Goal: Task Accomplishment & Management: Use online tool/utility

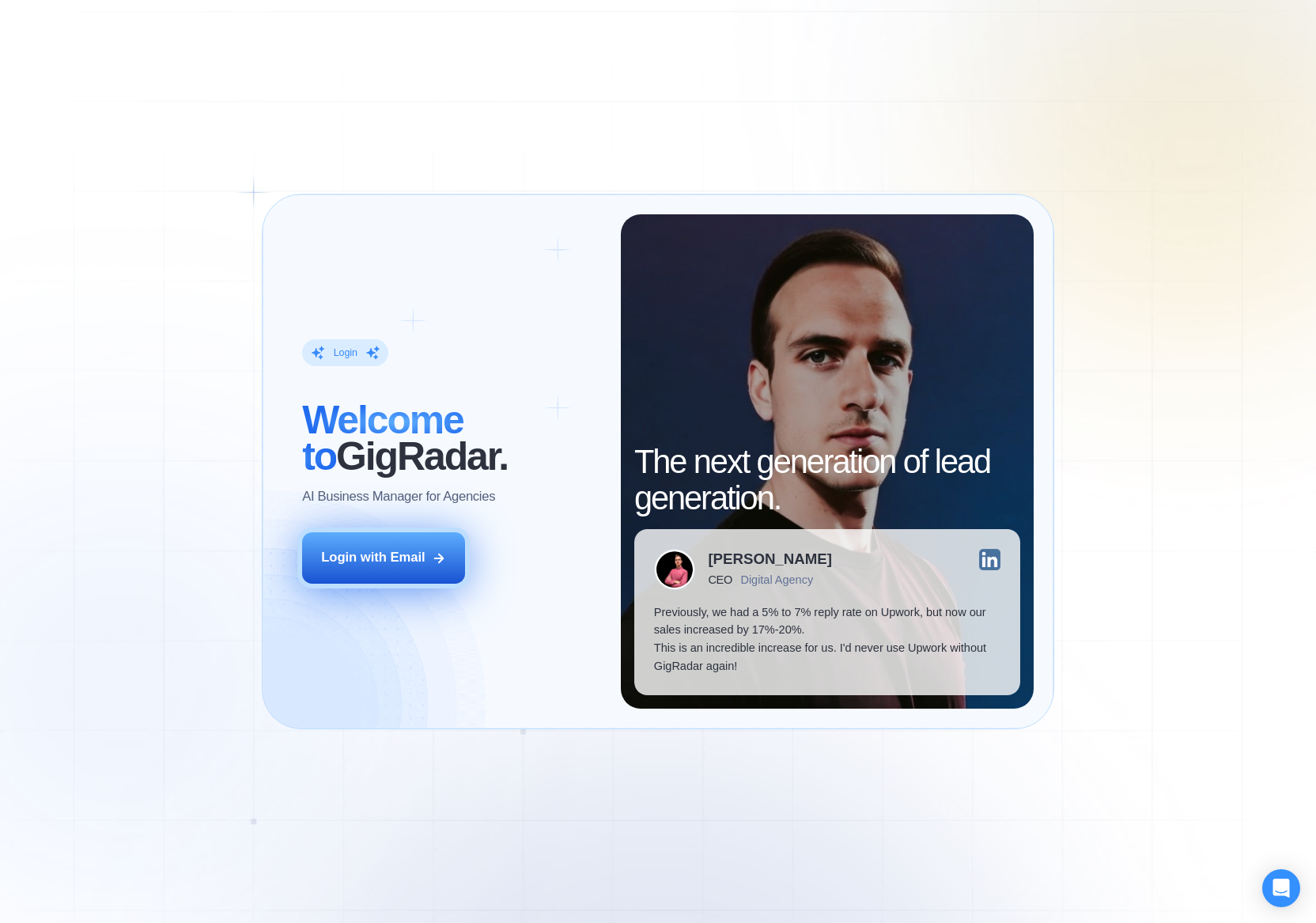
click at [396, 565] on div "Login with Email" at bounding box center [373, 558] width 104 height 18
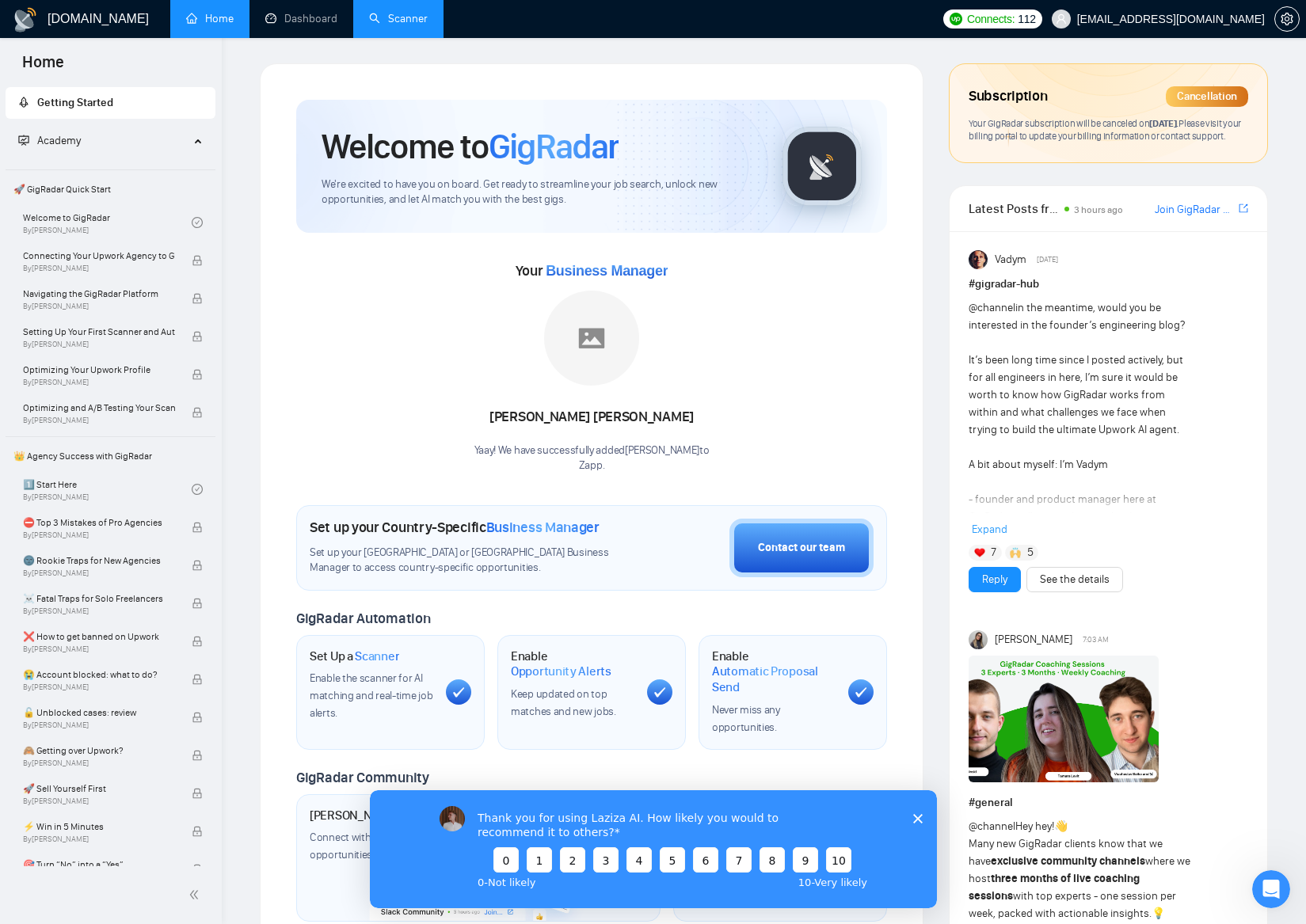
click at [387, 13] on link "Scanner" at bounding box center [398, 18] width 58 height 14
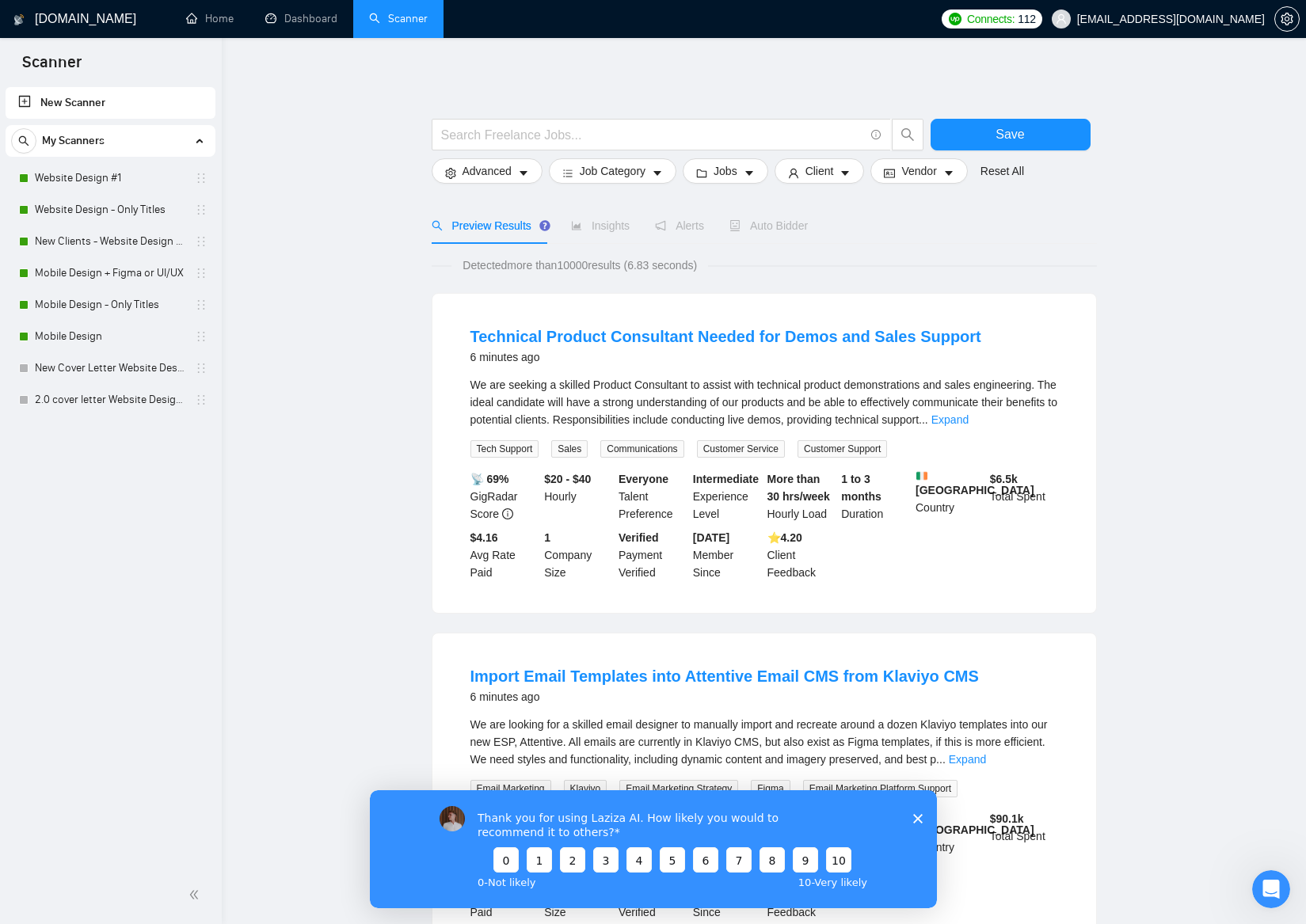
click at [913, 822] on icon "Close survey" at bounding box center [917, 818] width 10 height 10
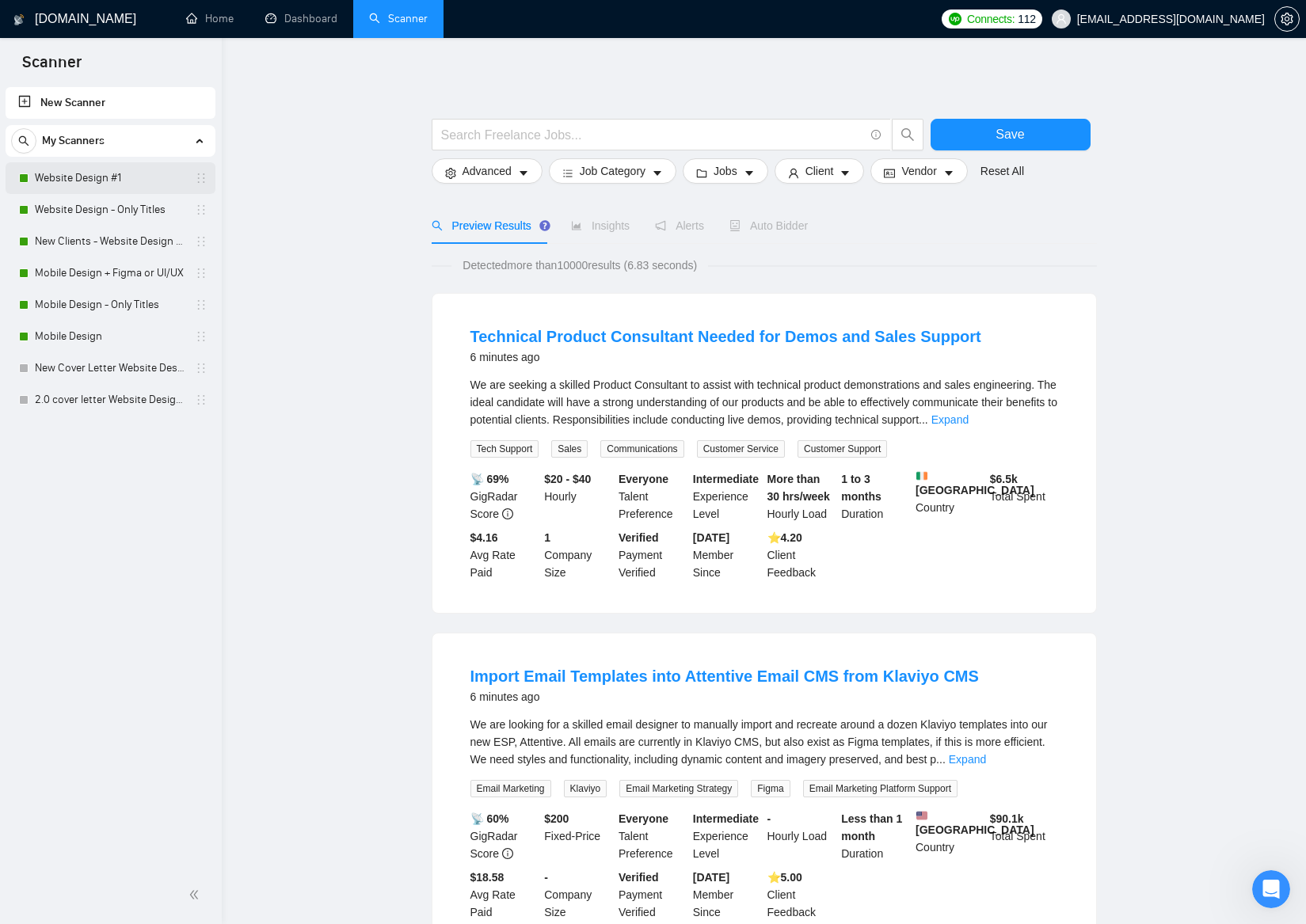
click at [124, 176] on link "Website Design #1" at bounding box center [110, 178] width 150 height 32
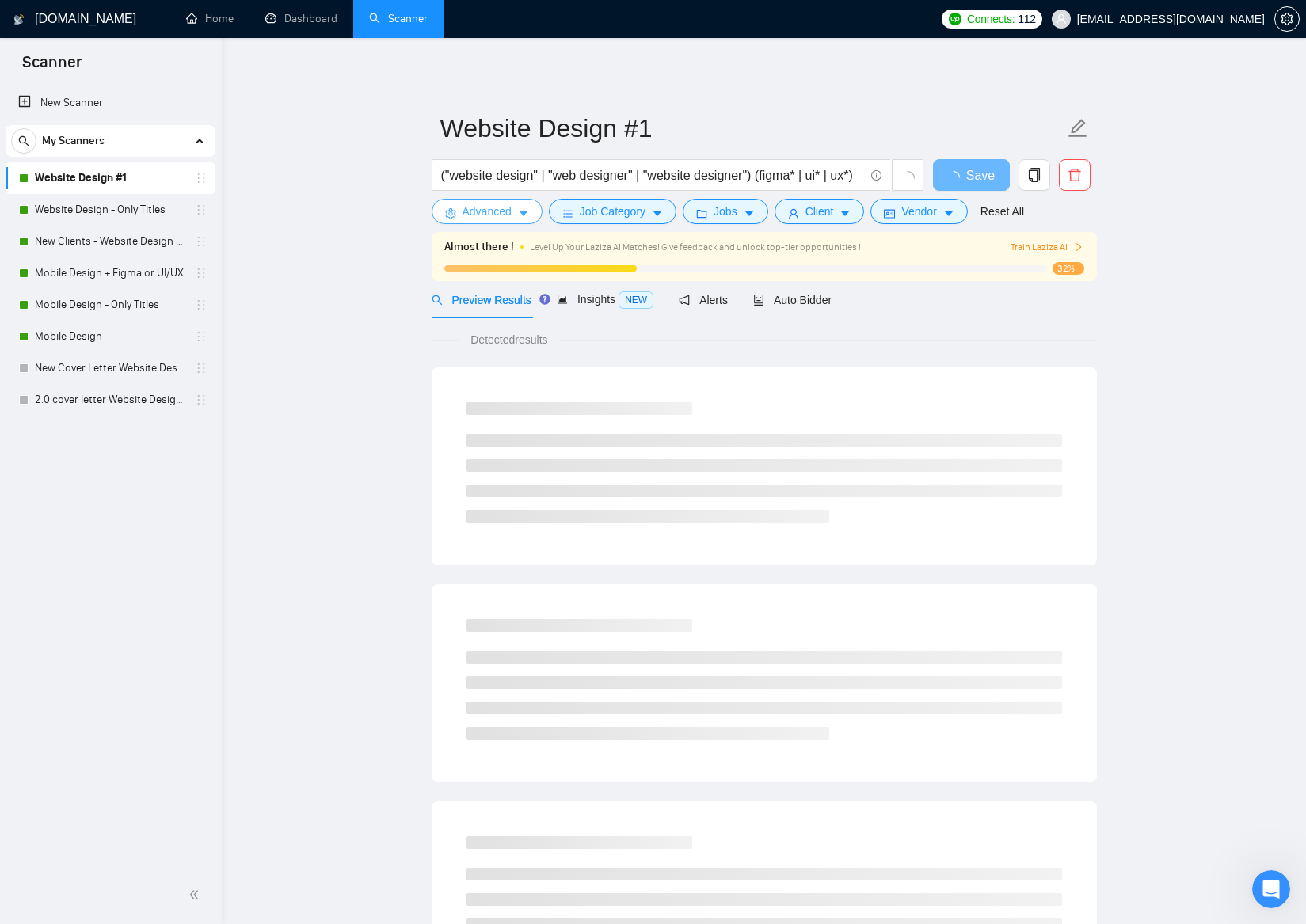
click at [532, 212] on button "Advanced" at bounding box center [486, 212] width 111 height 26
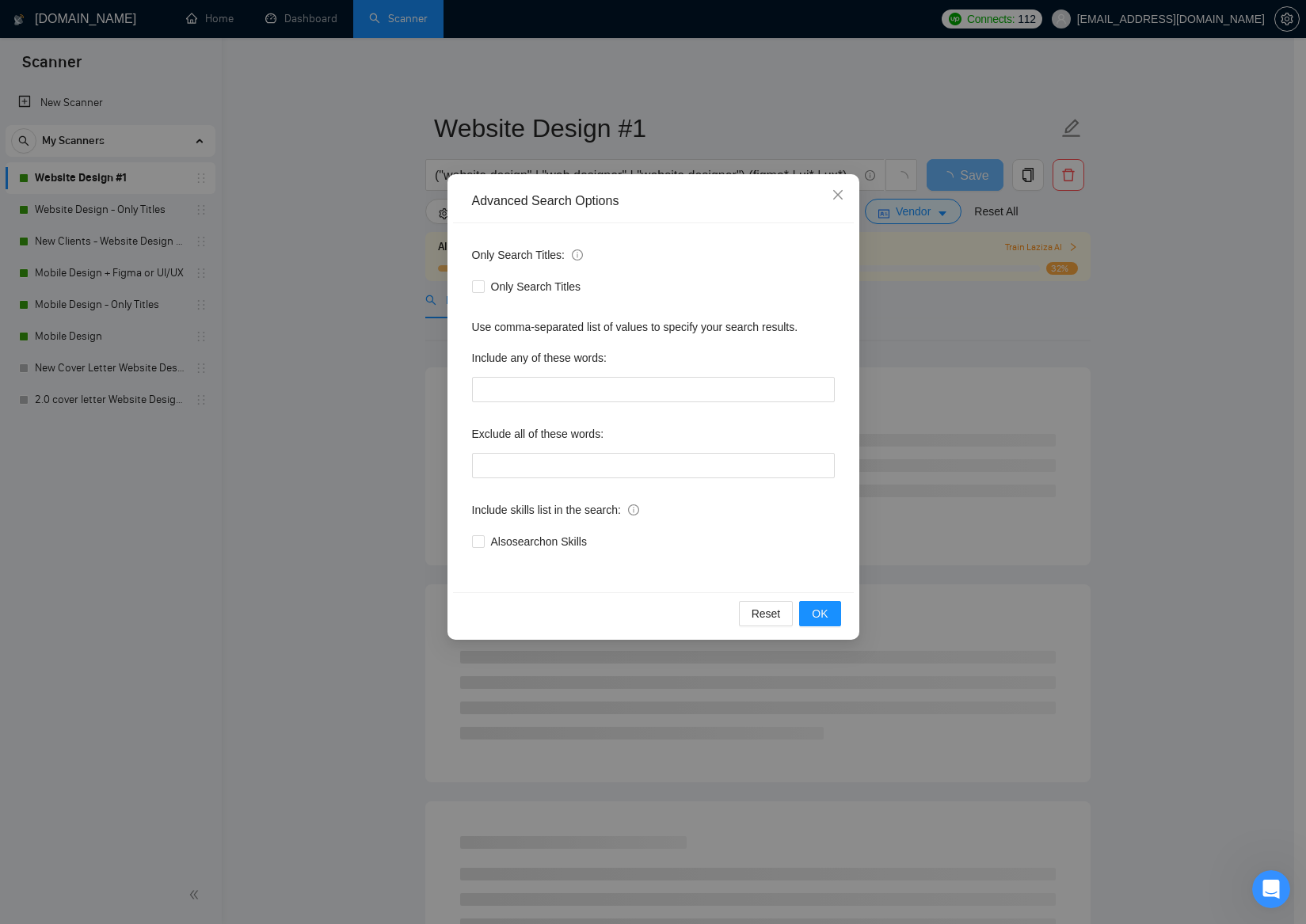
click at [333, 355] on div "Advanced Search Options Only Search Titles: Only Search Titles Use comma-separa…" at bounding box center [653, 462] width 1306 height 924
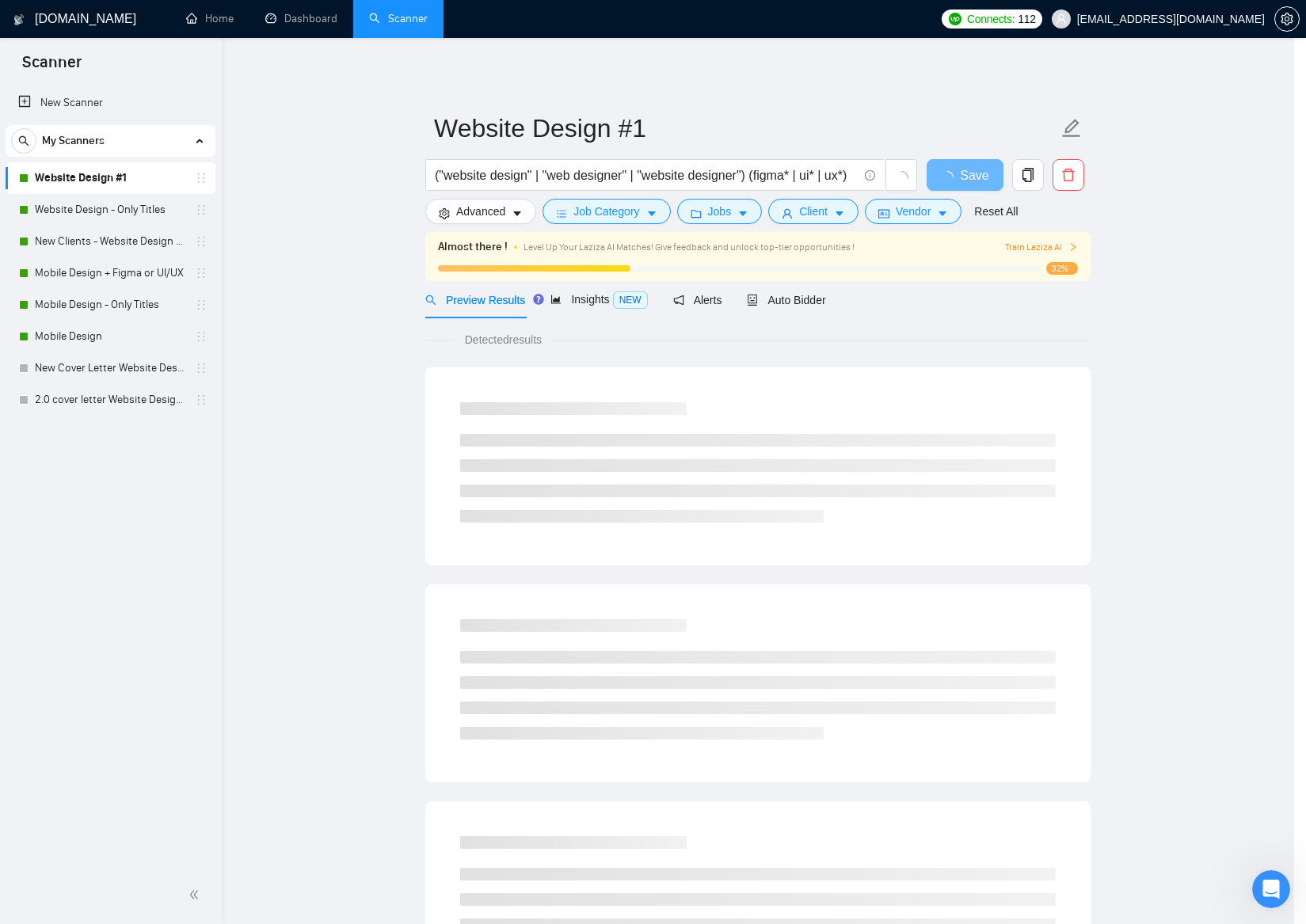
click at [609, 213] on div "Advanced Search Options Only Search Titles: Only Search Titles Use comma-separa…" at bounding box center [653, 462] width 1306 height 924
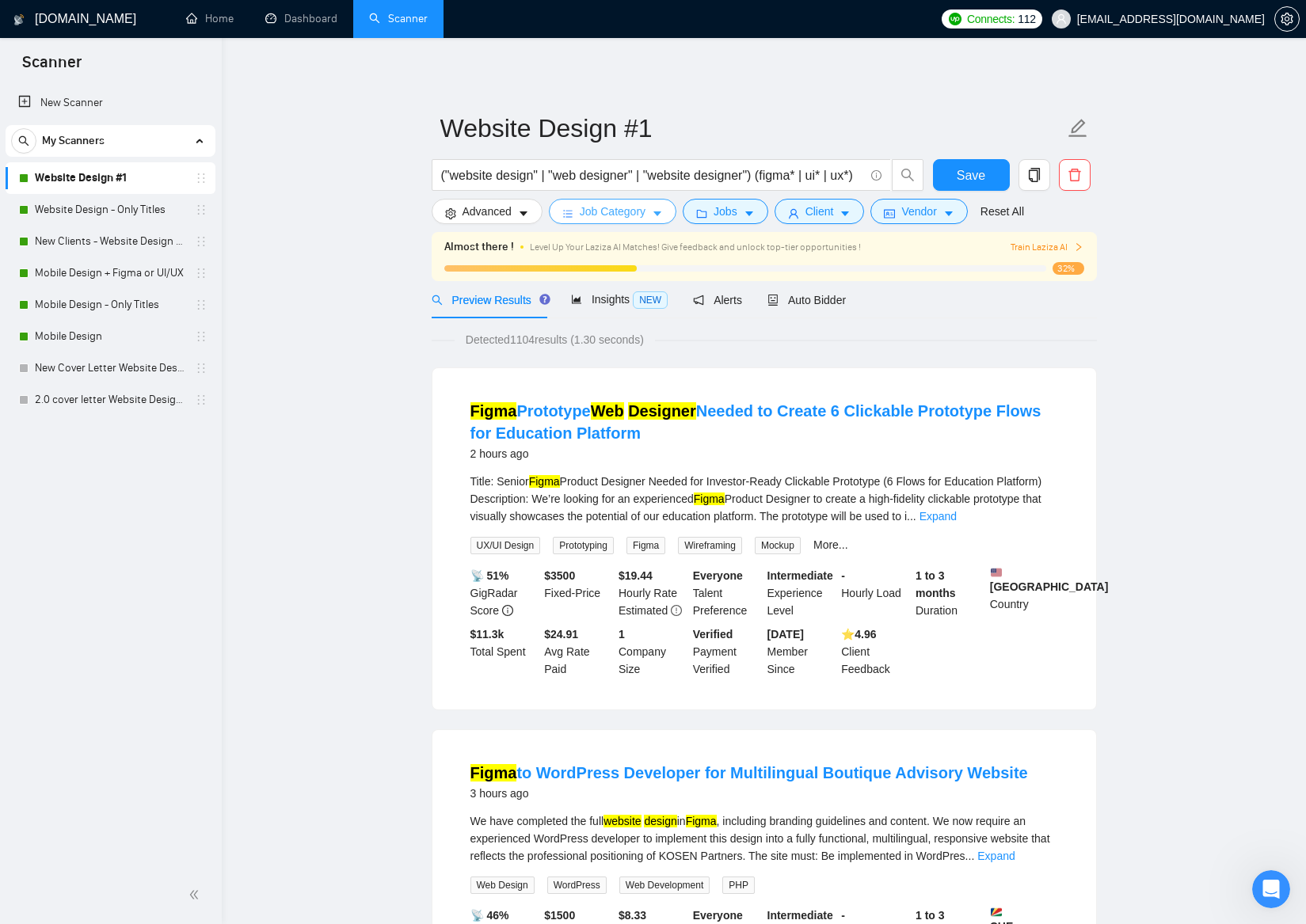
click at [625, 208] on span "Job Category" at bounding box center [613, 212] width 65 height 18
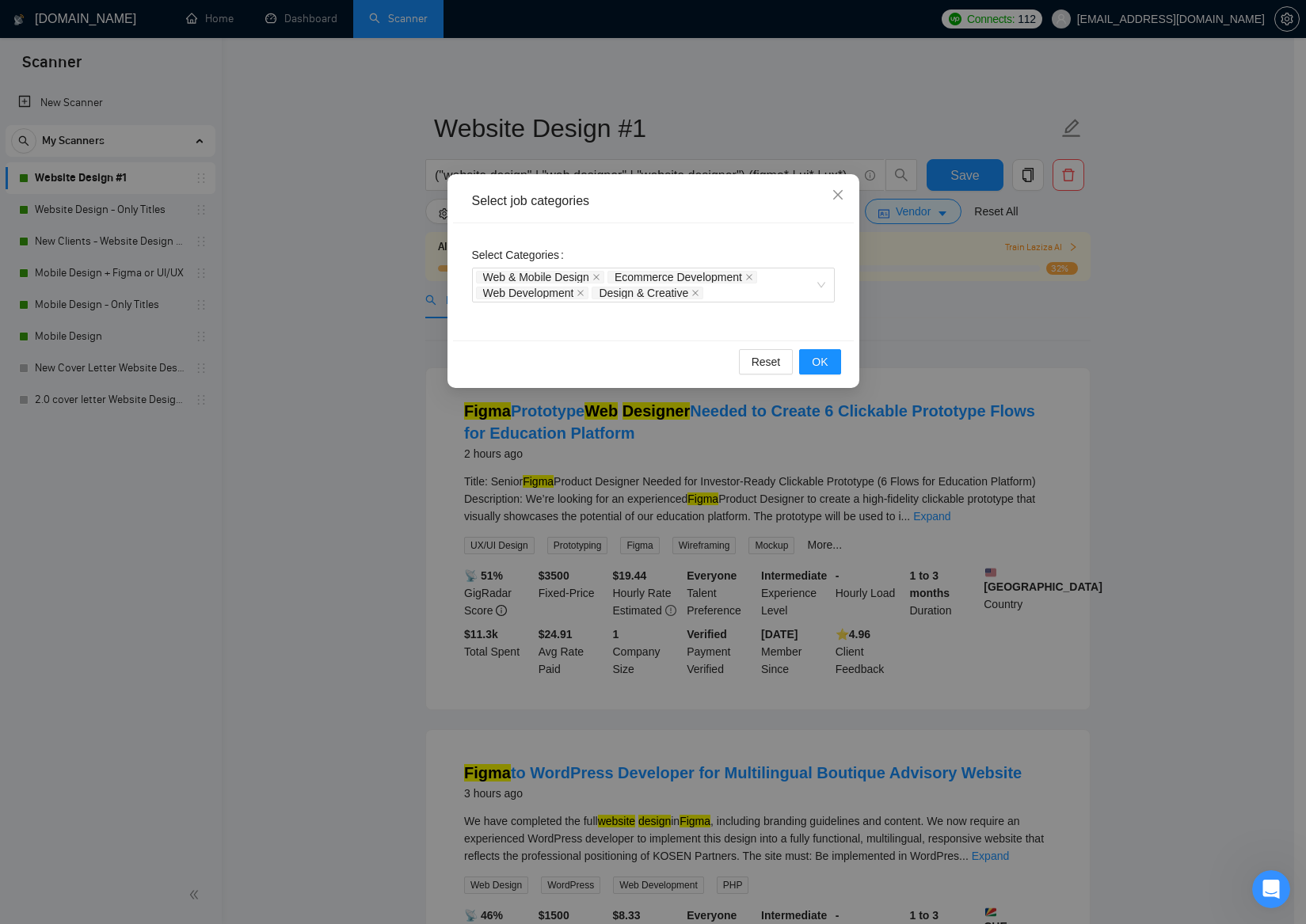
click at [318, 371] on div "Select job categories Select Categories Web & Mobile Design Ecommerce Developme…" at bounding box center [653, 462] width 1306 height 924
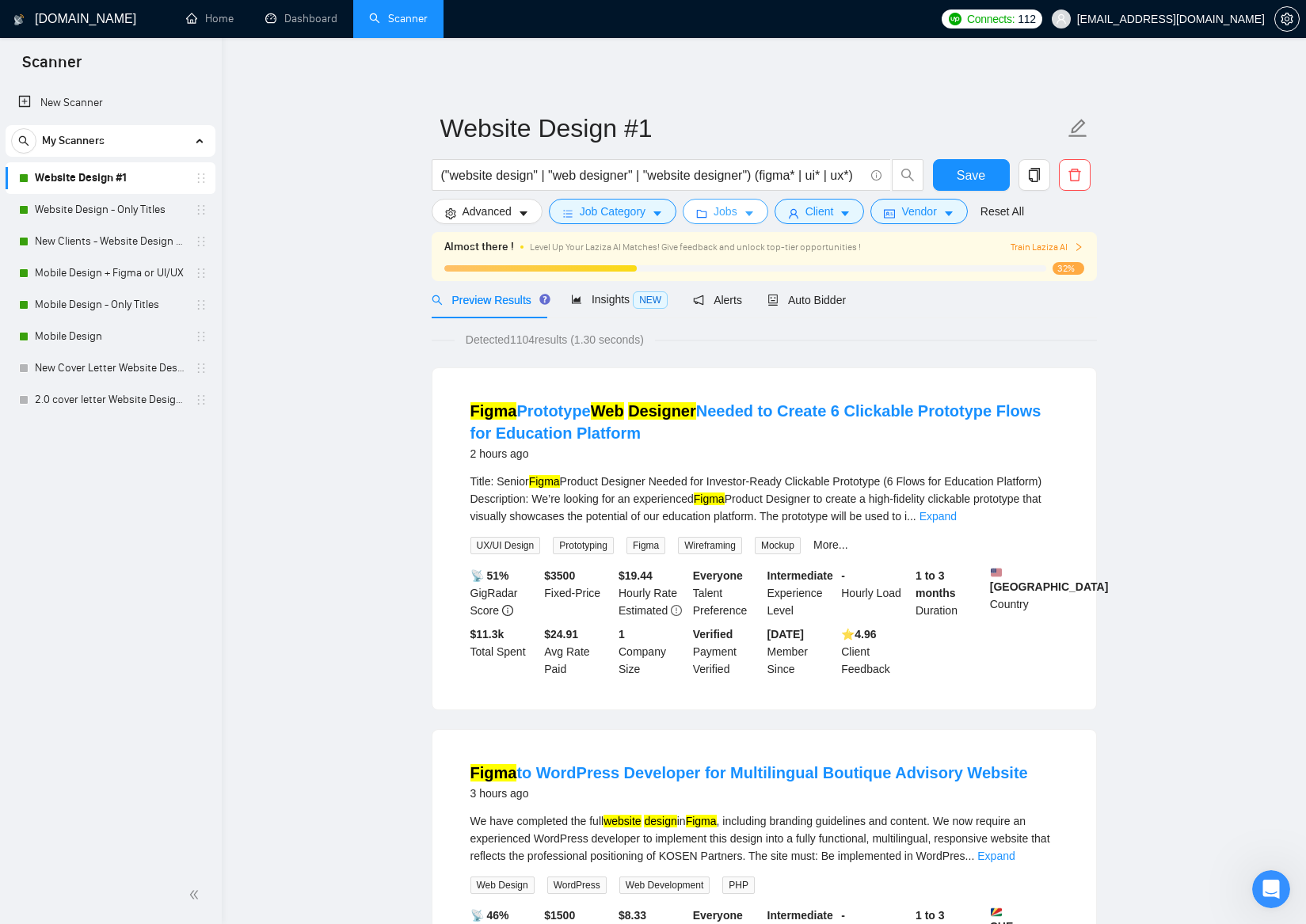
click at [712, 215] on button "Jobs" at bounding box center [725, 212] width 85 height 26
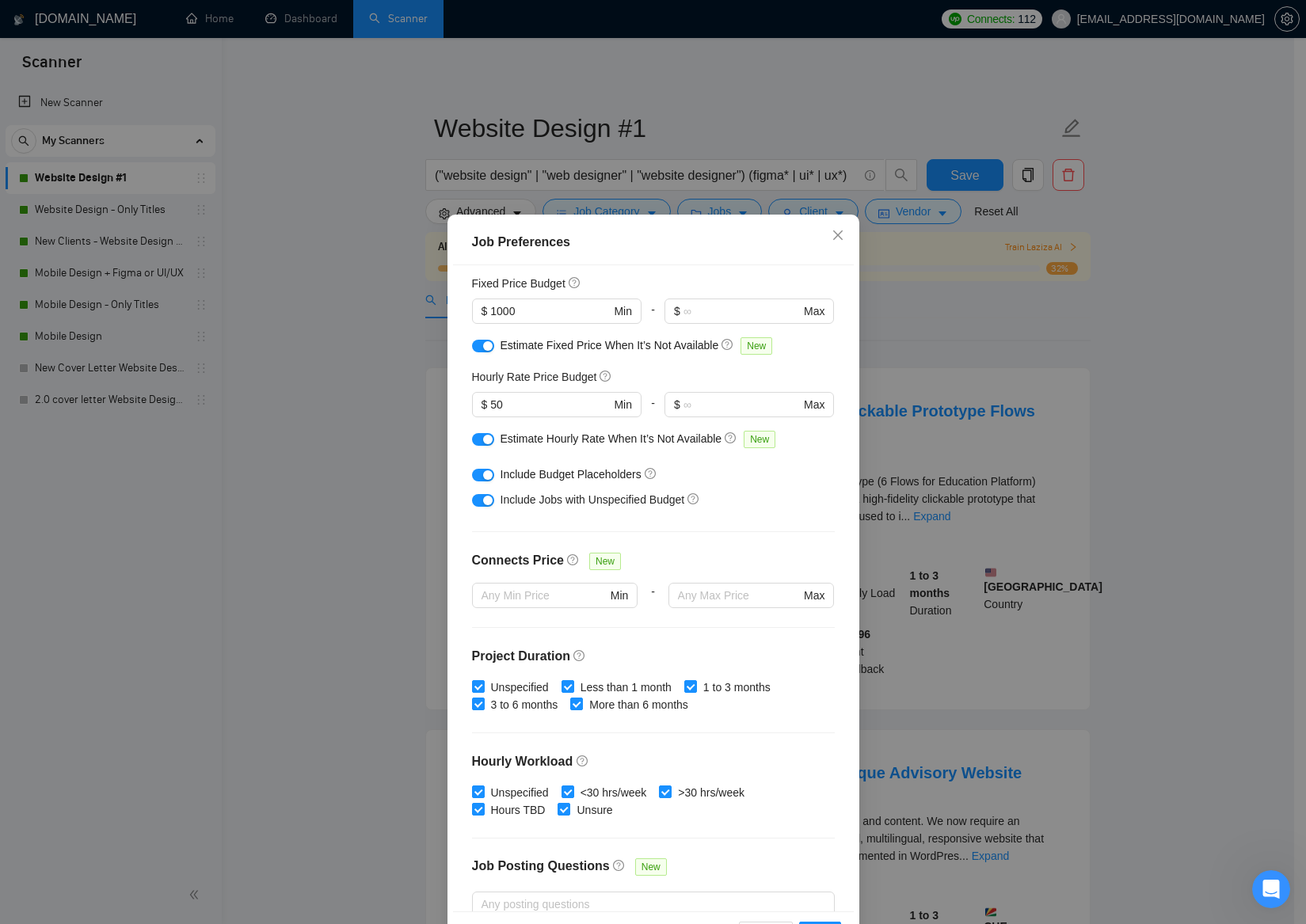
scroll to position [246, 0]
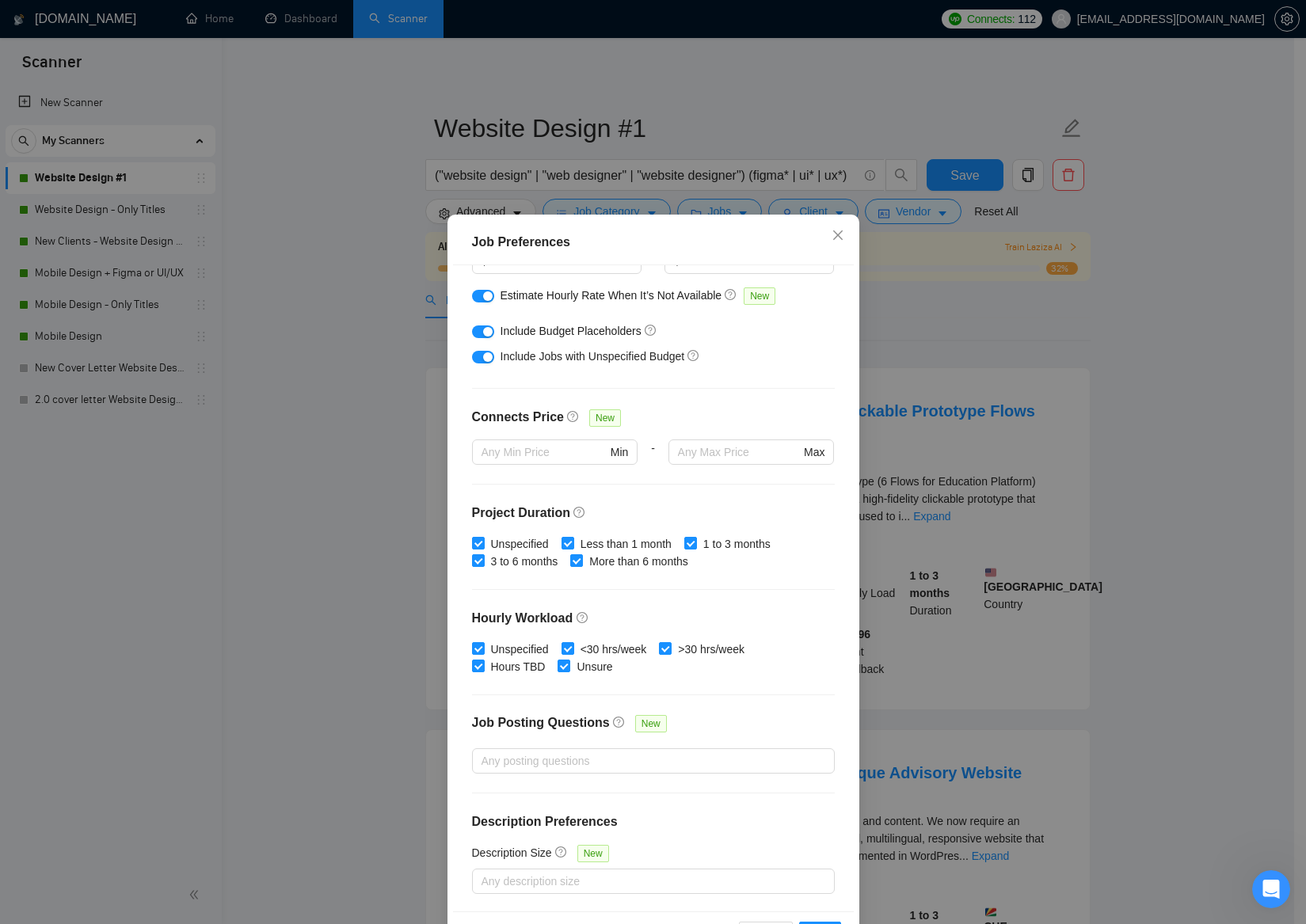
click at [405, 724] on div "Job Preferences Budget Project Type All Fixed Price Hourly Rate Fixed Price Bud…" at bounding box center [653, 462] width 1306 height 924
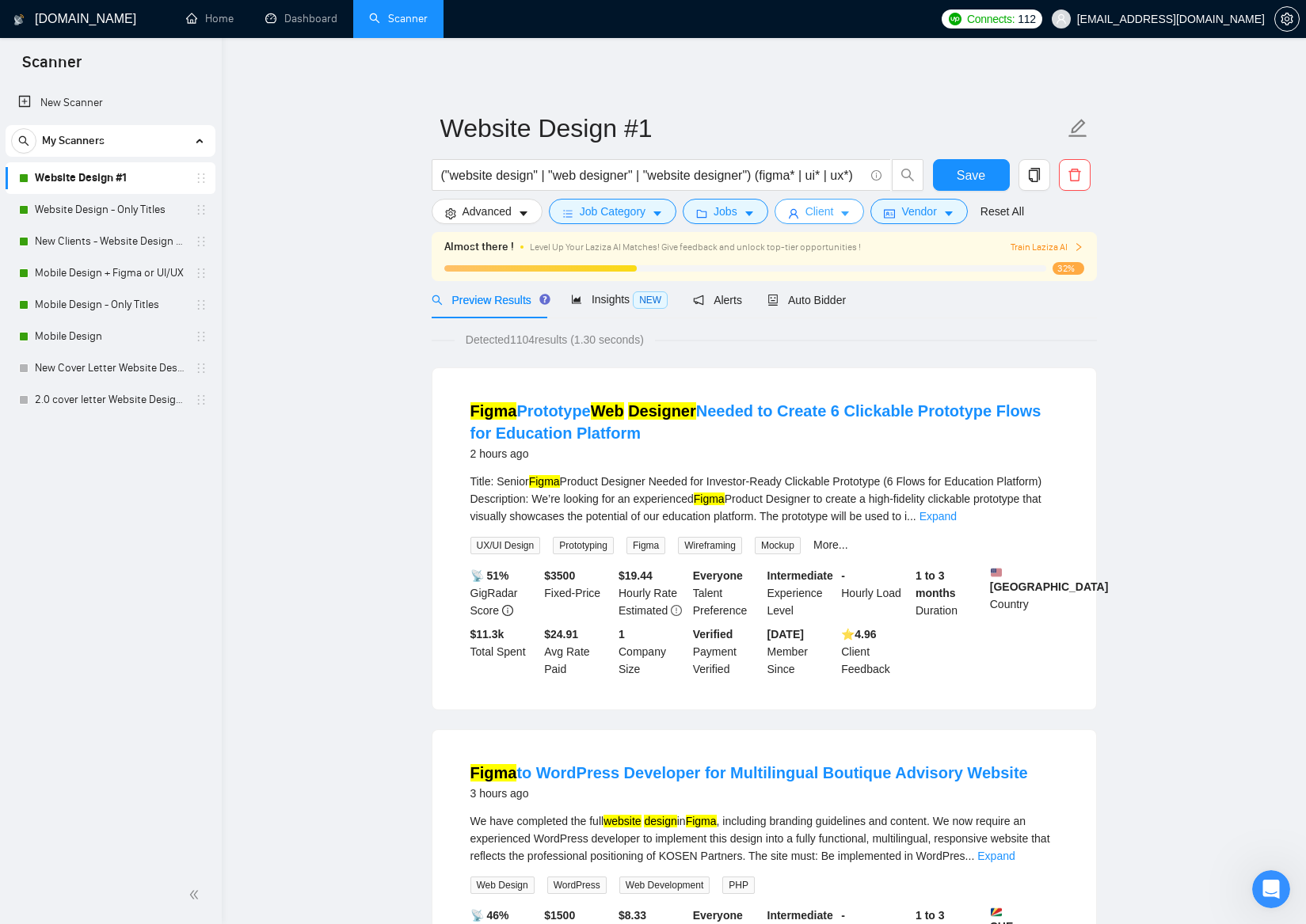
click at [843, 215] on button "Client" at bounding box center [820, 212] width 90 height 26
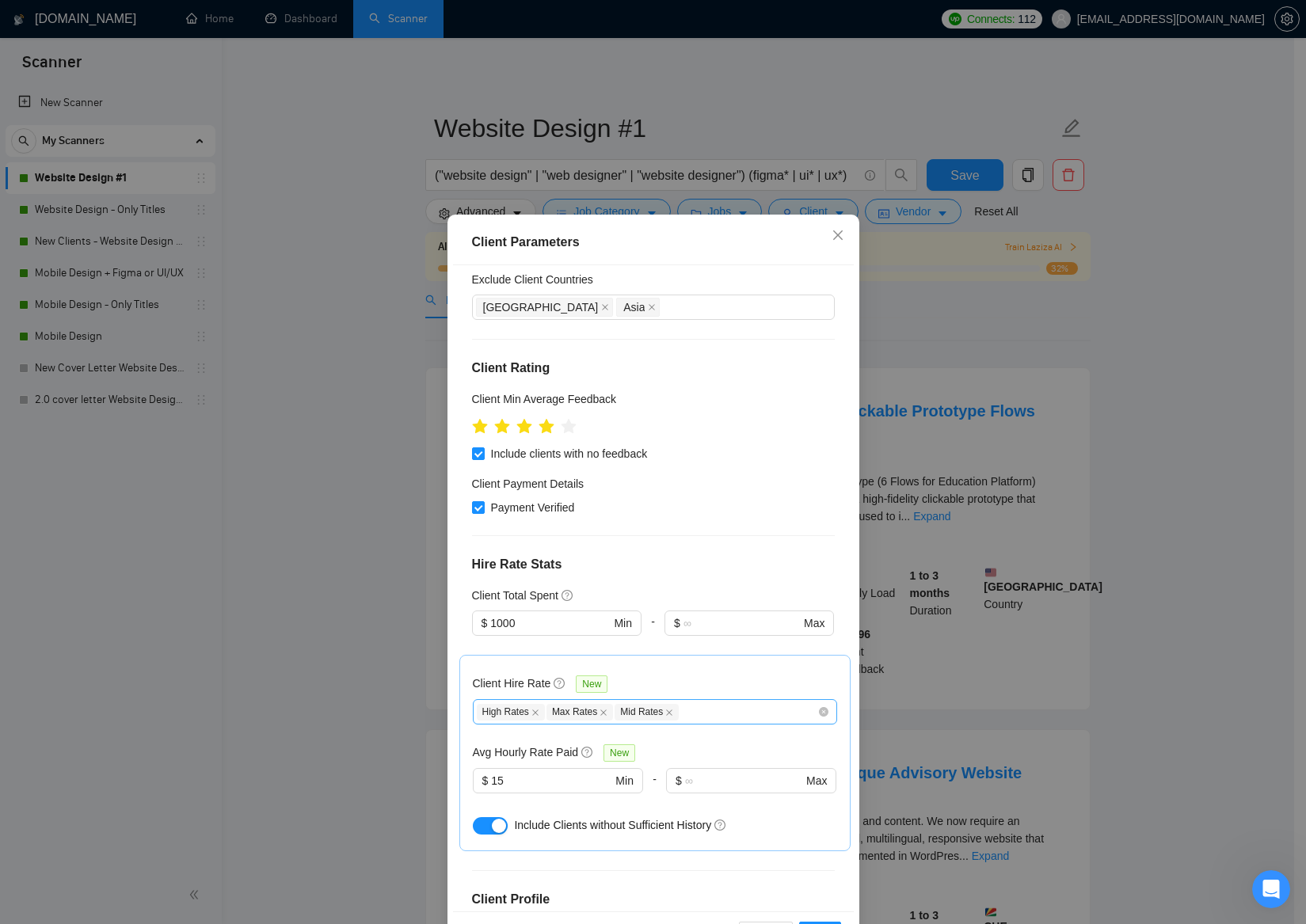
scroll to position [288, 0]
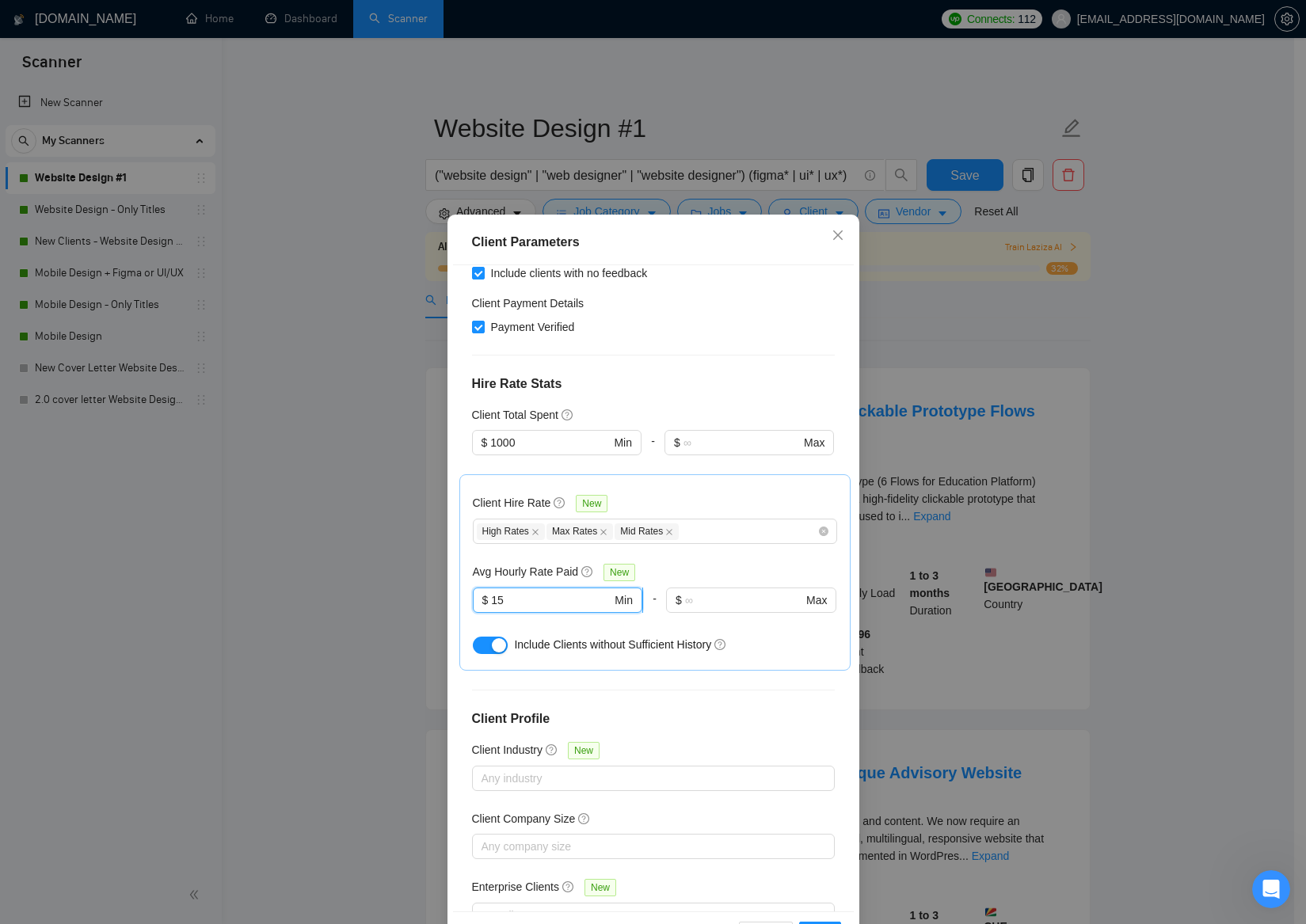
click at [491, 601] on input "15" at bounding box center [551, 601] width 121 height 18
type input "25"
click at [492, 651] on div "button" at bounding box center [499, 645] width 14 height 14
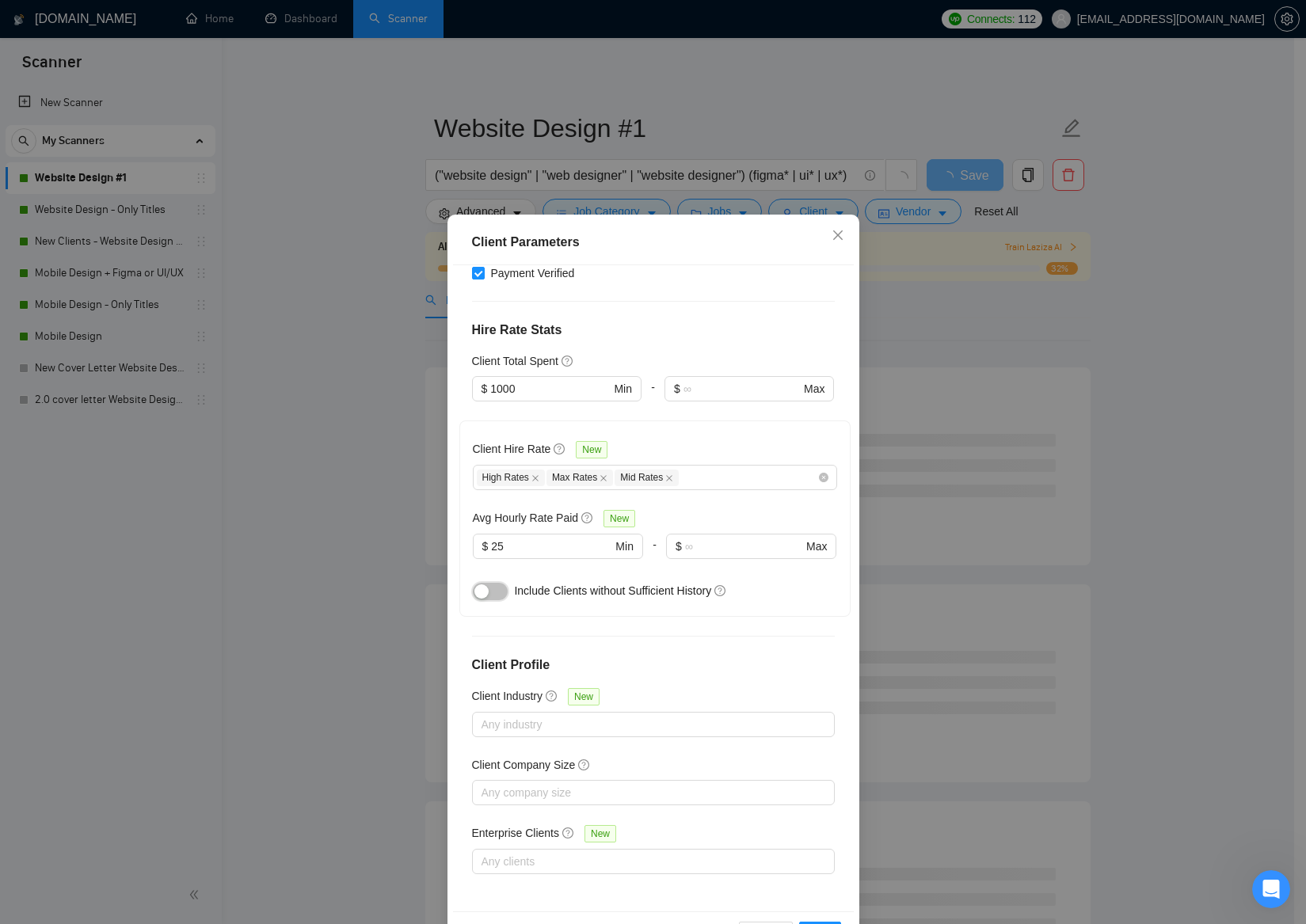
scroll to position [57, 0]
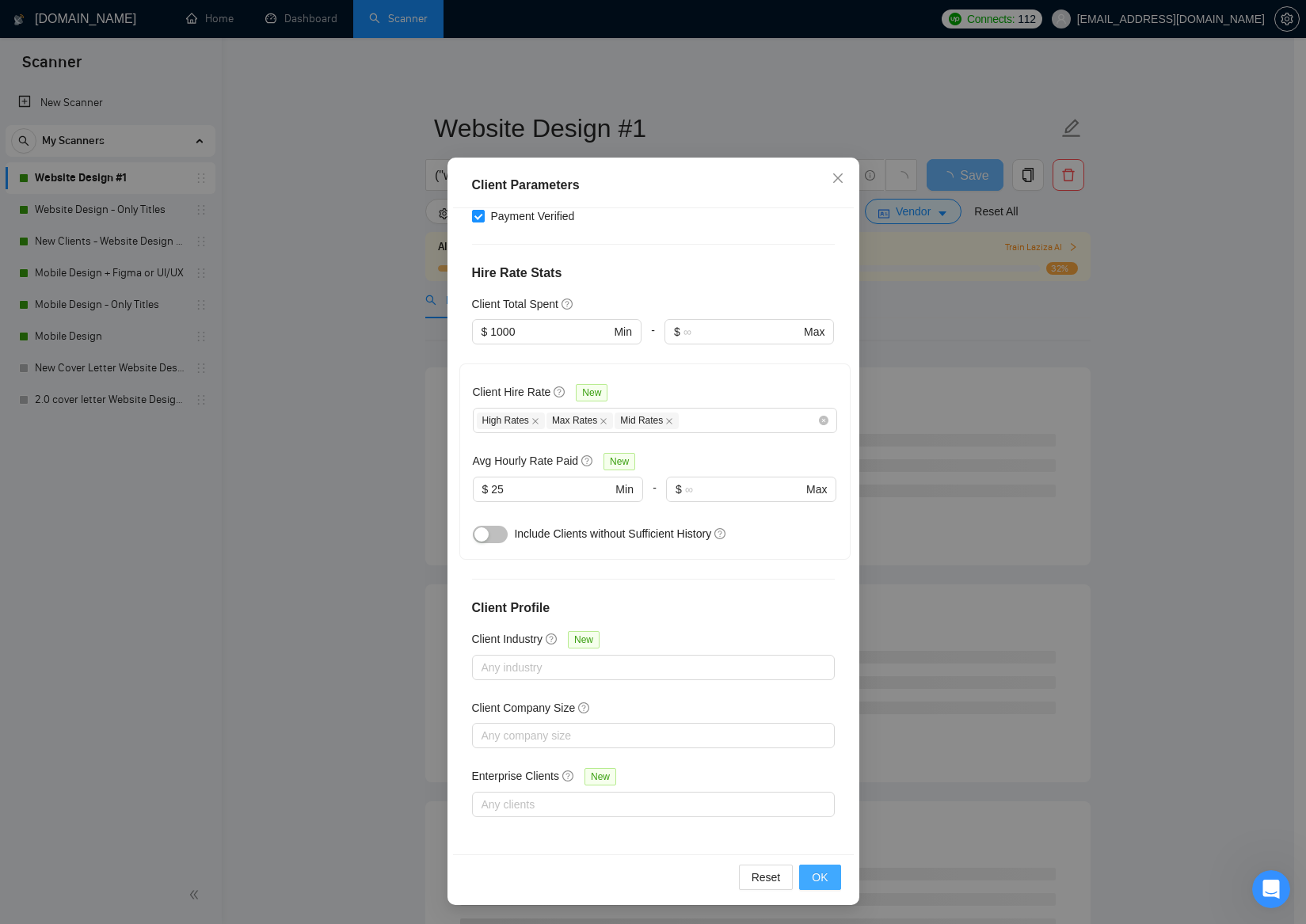
click at [812, 882] on span "OK" at bounding box center [820, 878] width 16 height 18
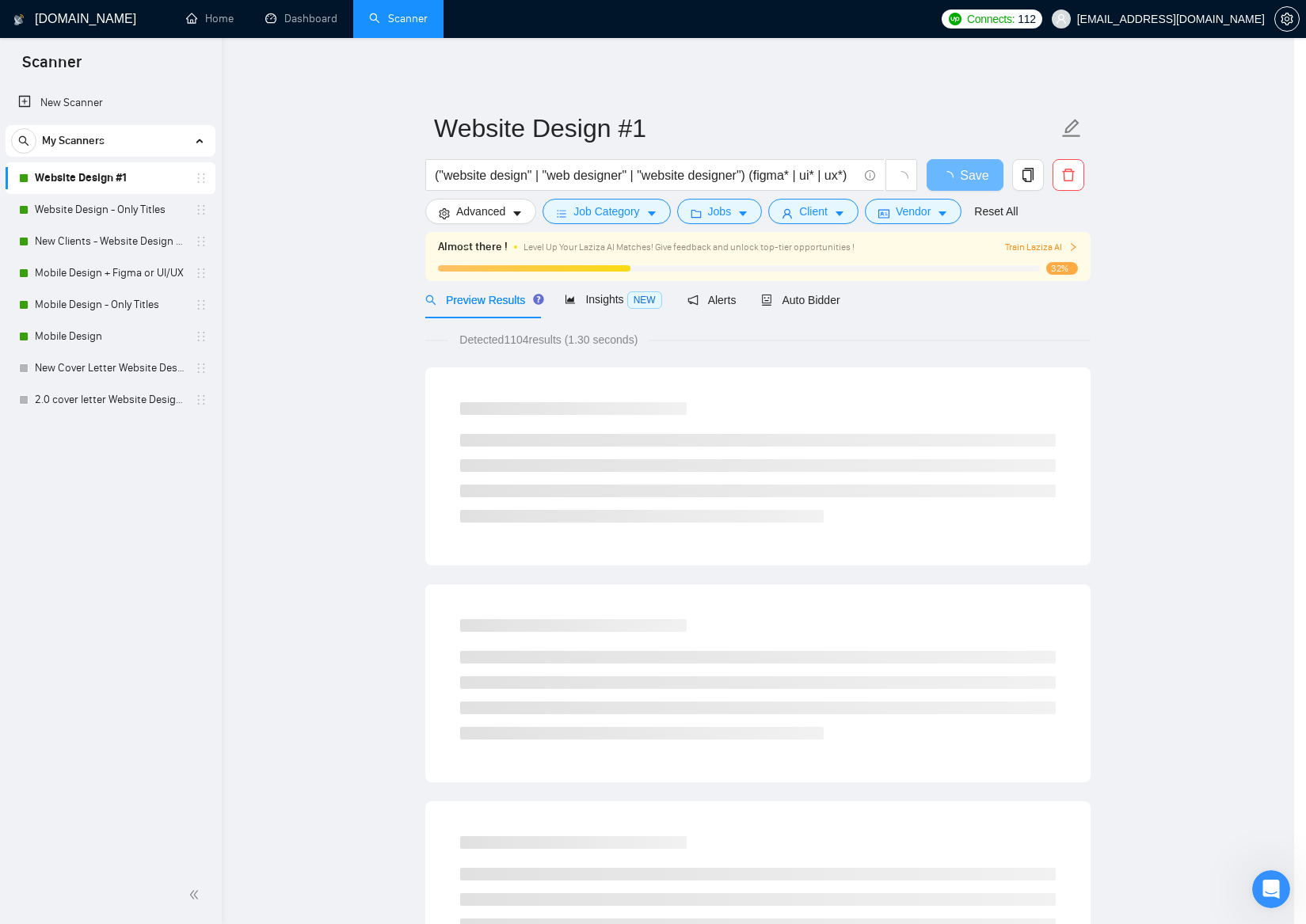
scroll to position [0, 0]
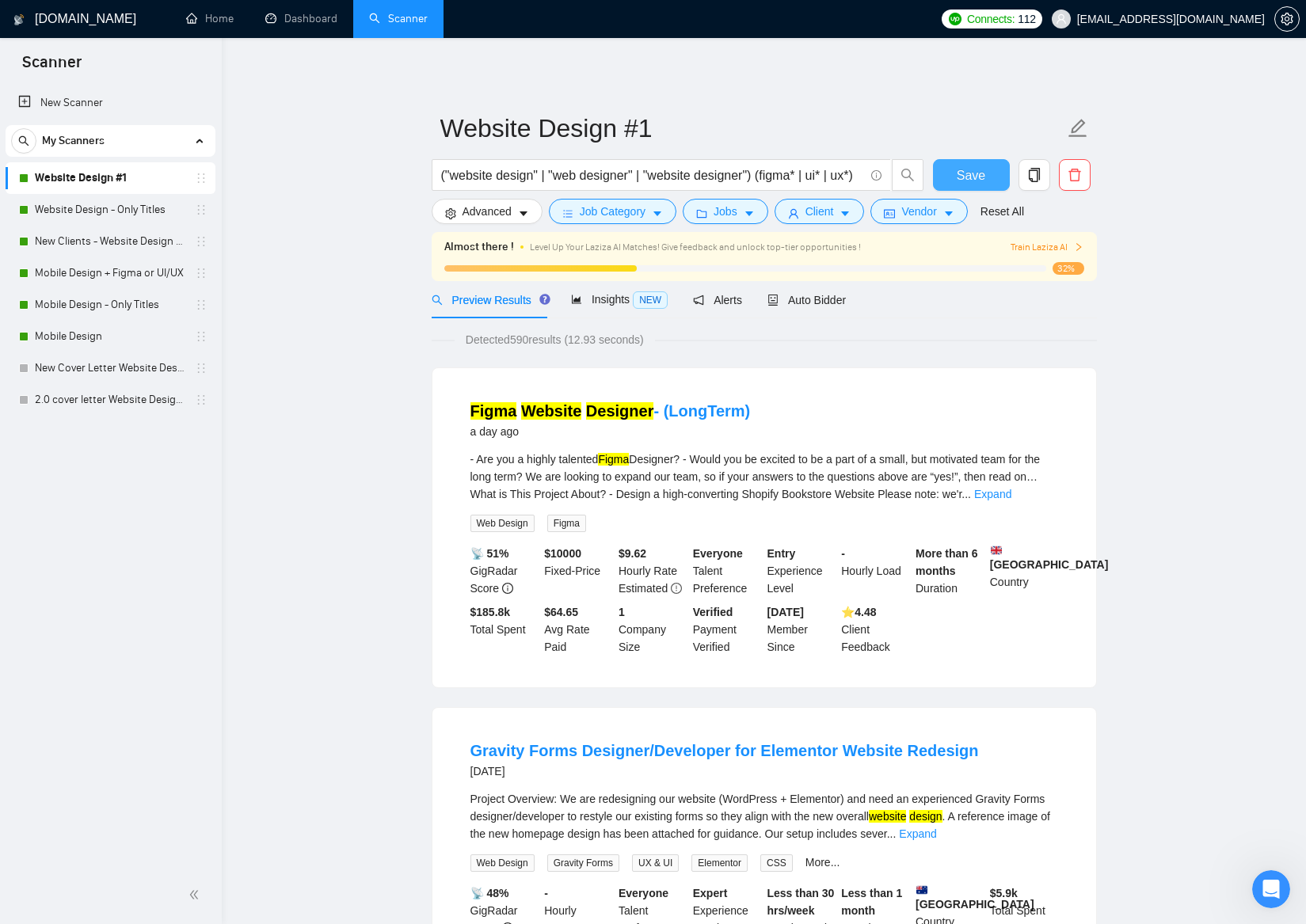
click at [955, 173] on button "Save" at bounding box center [971, 175] width 77 height 32
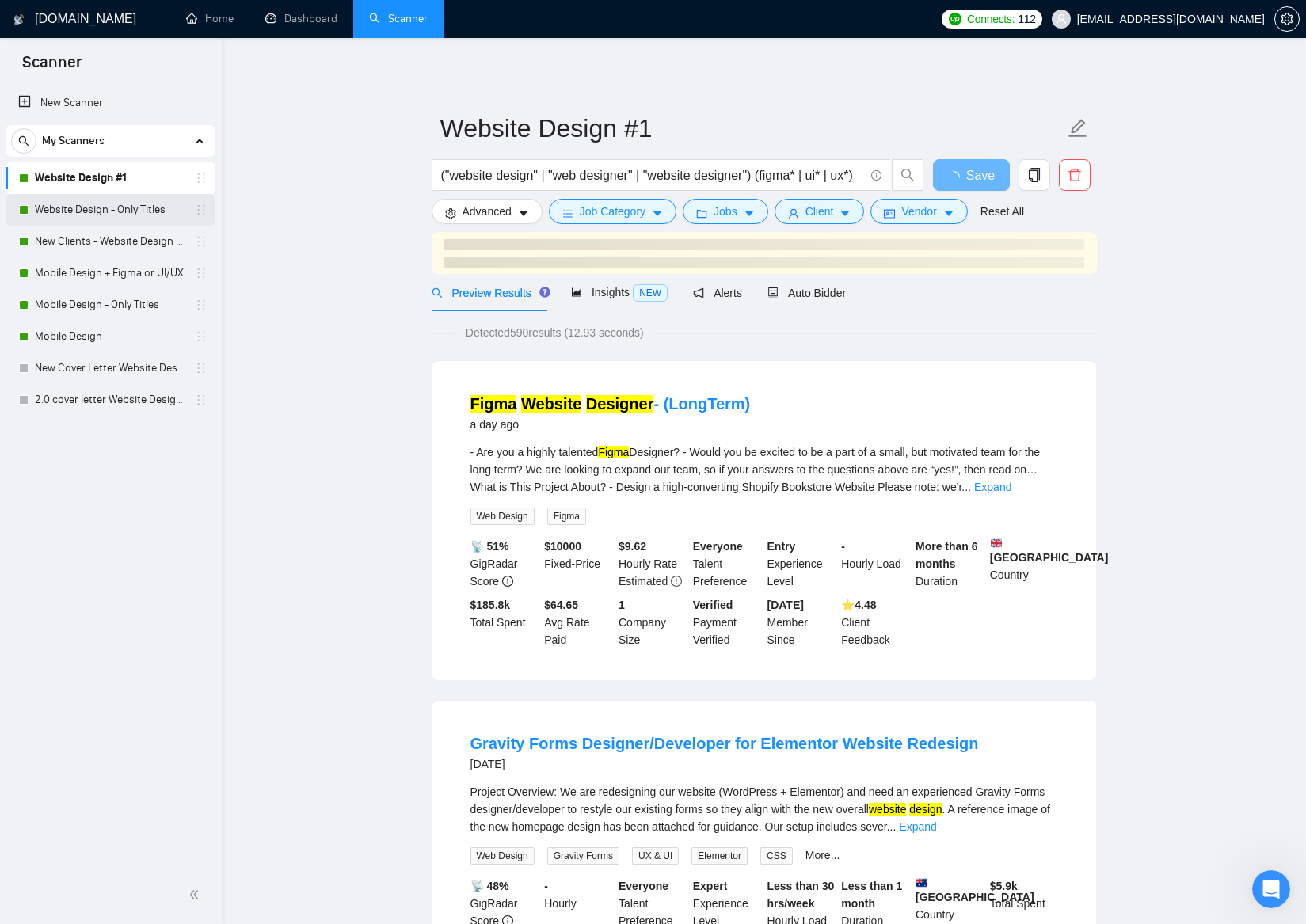
click at [118, 218] on link "Website Design - Only Titles" at bounding box center [110, 210] width 150 height 32
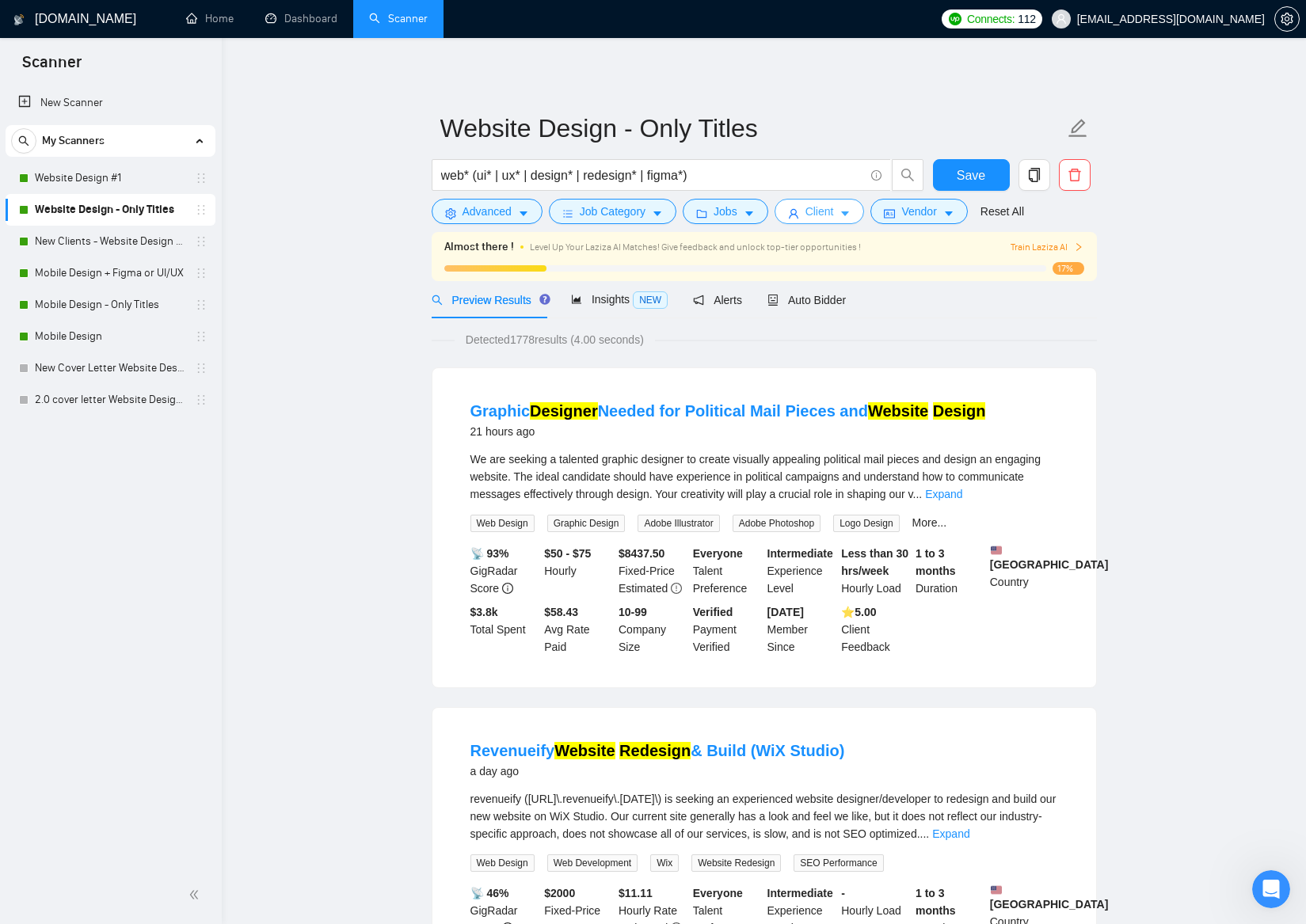
click at [834, 214] on span "Client" at bounding box center [820, 212] width 29 height 18
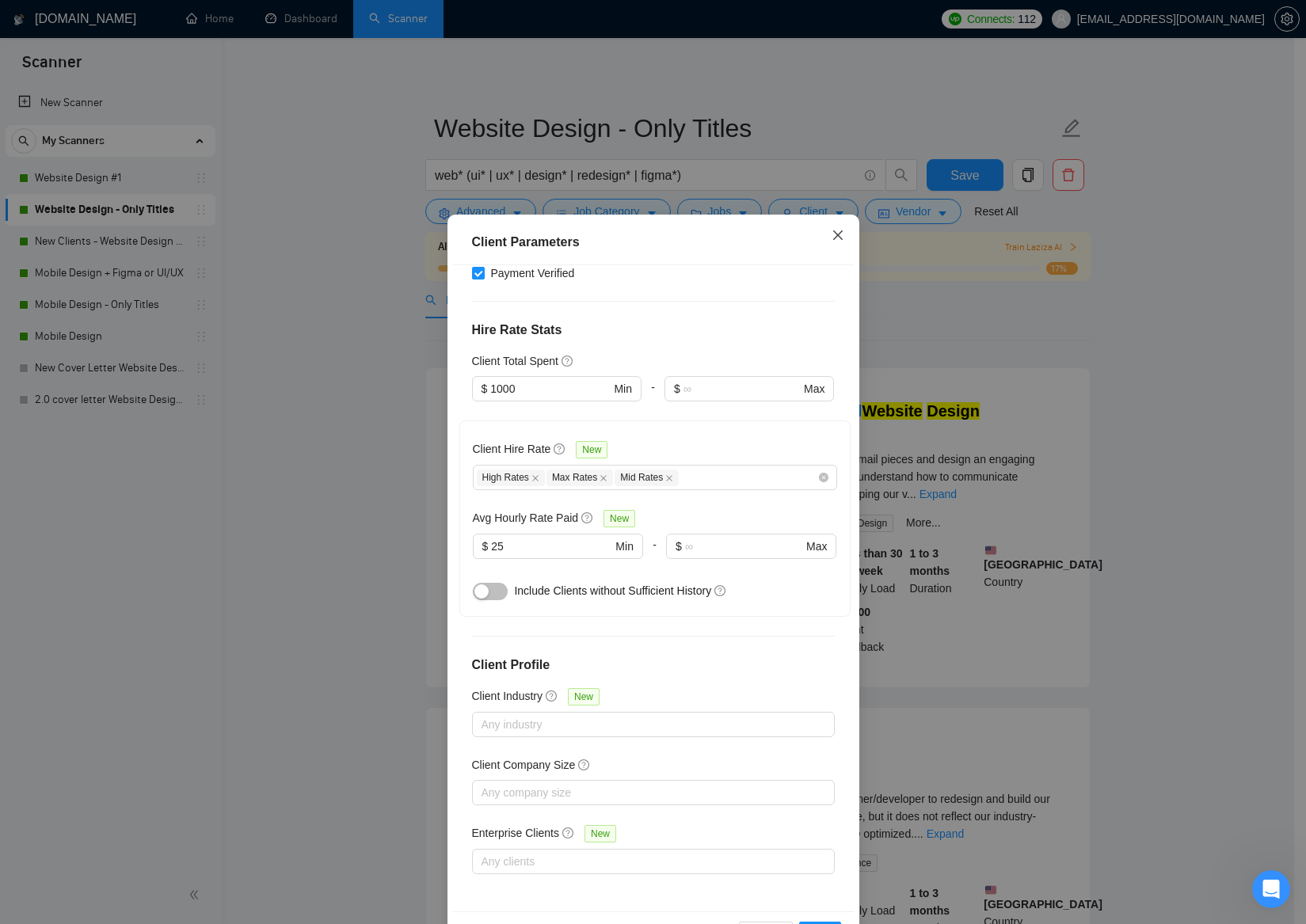
click at [832, 235] on icon "close" at bounding box center [837, 235] width 10 height 10
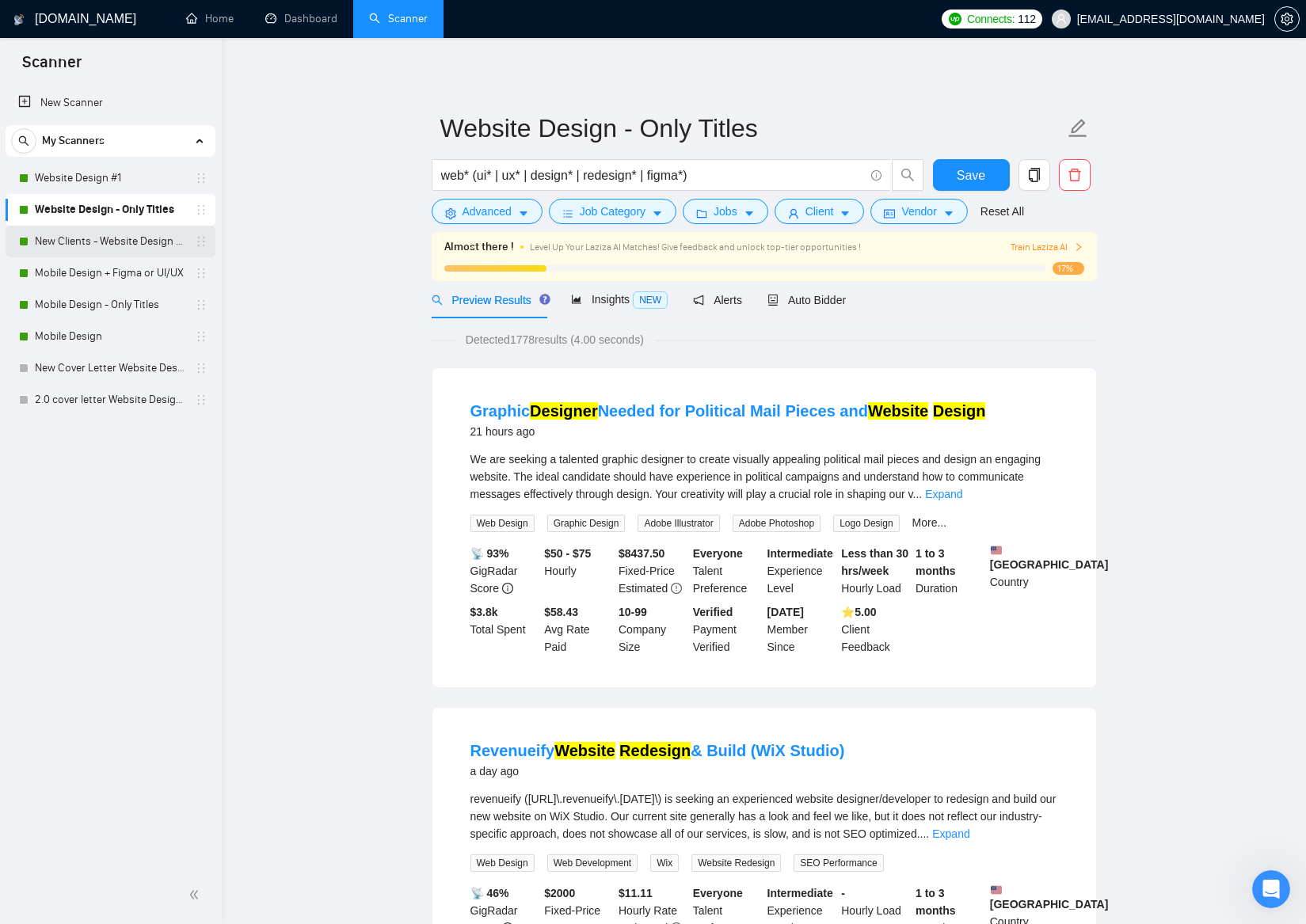
click at [125, 250] on link "New Clients - Website Design | Only Titles" at bounding box center [110, 242] width 150 height 32
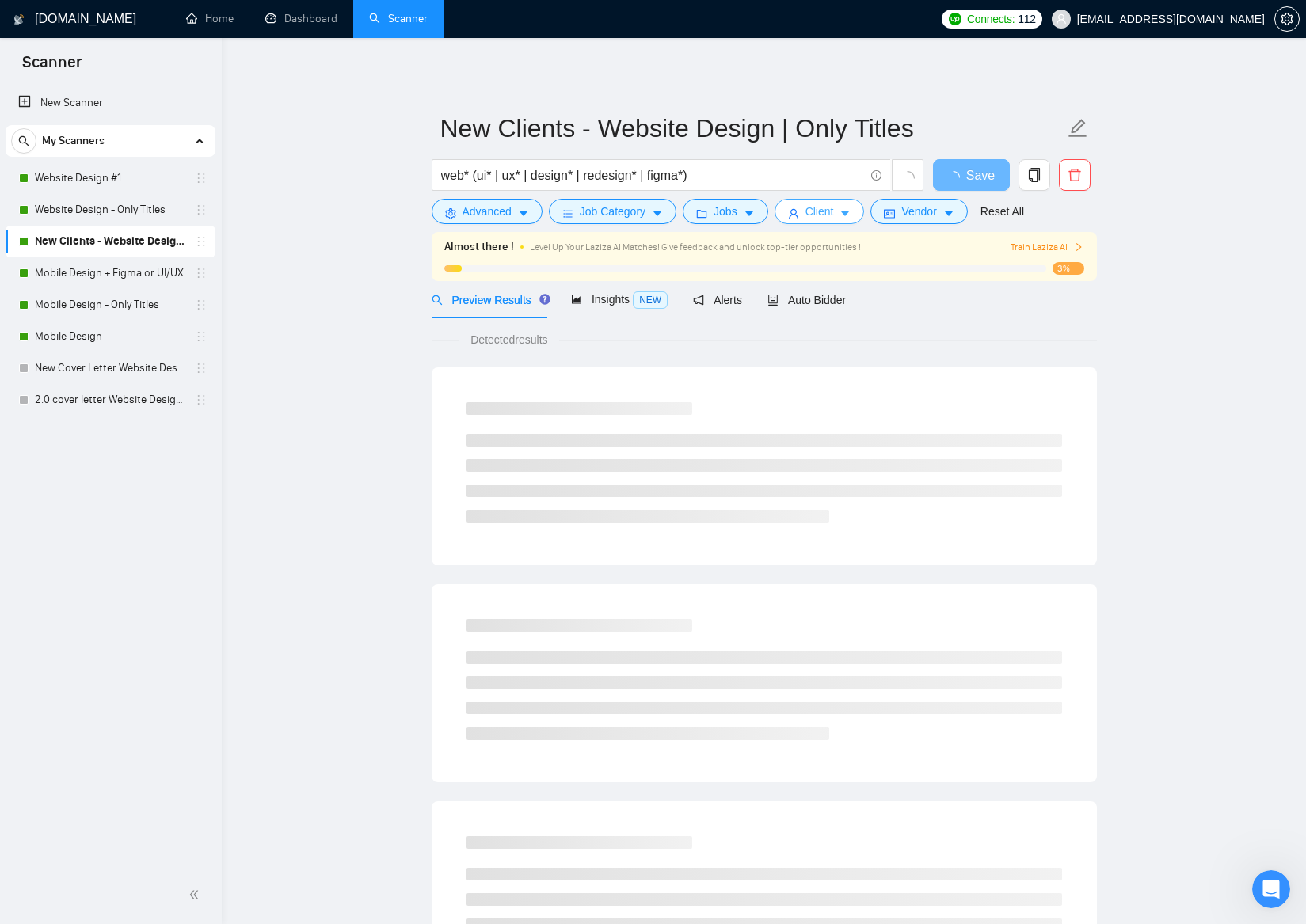
click at [841, 213] on button "Client" at bounding box center [820, 212] width 90 height 26
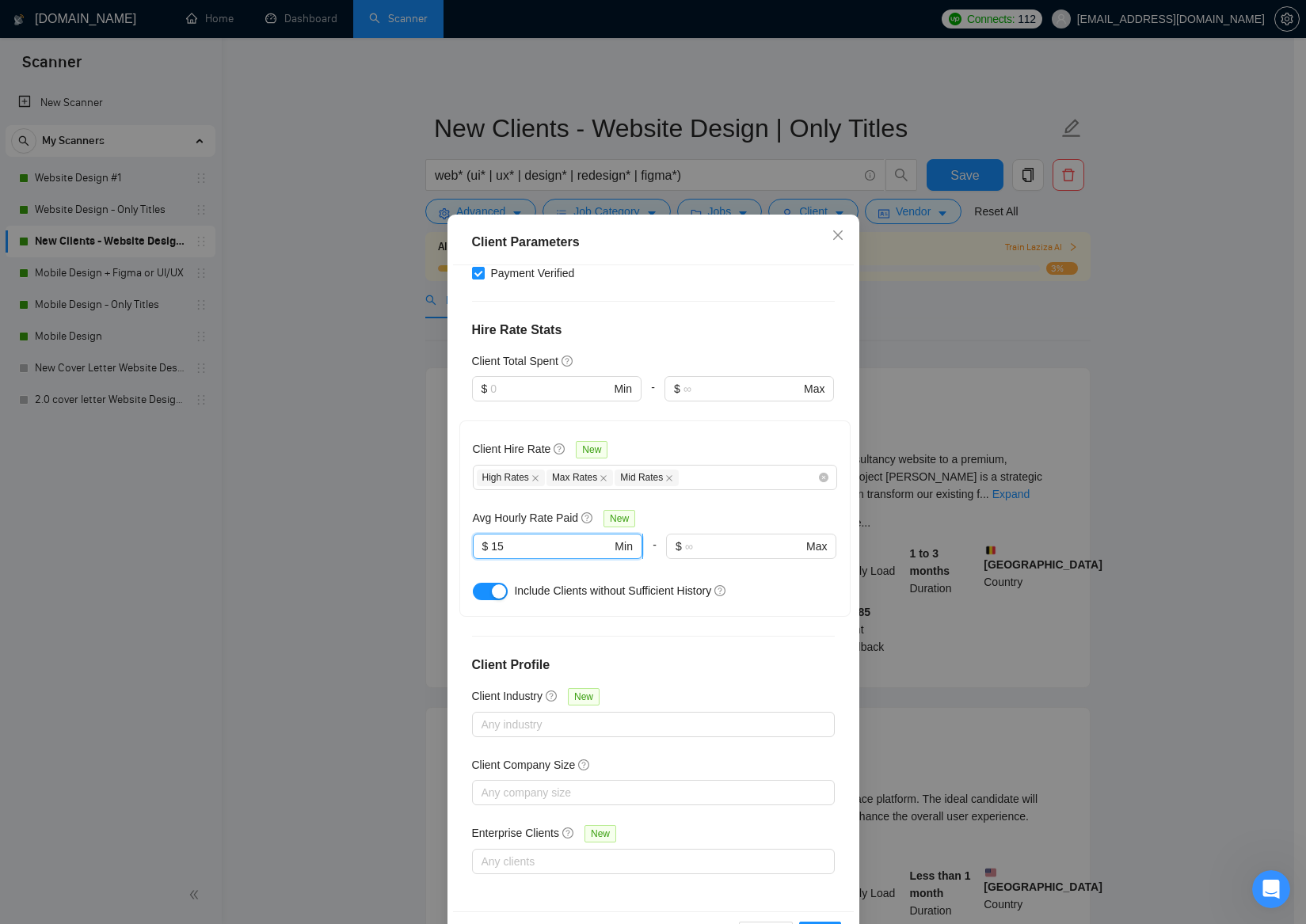
click at [491, 546] on input "15" at bounding box center [551, 546] width 121 height 18
type input "25"
click at [492, 593] on div "button" at bounding box center [499, 592] width 14 height 14
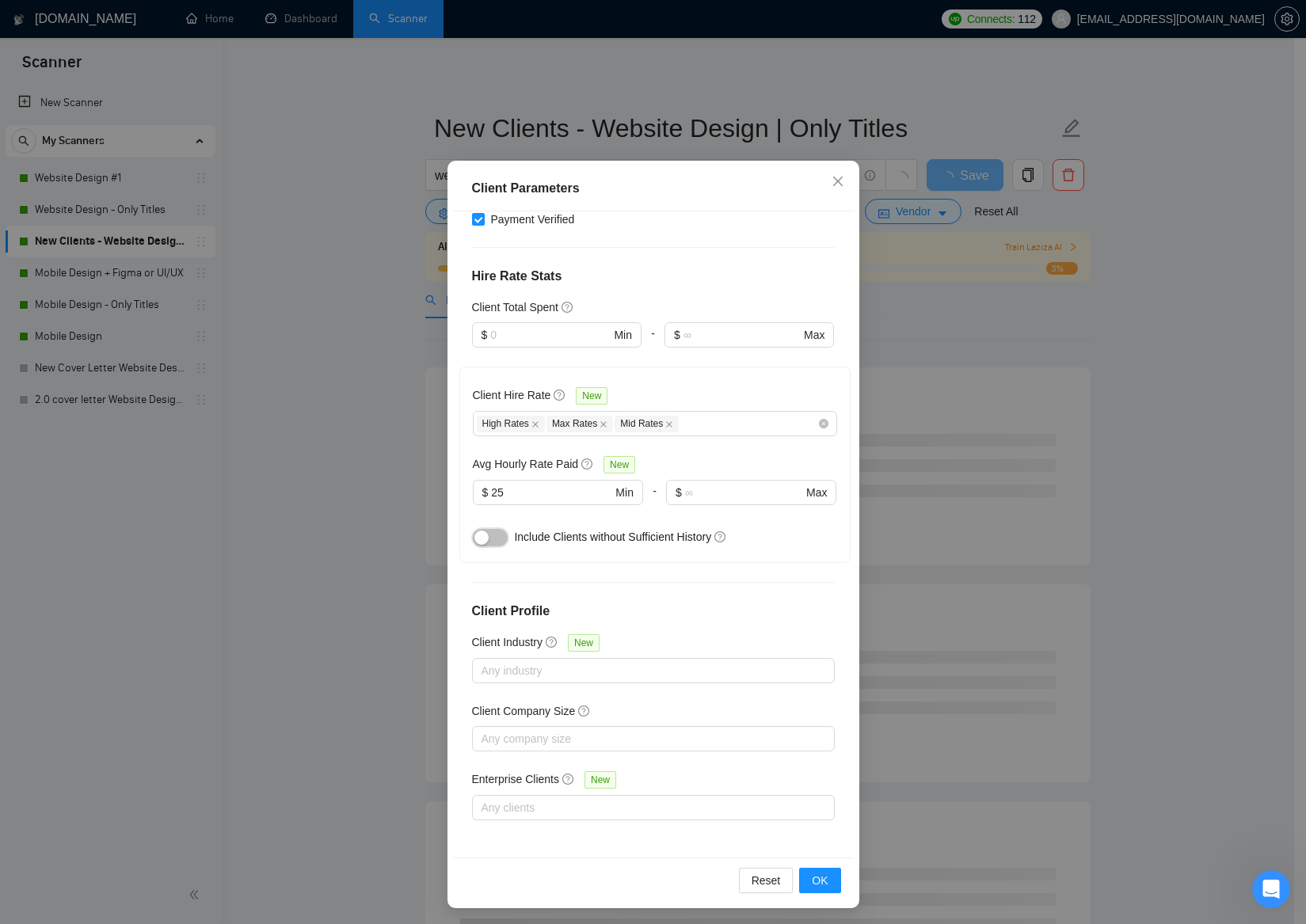
scroll to position [57, 0]
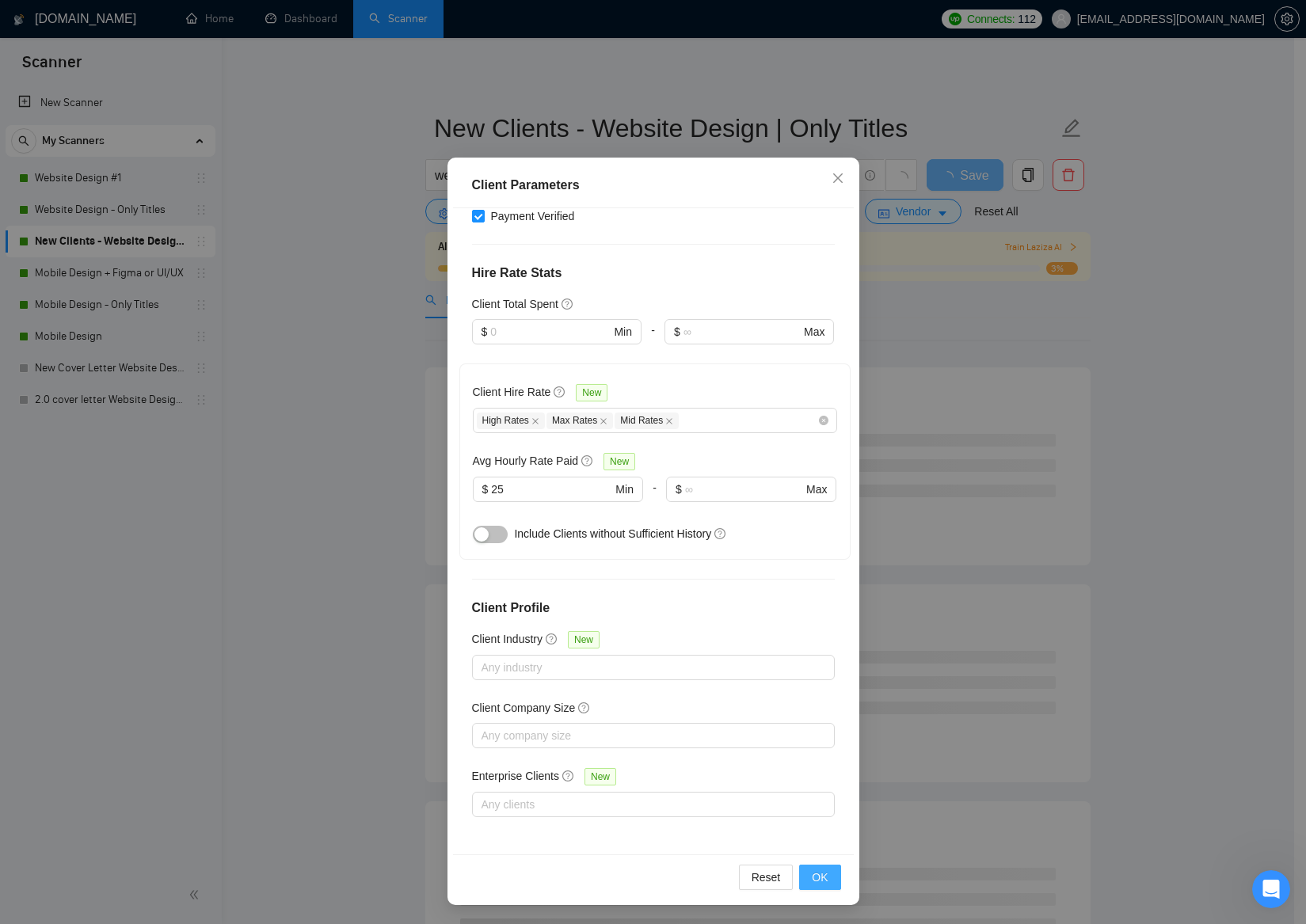
click at [824, 880] on button "OK" at bounding box center [820, 878] width 42 height 26
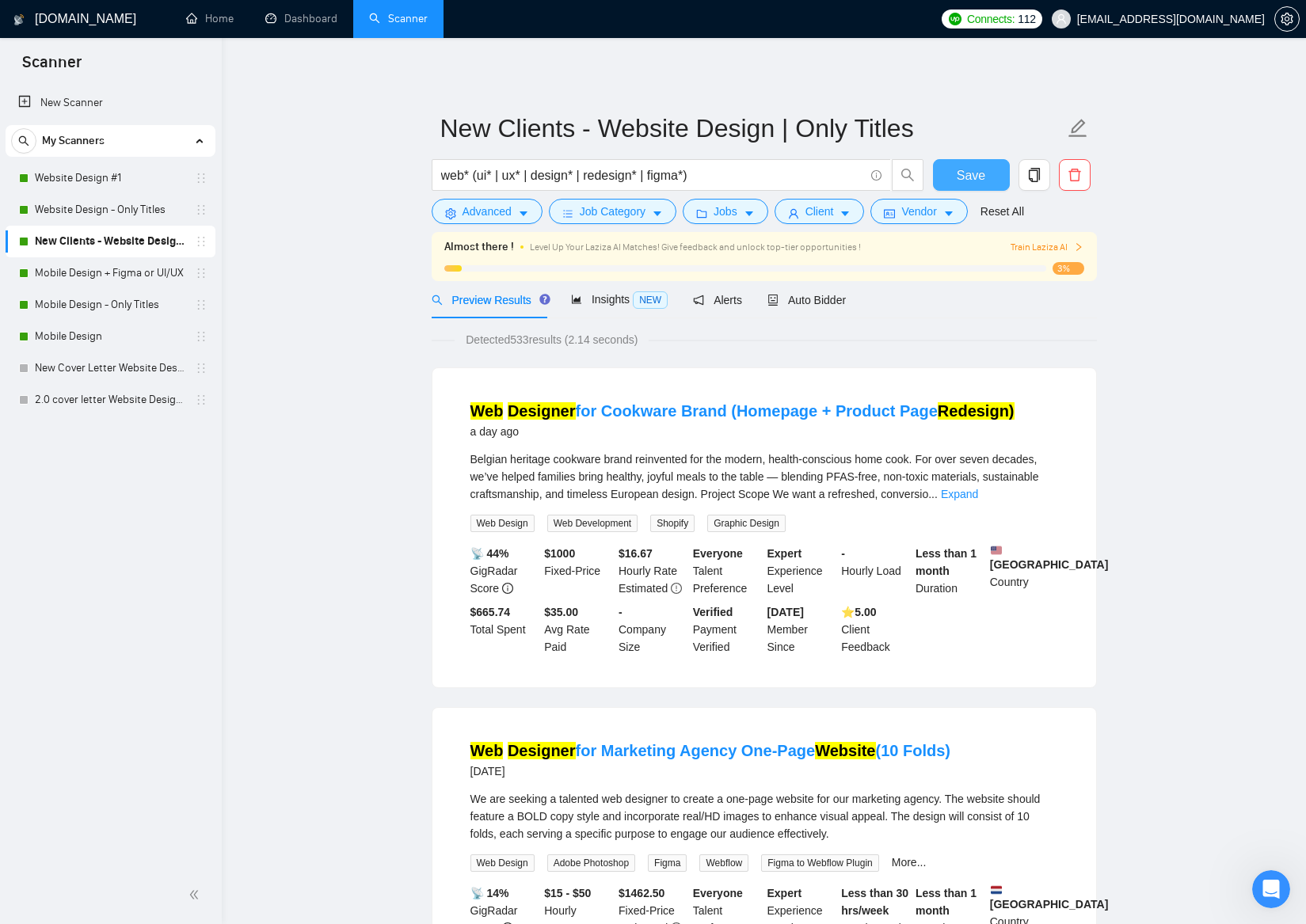
click at [974, 179] on span "Save" at bounding box center [971, 175] width 29 height 20
click at [129, 275] on link "Mobile Design + Figma or UI/UX" at bounding box center [110, 273] width 150 height 32
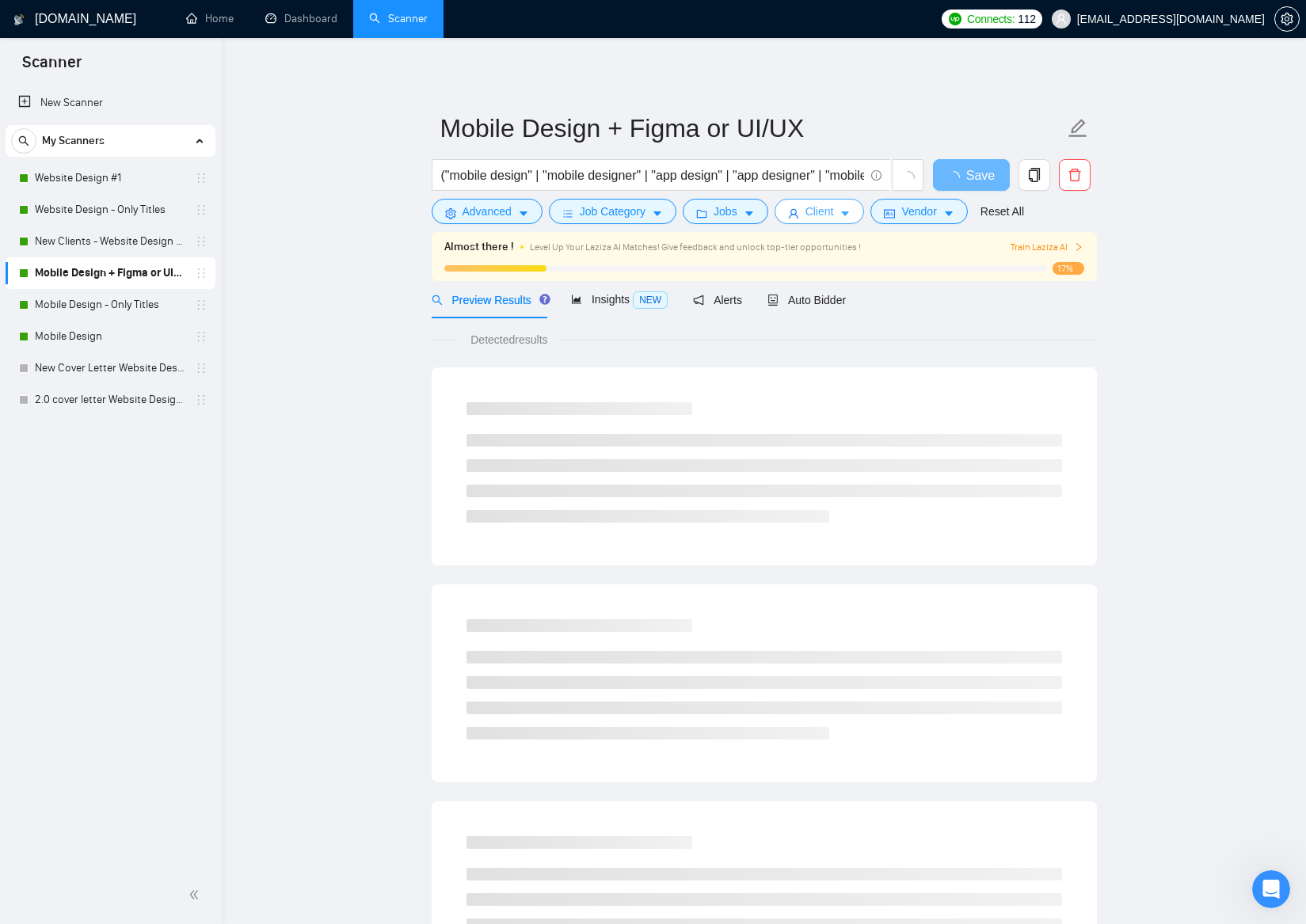
click at [851, 211] on icon "caret-down" at bounding box center [845, 214] width 11 height 11
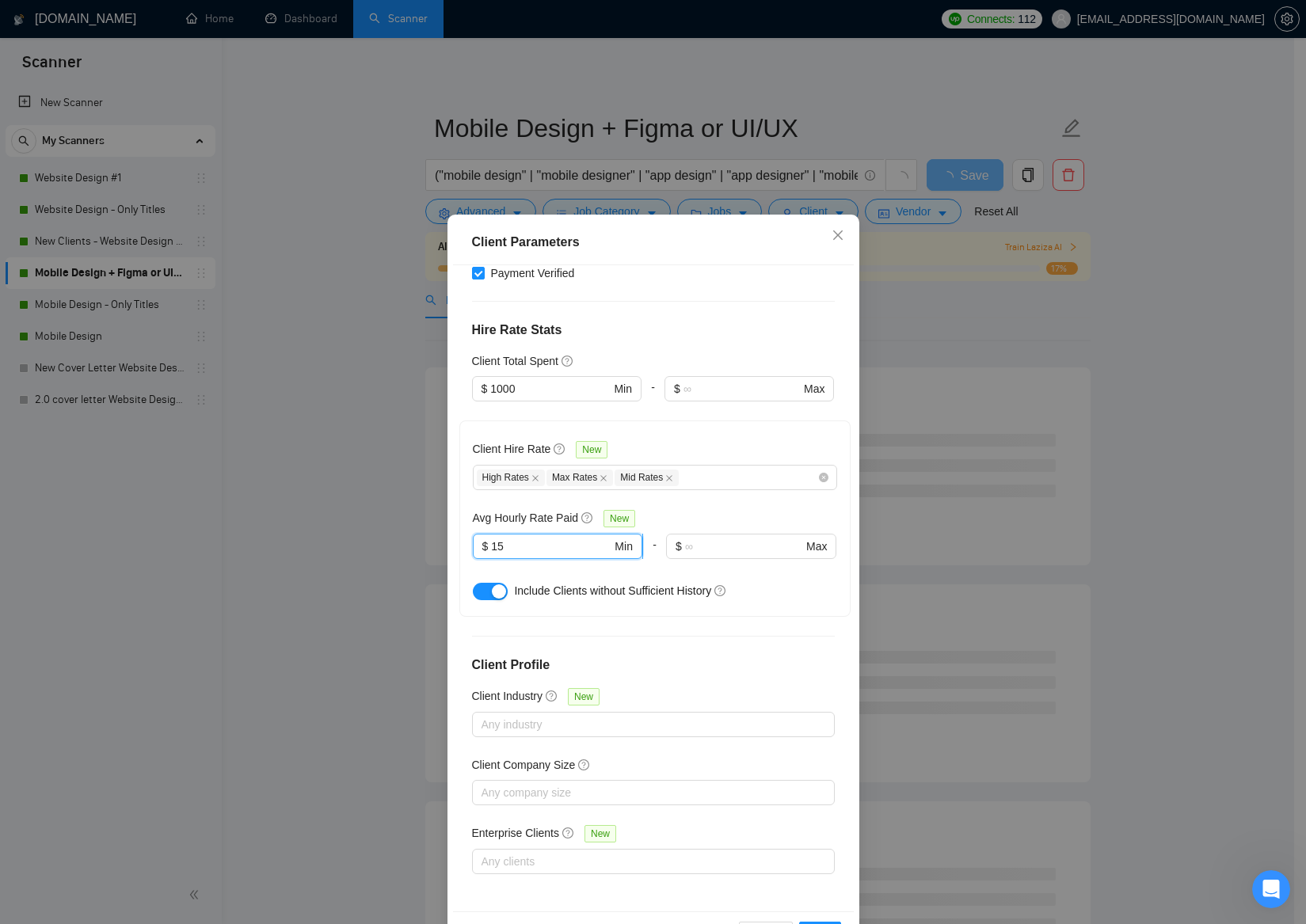
click at [491, 549] on input "15" at bounding box center [551, 546] width 121 height 18
type input "25"
click at [494, 593] on div "button" at bounding box center [499, 592] width 14 height 14
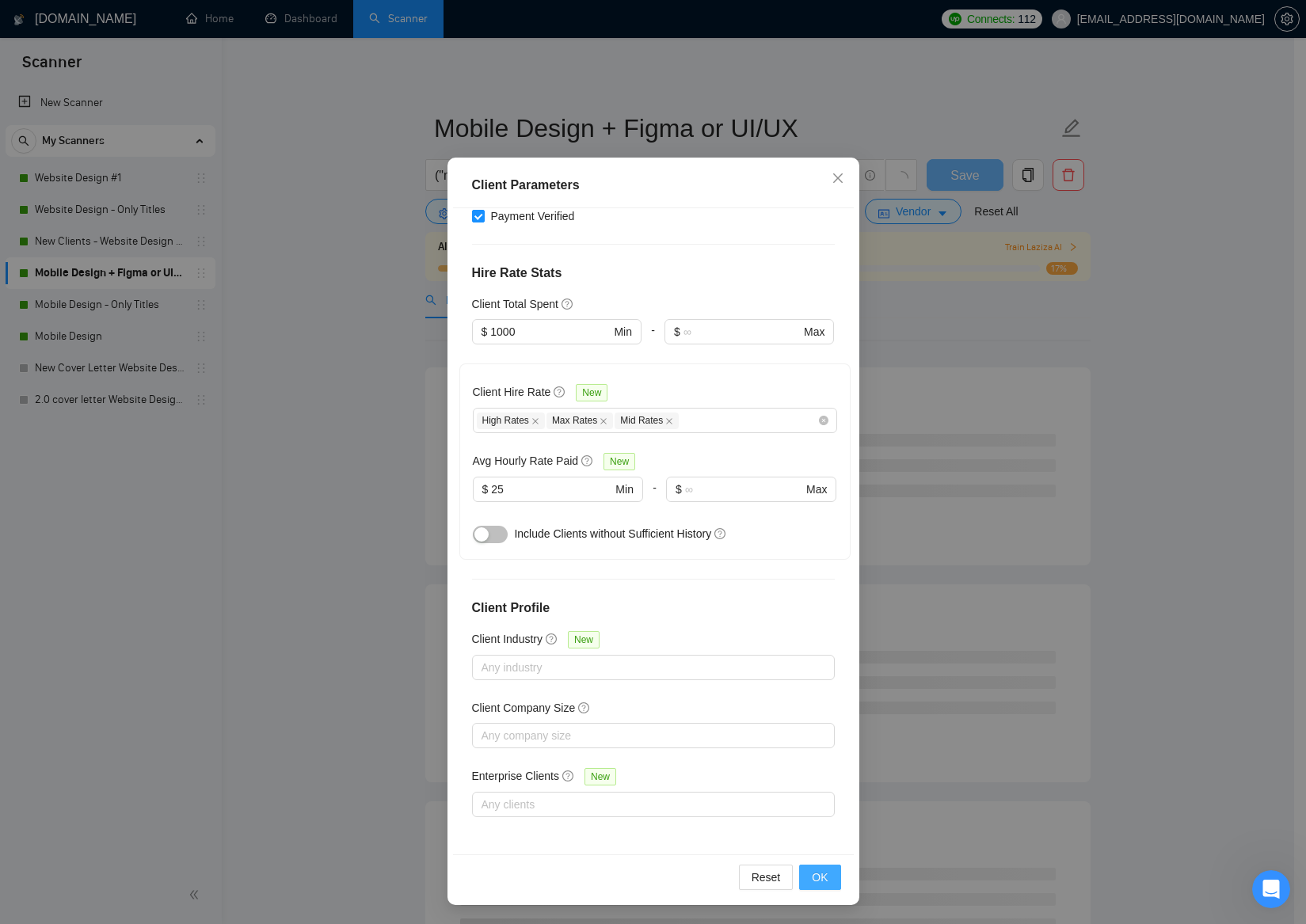
click at [822, 876] on button "OK" at bounding box center [820, 878] width 42 height 26
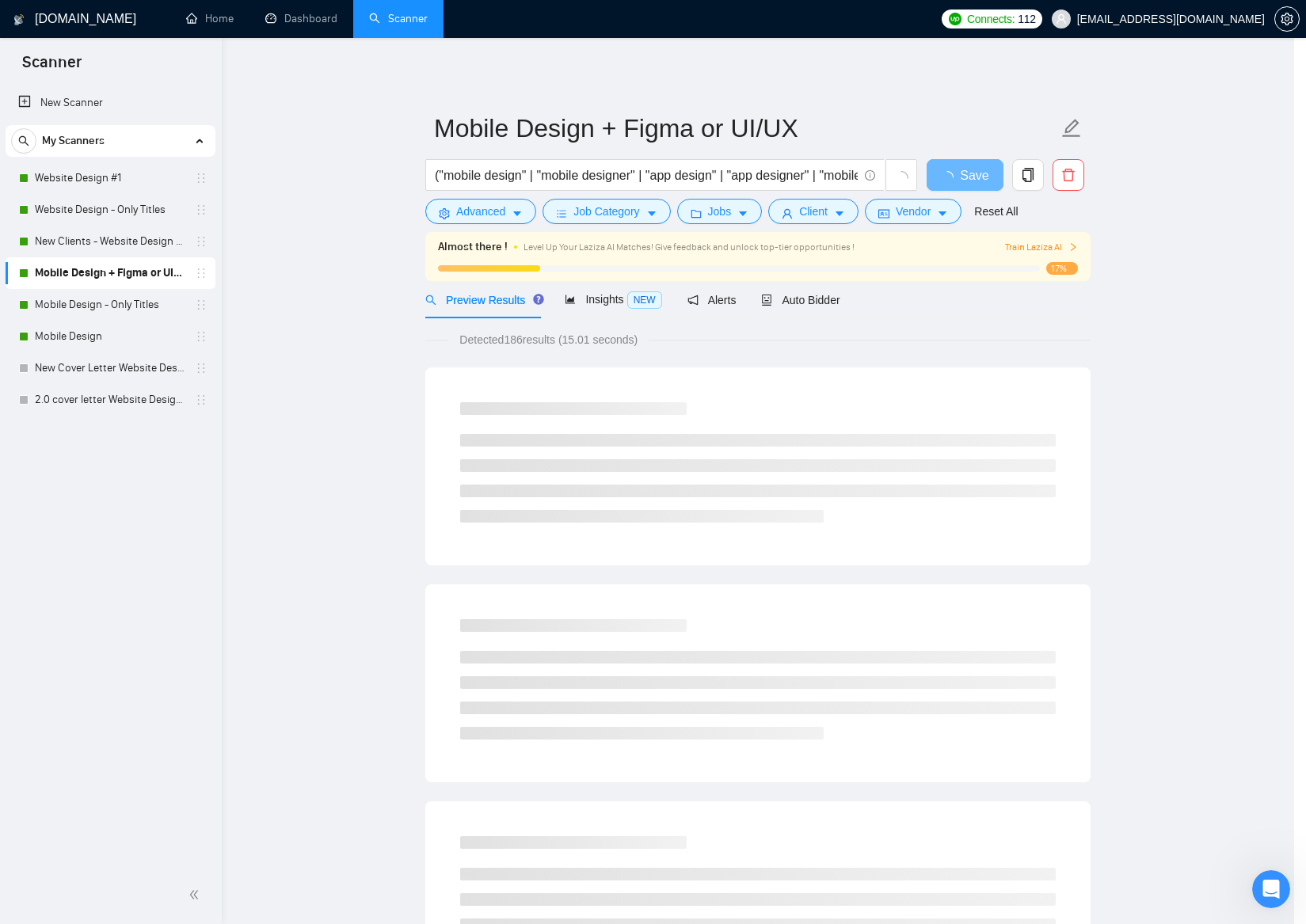
scroll to position [0, 0]
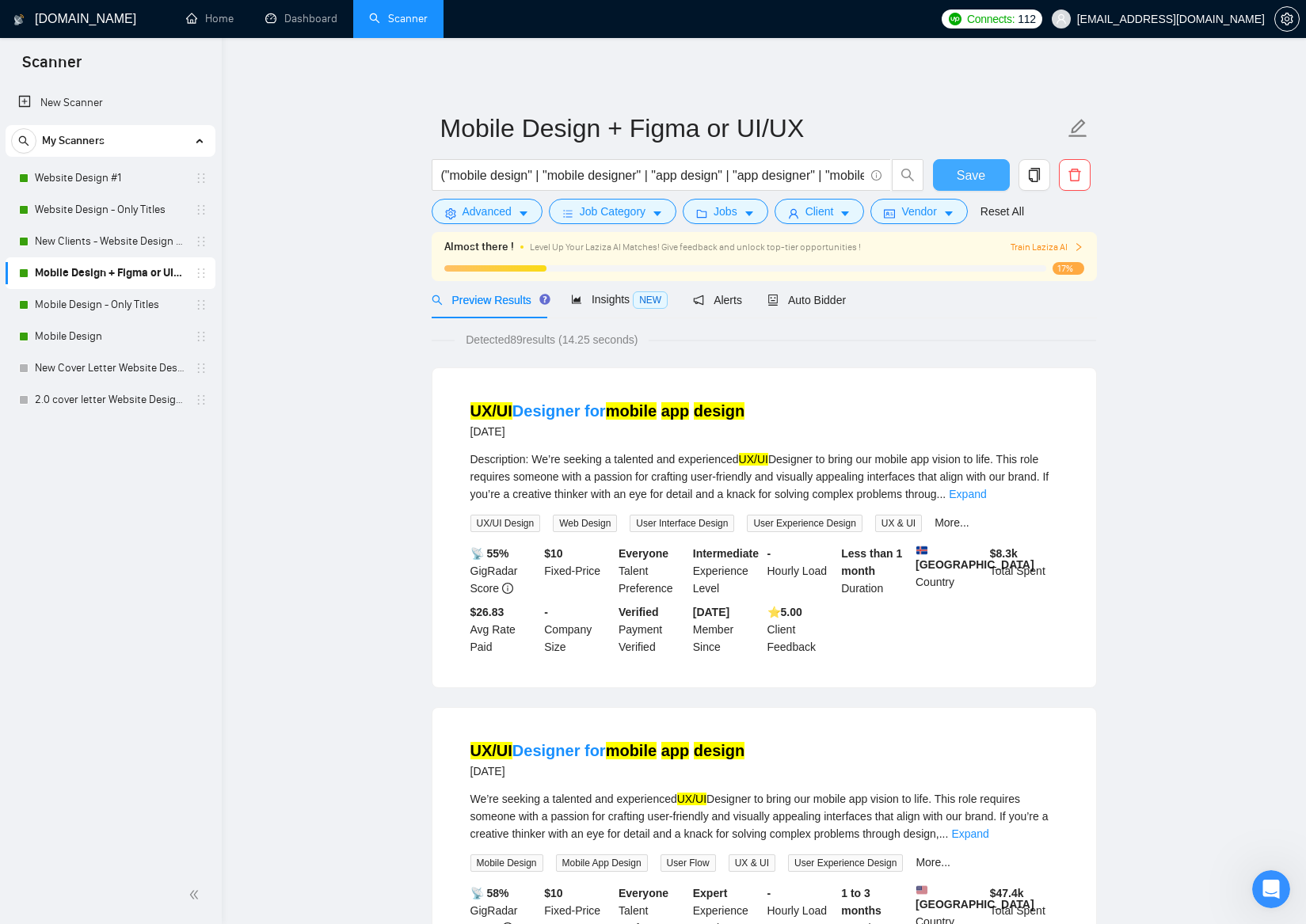
click at [978, 173] on span "Save" at bounding box center [971, 175] width 29 height 20
click at [963, 176] on span "Save" at bounding box center [971, 175] width 29 height 20
click at [103, 304] on link "Mobile Design - Only Titles" at bounding box center [110, 305] width 150 height 32
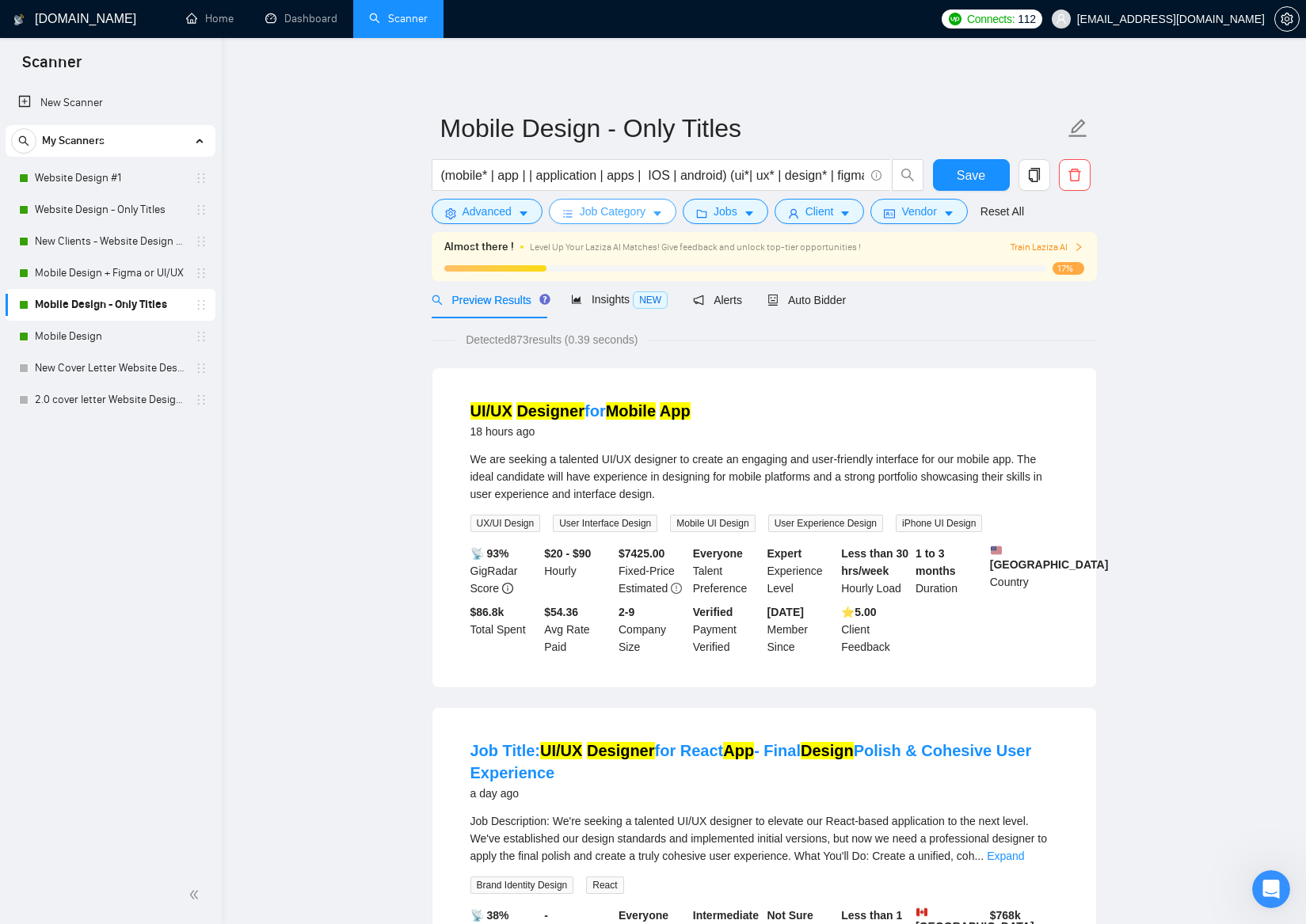
click at [612, 212] on span "Job Category" at bounding box center [613, 212] width 65 height 18
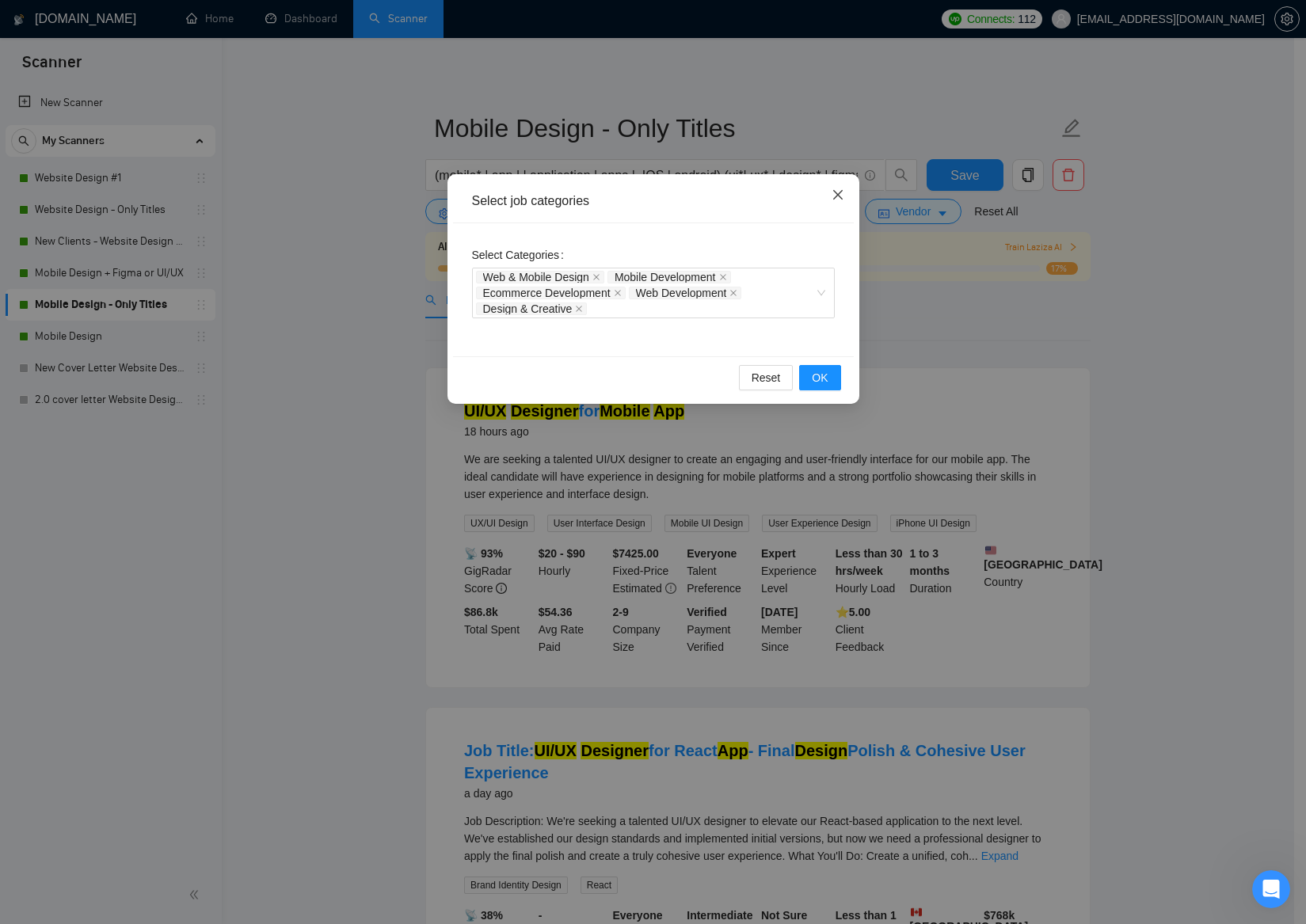
click at [838, 193] on icon "close" at bounding box center [838, 195] width 13 height 13
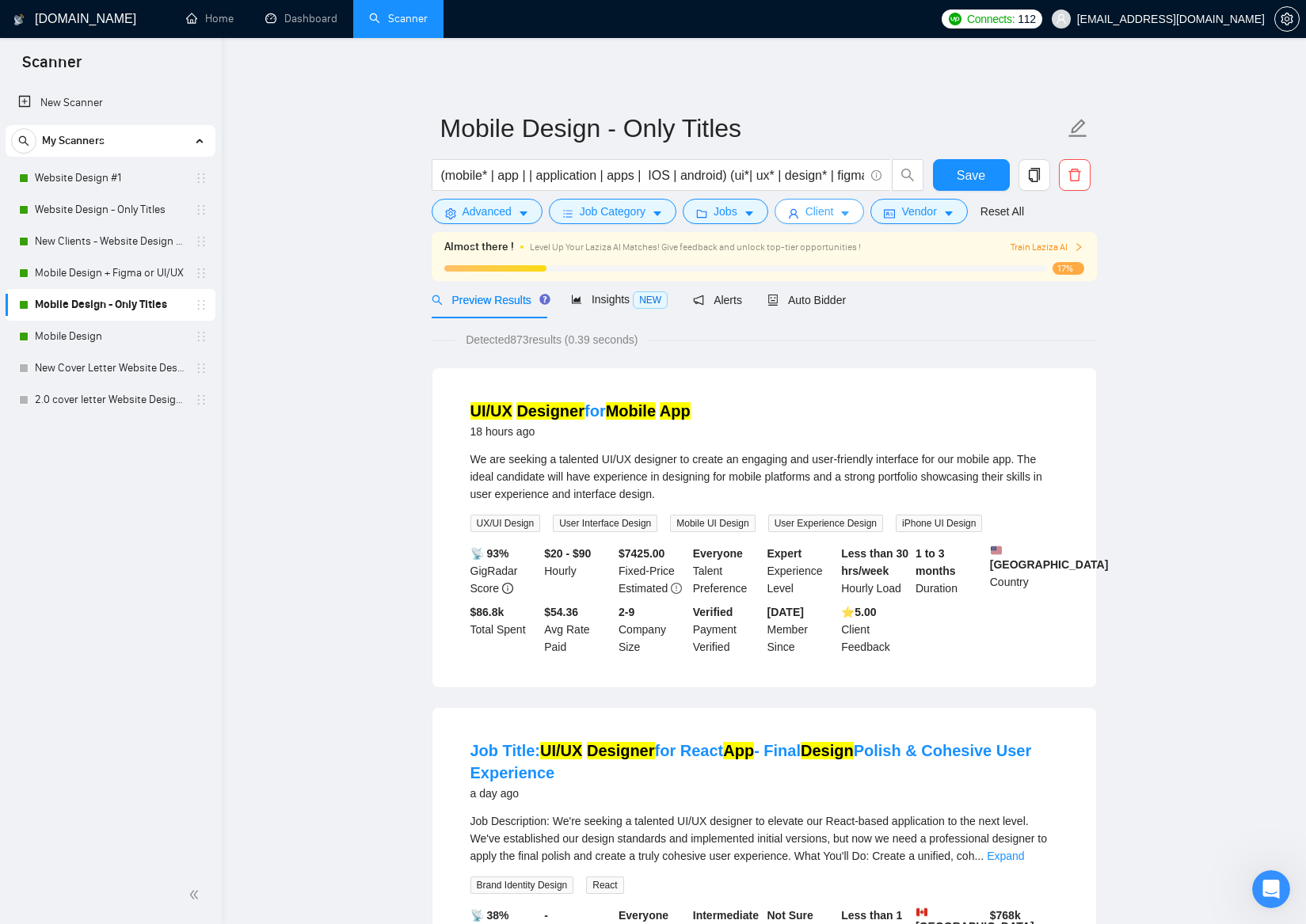
click at [821, 213] on span "Client" at bounding box center [820, 212] width 29 height 18
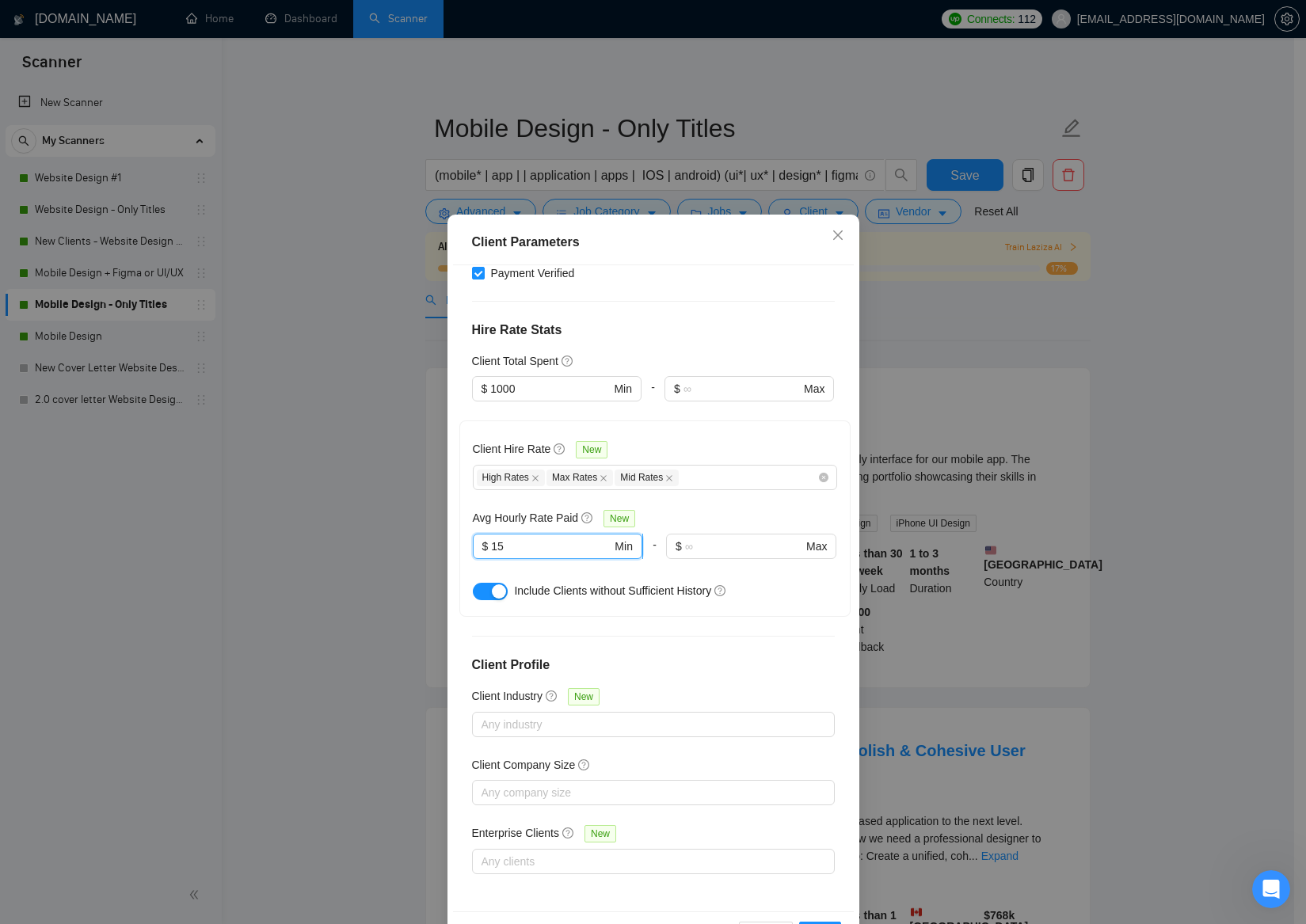
click at [491, 545] on input "15" at bounding box center [551, 546] width 121 height 18
type input "25"
click at [492, 586] on div "button" at bounding box center [499, 592] width 14 height 14
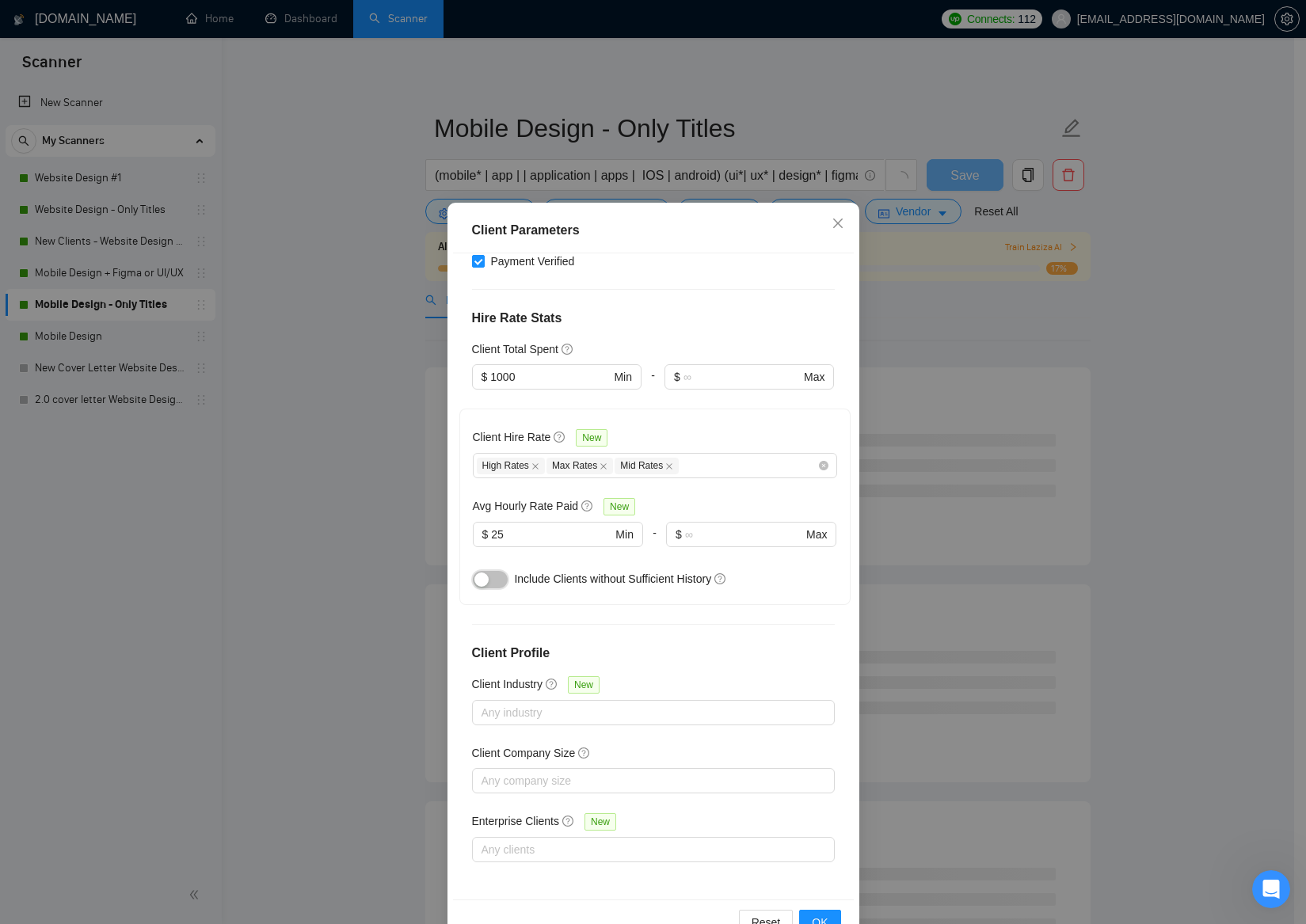
scroll to position [57, 0]
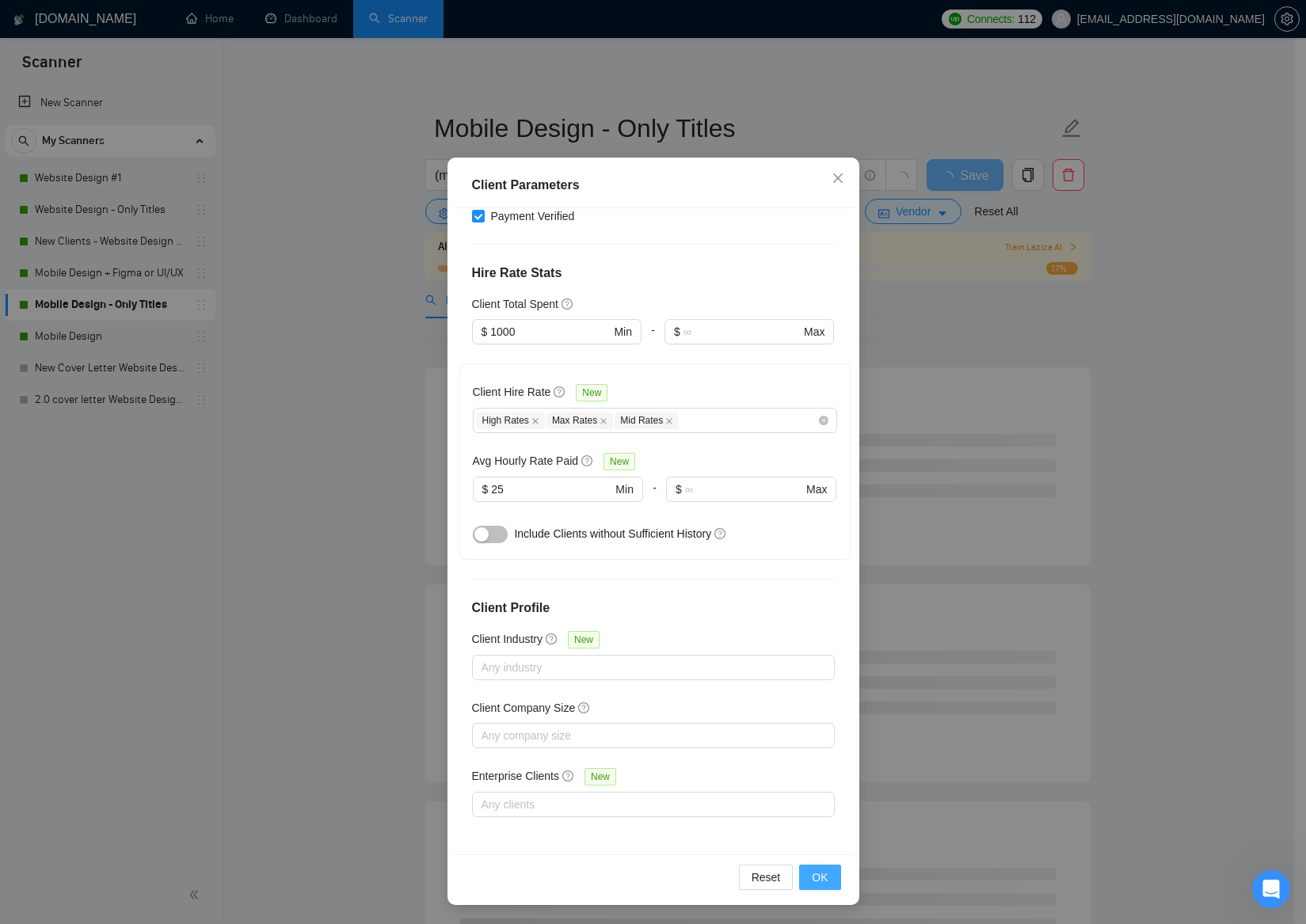
click at [824, 873] on button "OK" at bounding box center [820, 878] width 42 height 26
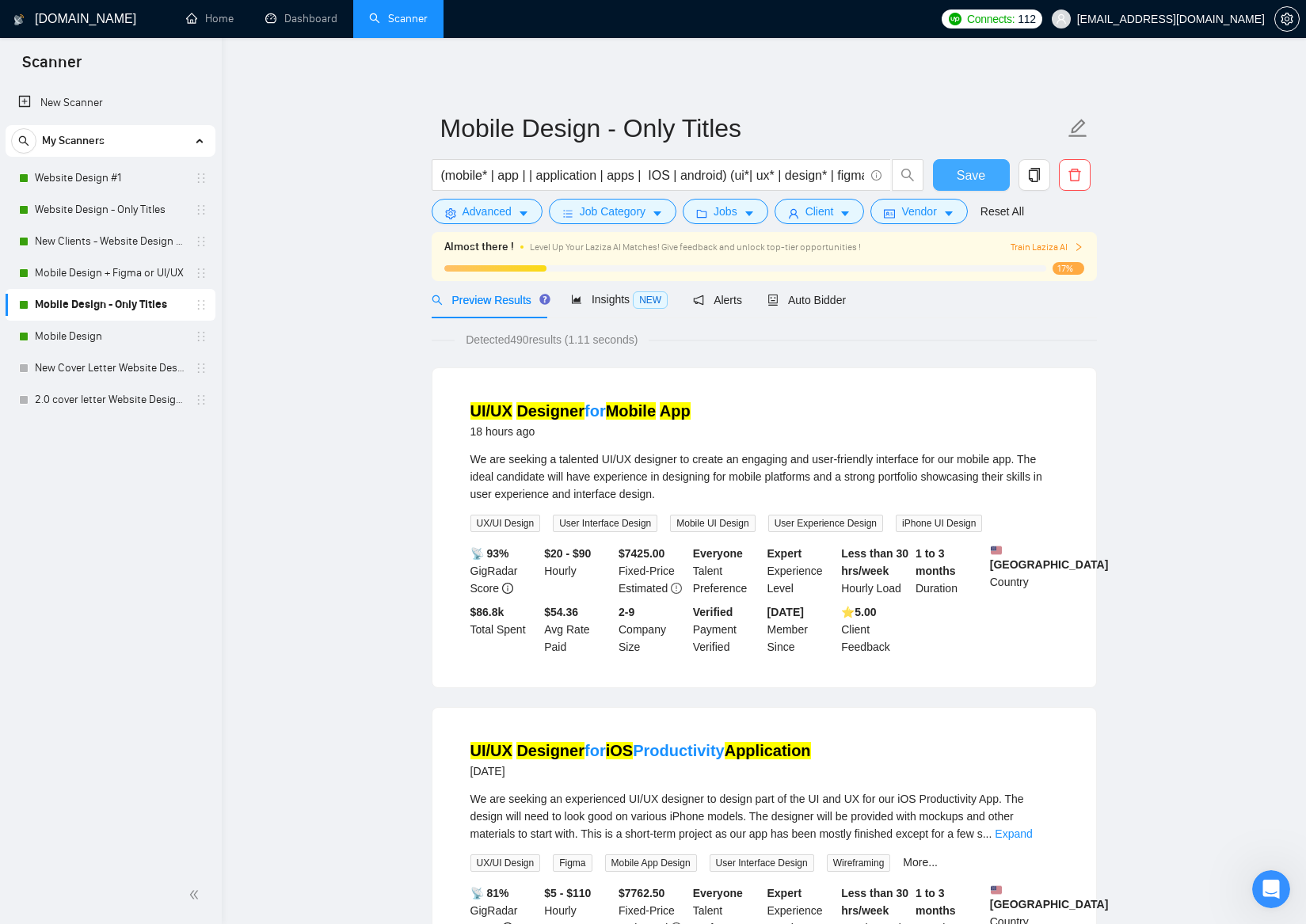
click at [969, 175] on span "Save" at bounding box center [971, 175] width 29 height 20
click at [103, 335] on link "Mobile Design" at bounding box center [110, 337] width 150 height 32
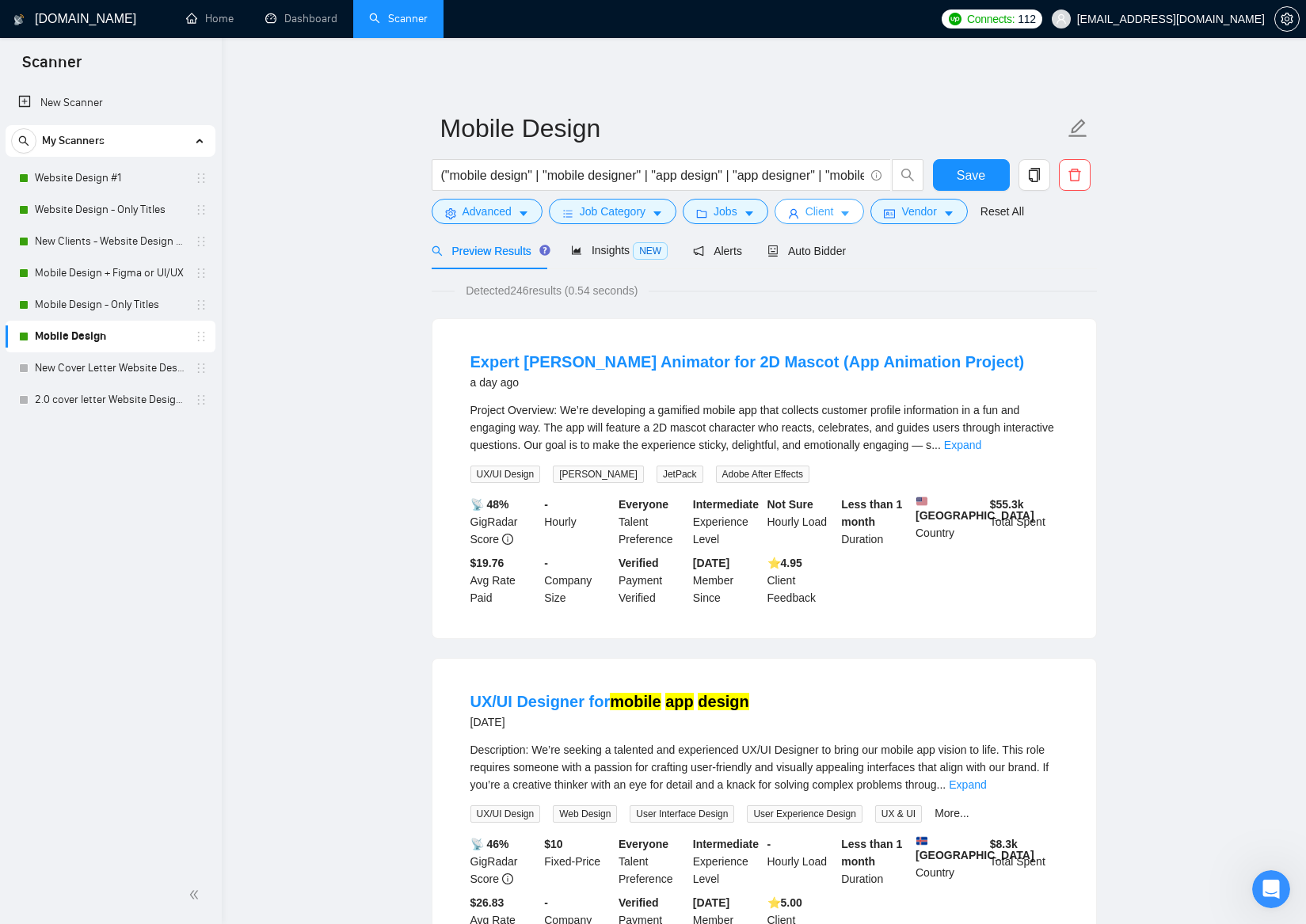
click at [799, 209] on icon "user" at bounding box center [793, 214] width 11 height 11
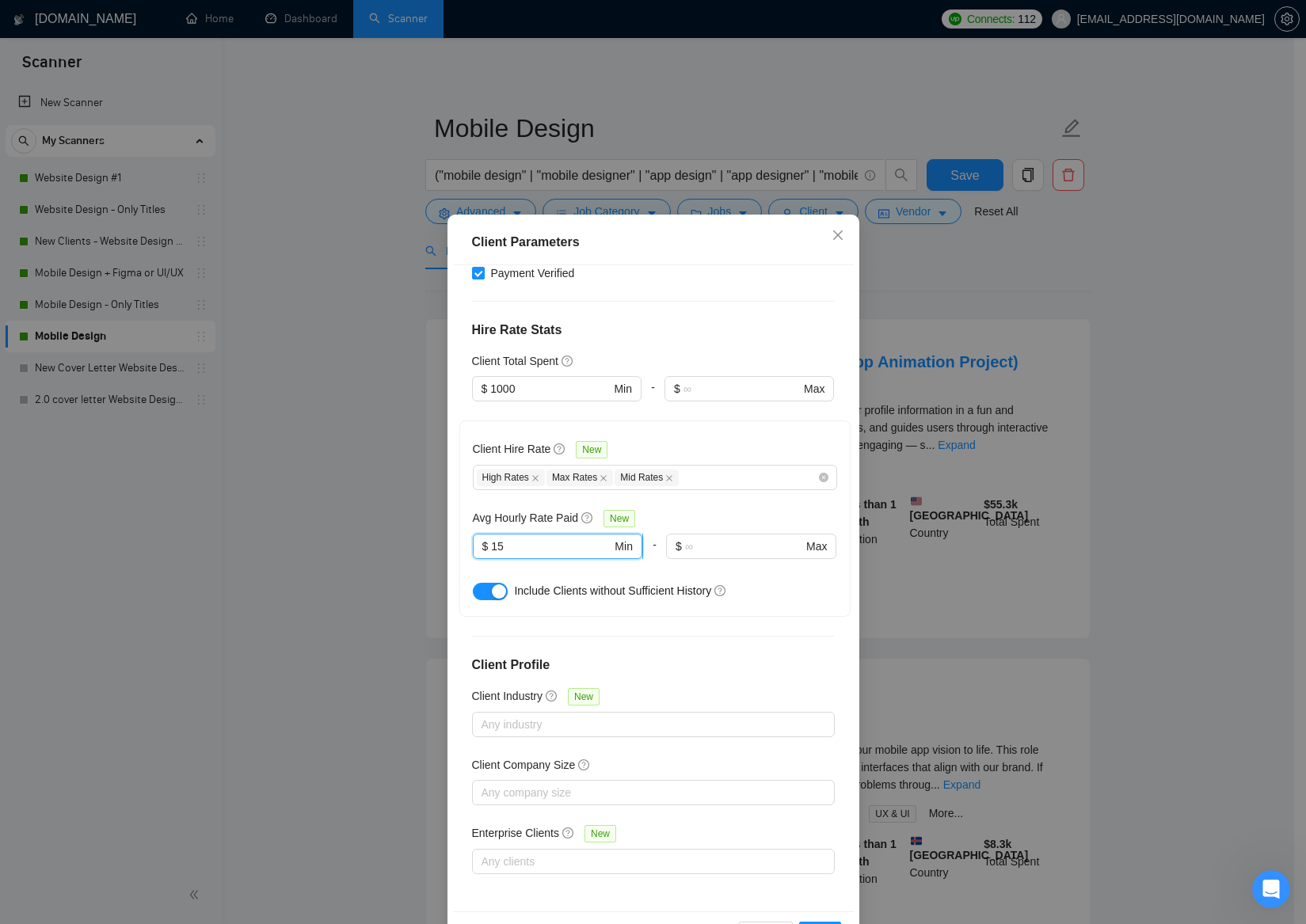
click at [491, 545] on input "15" at bounding box center [551, 546] width 121 height 18
type input "25"
click at [491, 599] on button "button" at bounding box center [490, 592] width 35 height 18
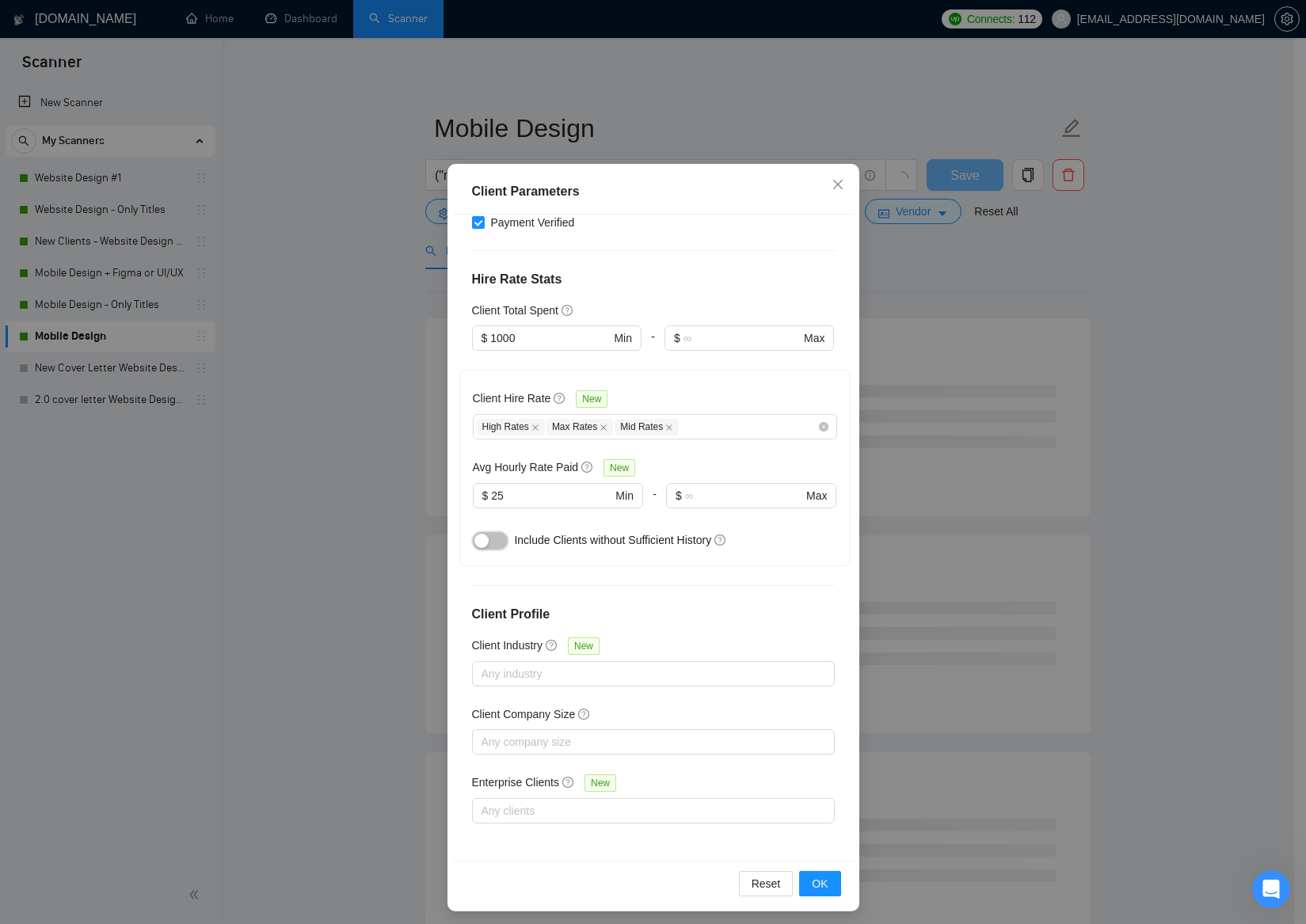
scroll to position [57, 0]
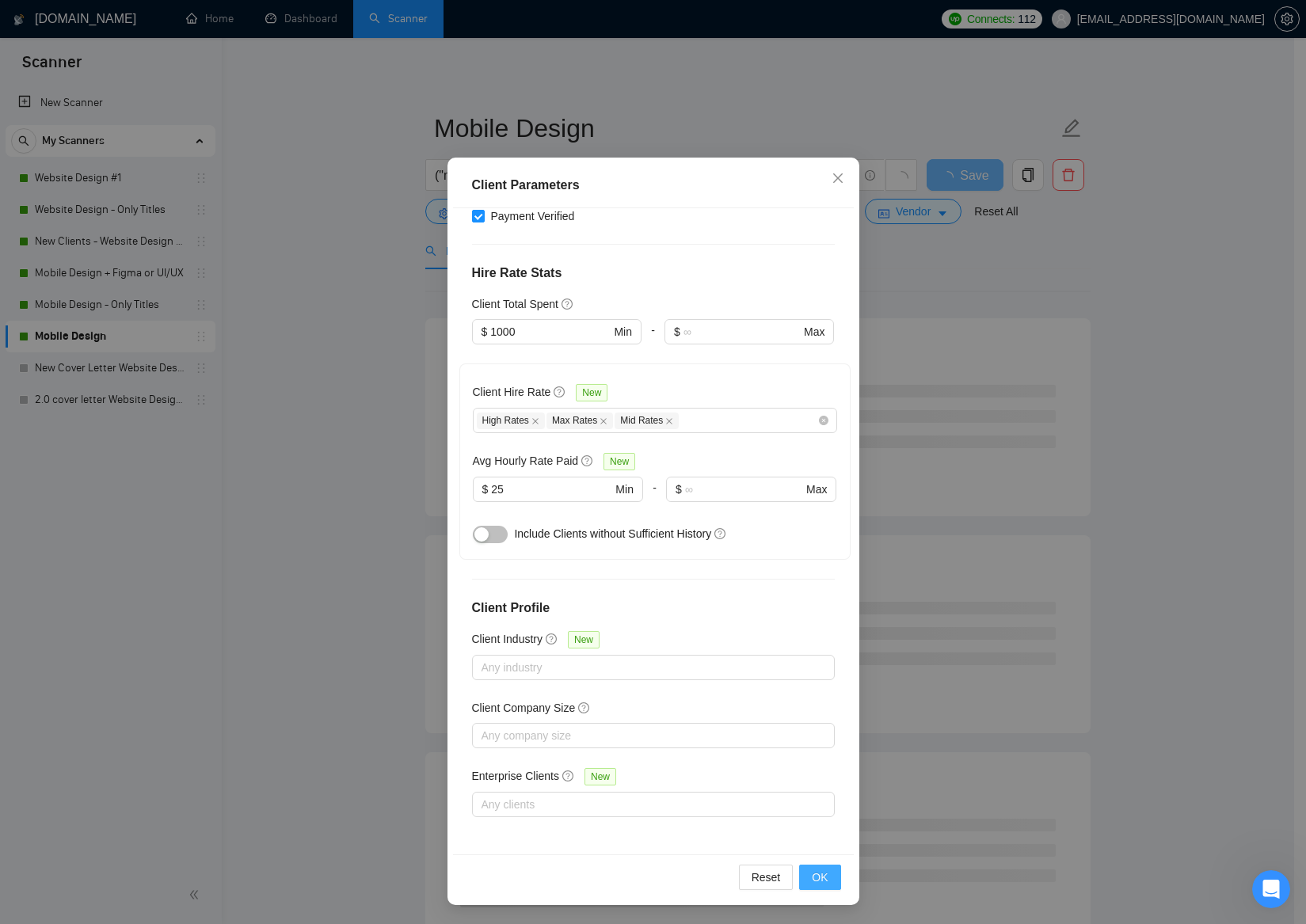
click at [825, 880] on button "OK" at bounding box center [820, 878] width 42 height 26
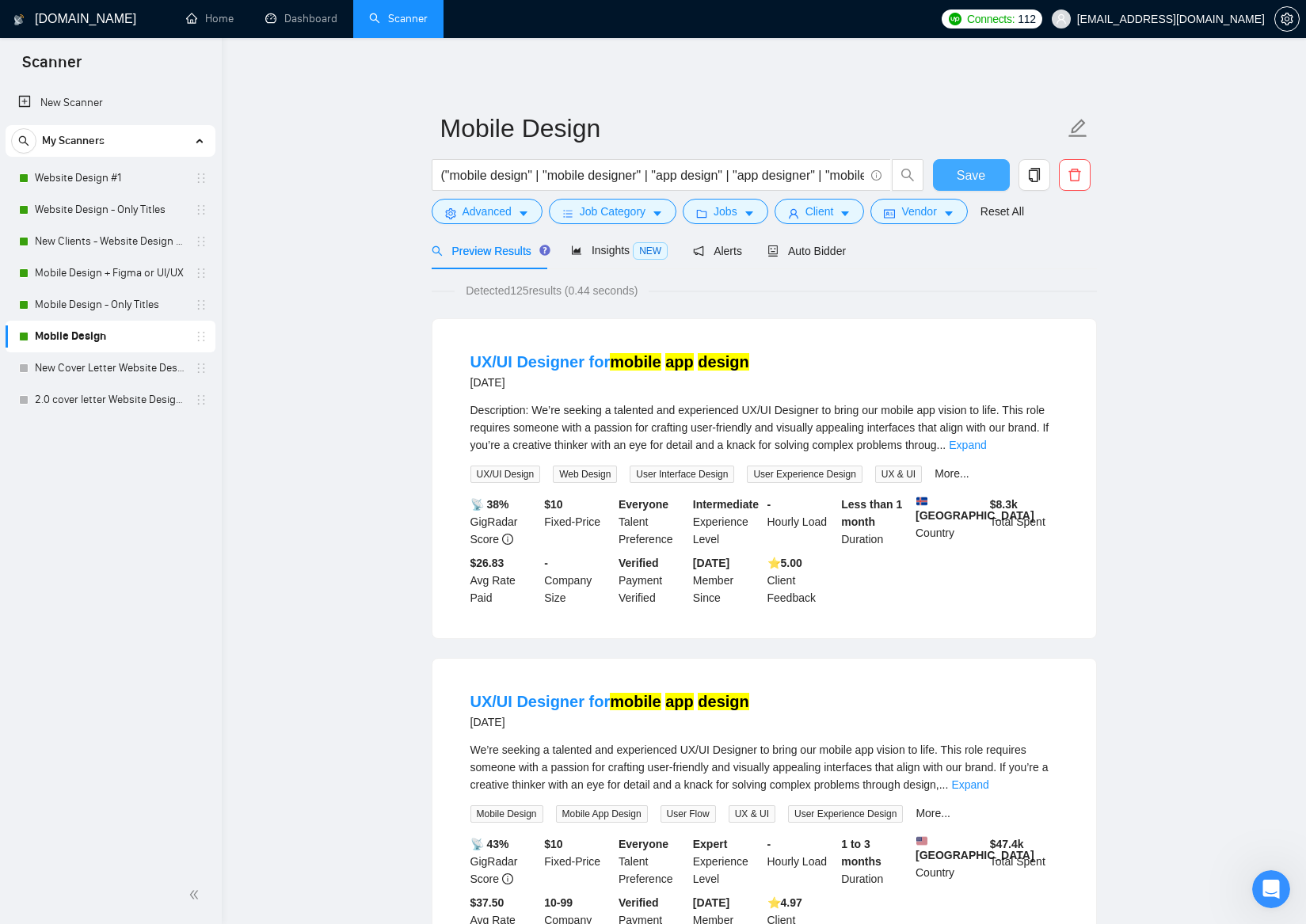
click at [954, 179] on button "Save" at bounding box center [971, 175] width 77 height 32
click at [959, 184] on span "Save" at bounding box center [971, 175] width 29 height 20
click at [113, 377] on link "New Cover Letter Website Design #1" at bounding box center [110, 368] width 150 height 32
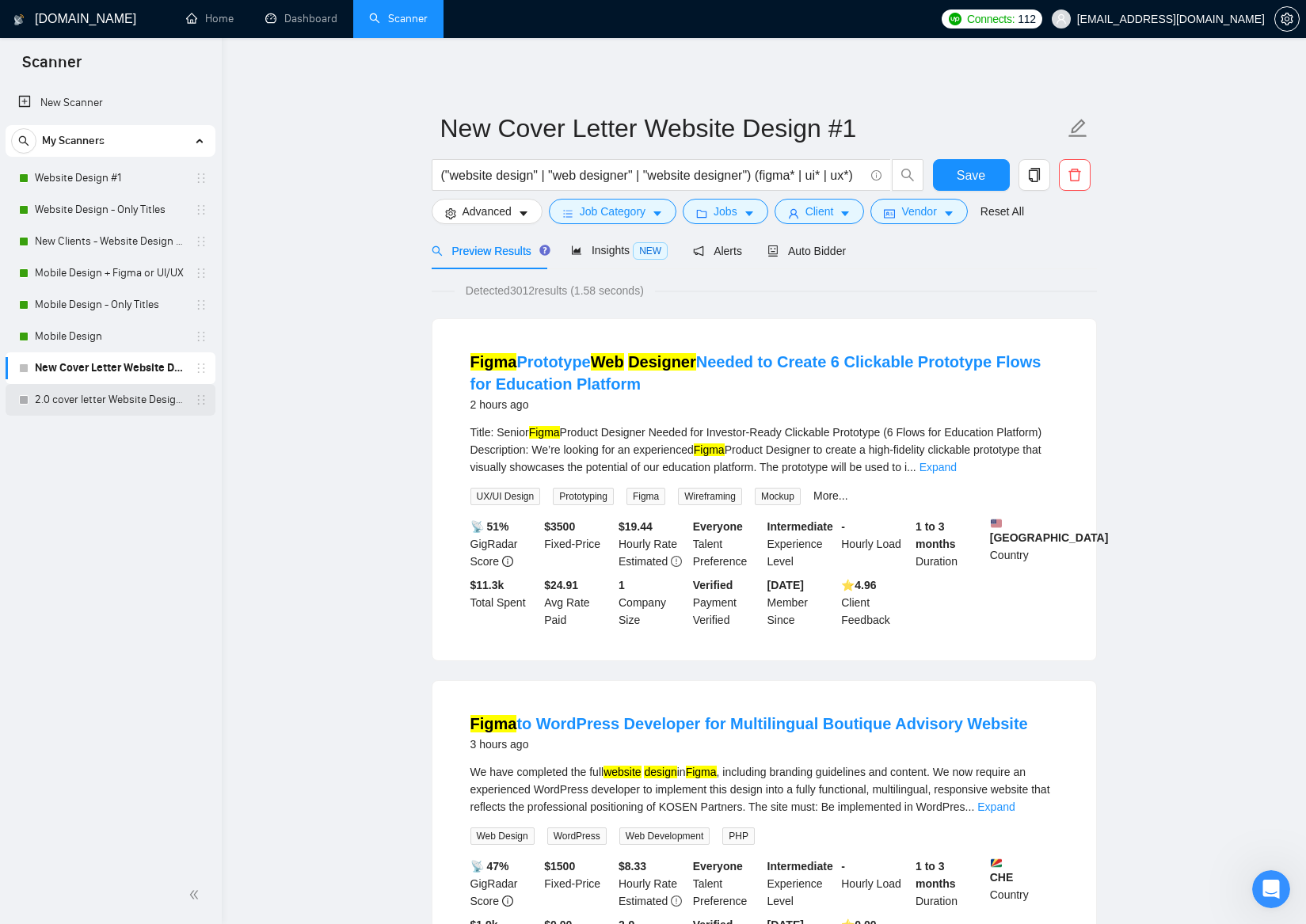
click at [107, 396] on link "2.0 cover letter Website Design #1" at bounding box center [110, 400] width 150 height 32
click at [833, 257] on span "Auto Bidder" at bounding box center [807, 251] width 78 height 13
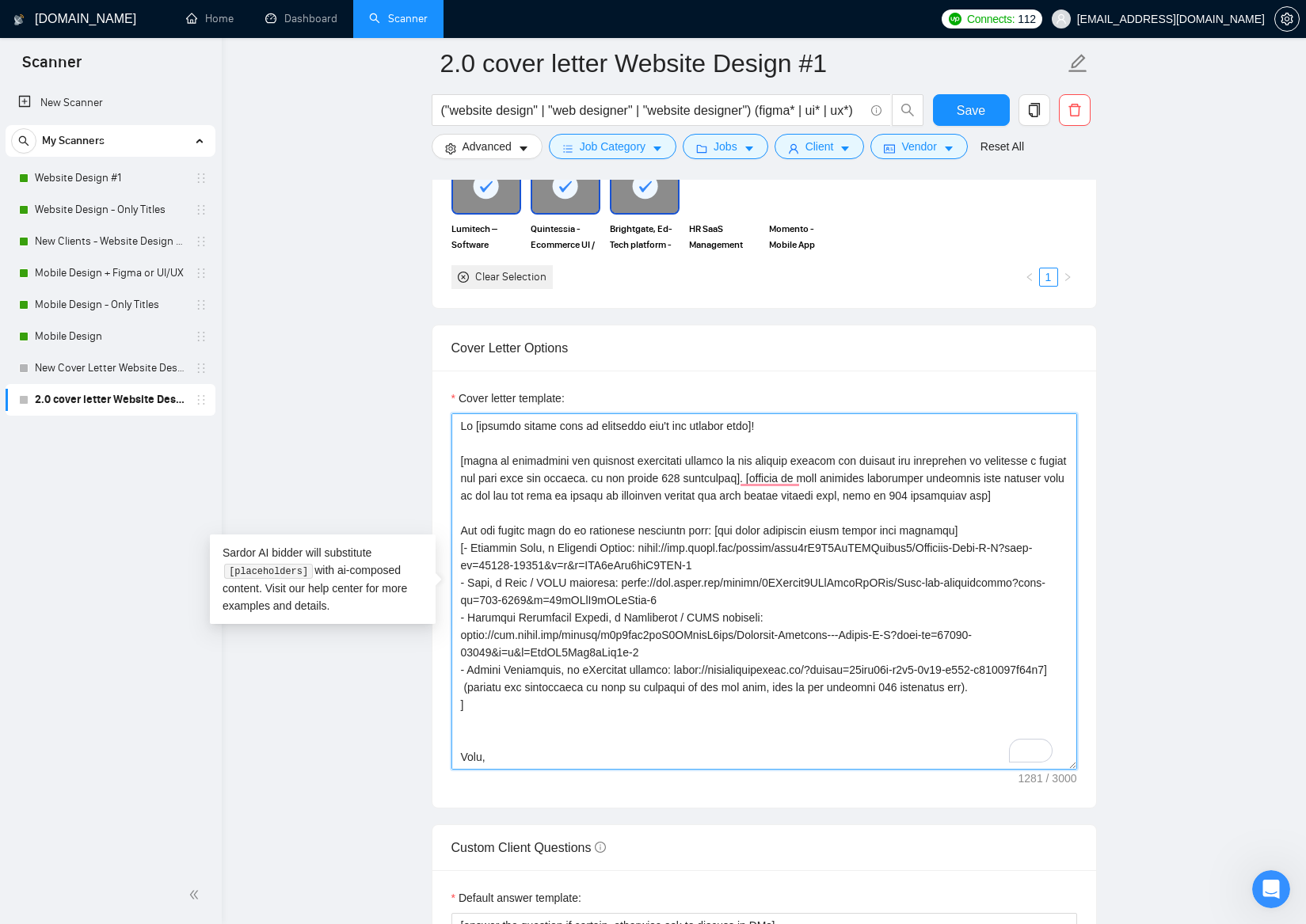
drag, startPoint x: 659, startPoint y: 728, endPoint x: 443, endPoint y: 379, distance: 410.4
click at [443, 379] on div "Cover letter template:" at bounding box center [764, 589] width 664 height 437
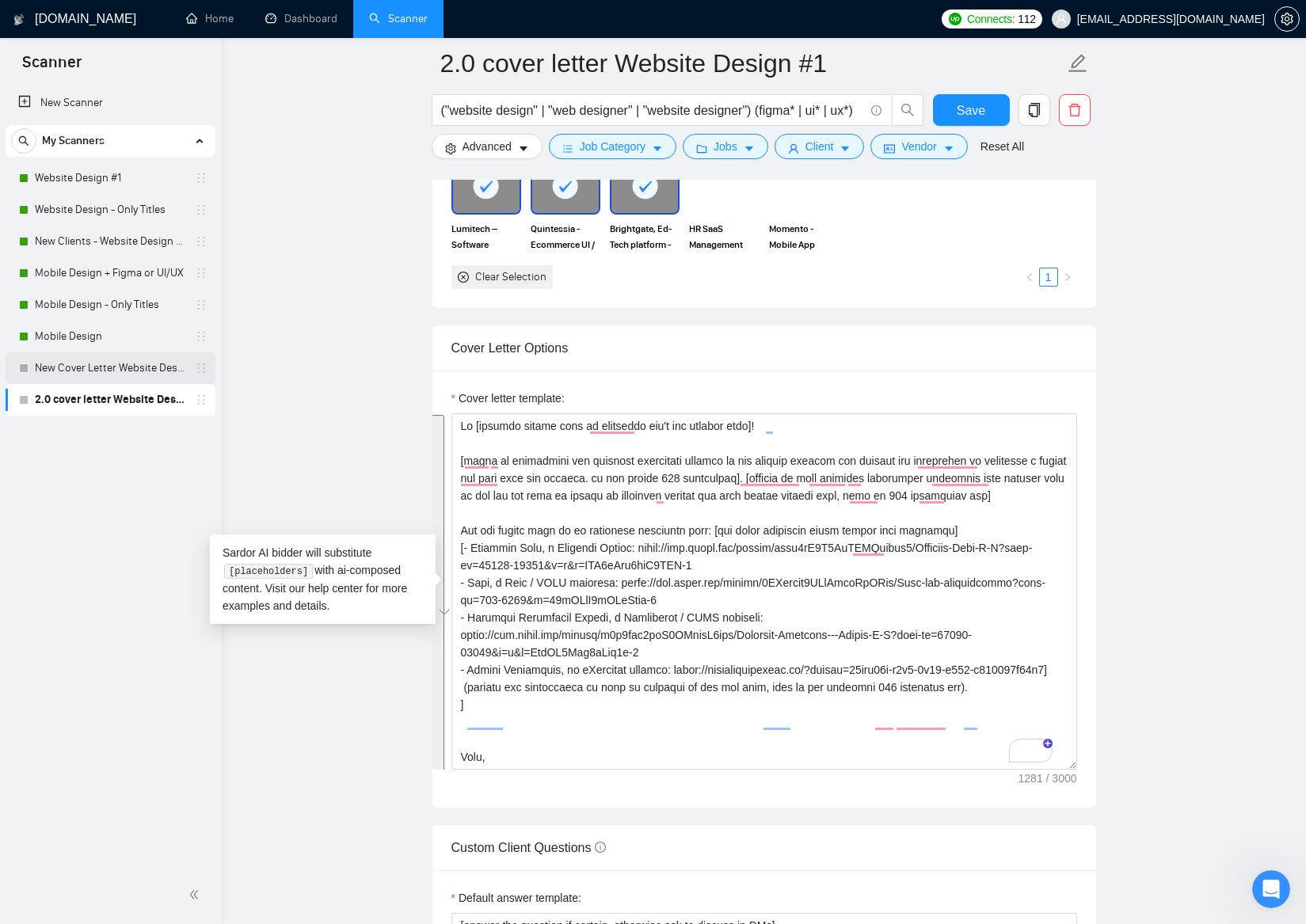
click at [122, 368] on link "New Cover Letter Website Design #1" at bounding box center [110, 368] width 150 height 32
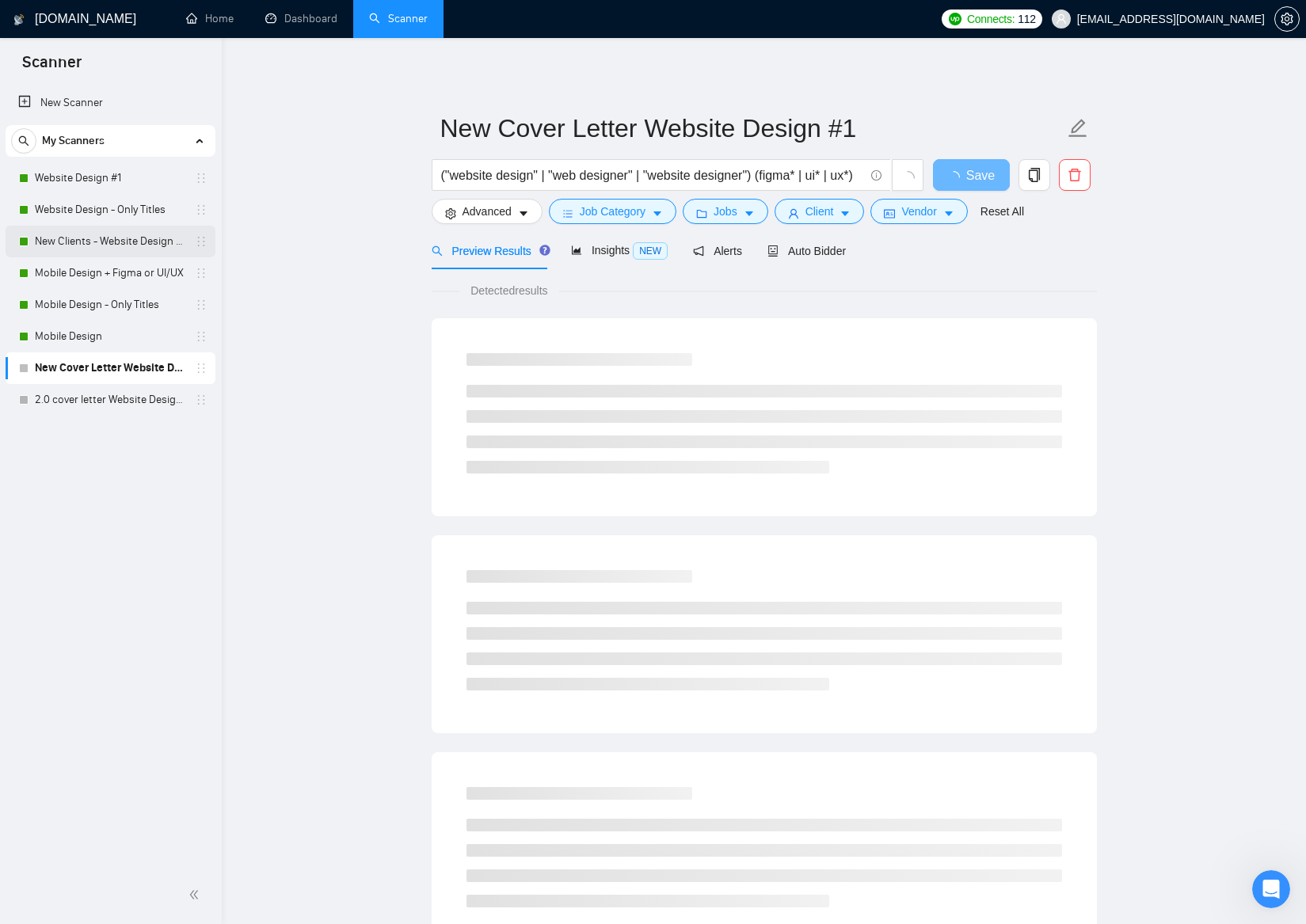
click at [118, 243] on link "New Clients - Website Design | Only Titles" at bounding box center [110, 242] width 150 height 32
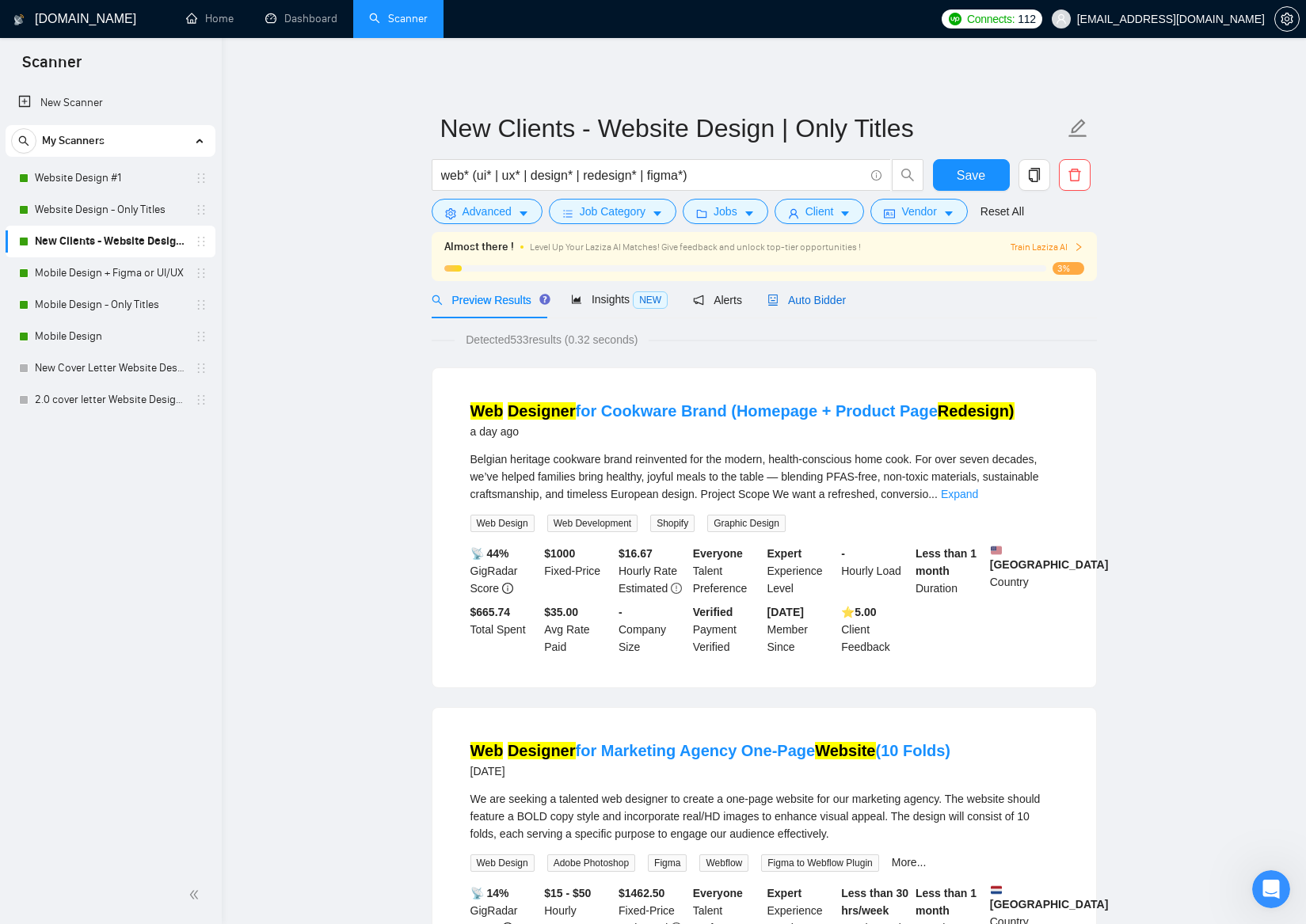
click at [845, 307] on span "Auto Bidder" at bounding box center [807, 300] width 78 height 13
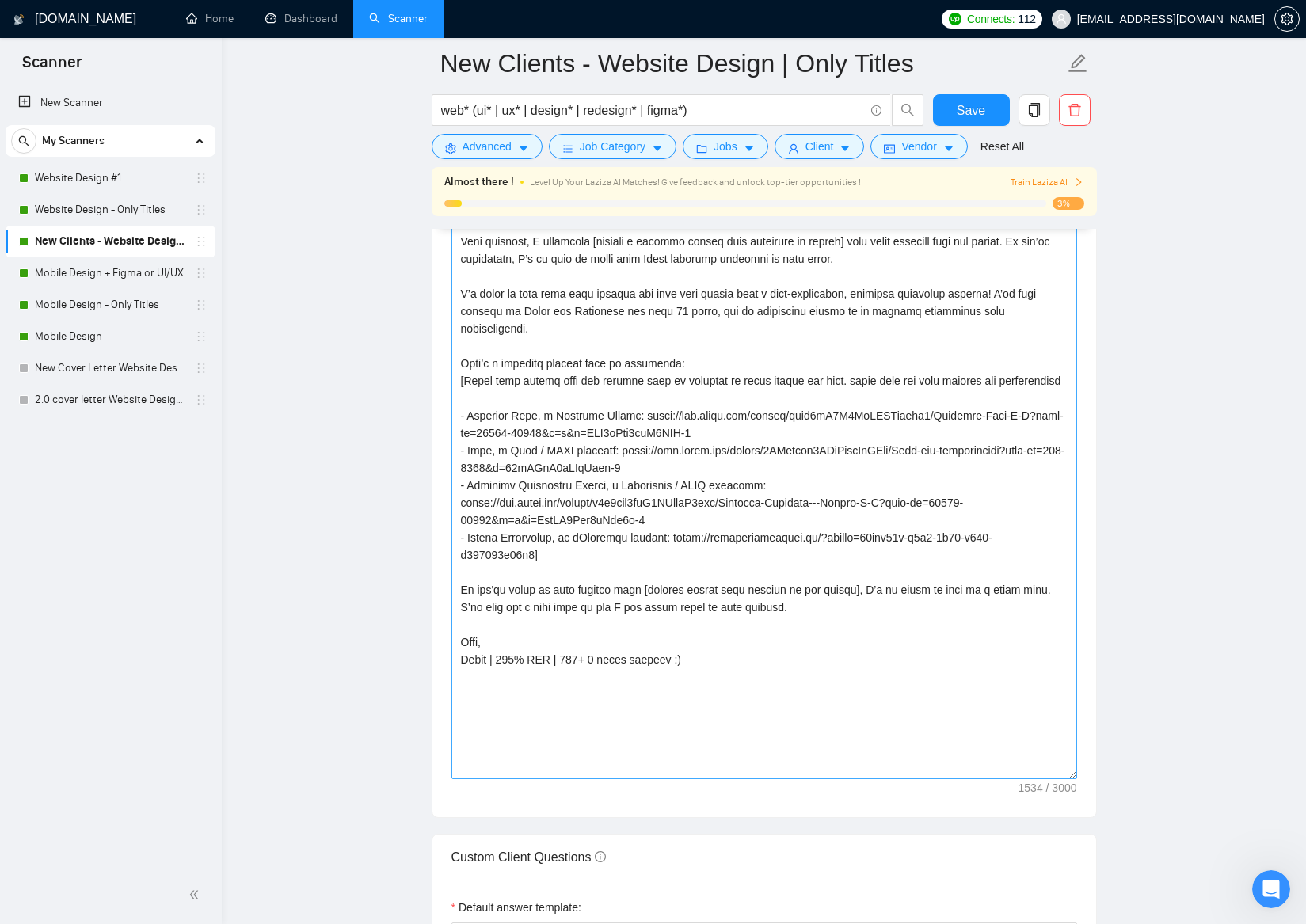
drag, startPoint x: 1070, startPoint y: 546, endPoint x: 926, endPoint y: 709, distance: 217.5
click at [1055, 775] on textarea "Cover letter template:" at bounding box center [764, 486] width 625 height 585
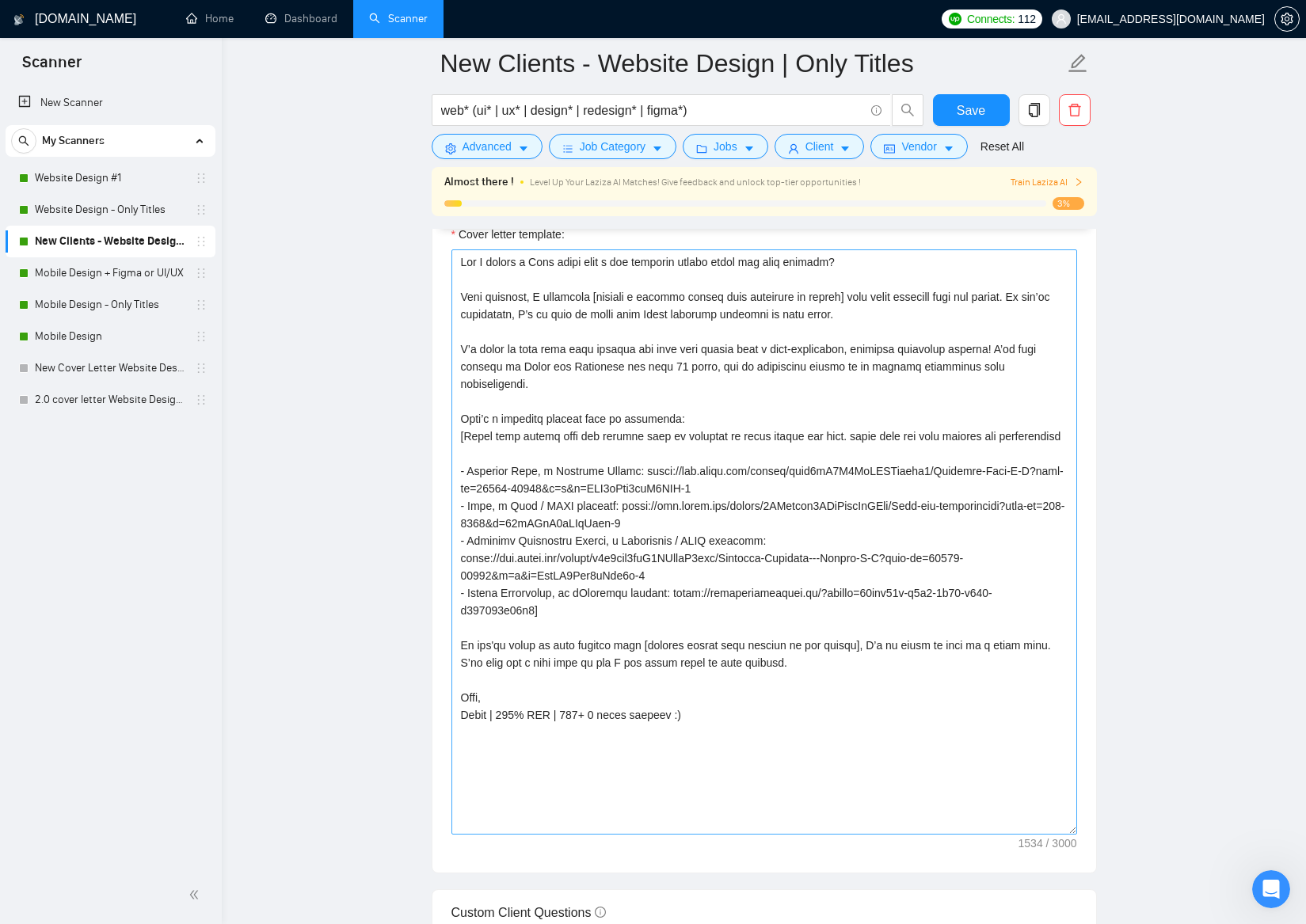
scroll to position [1715, 0]
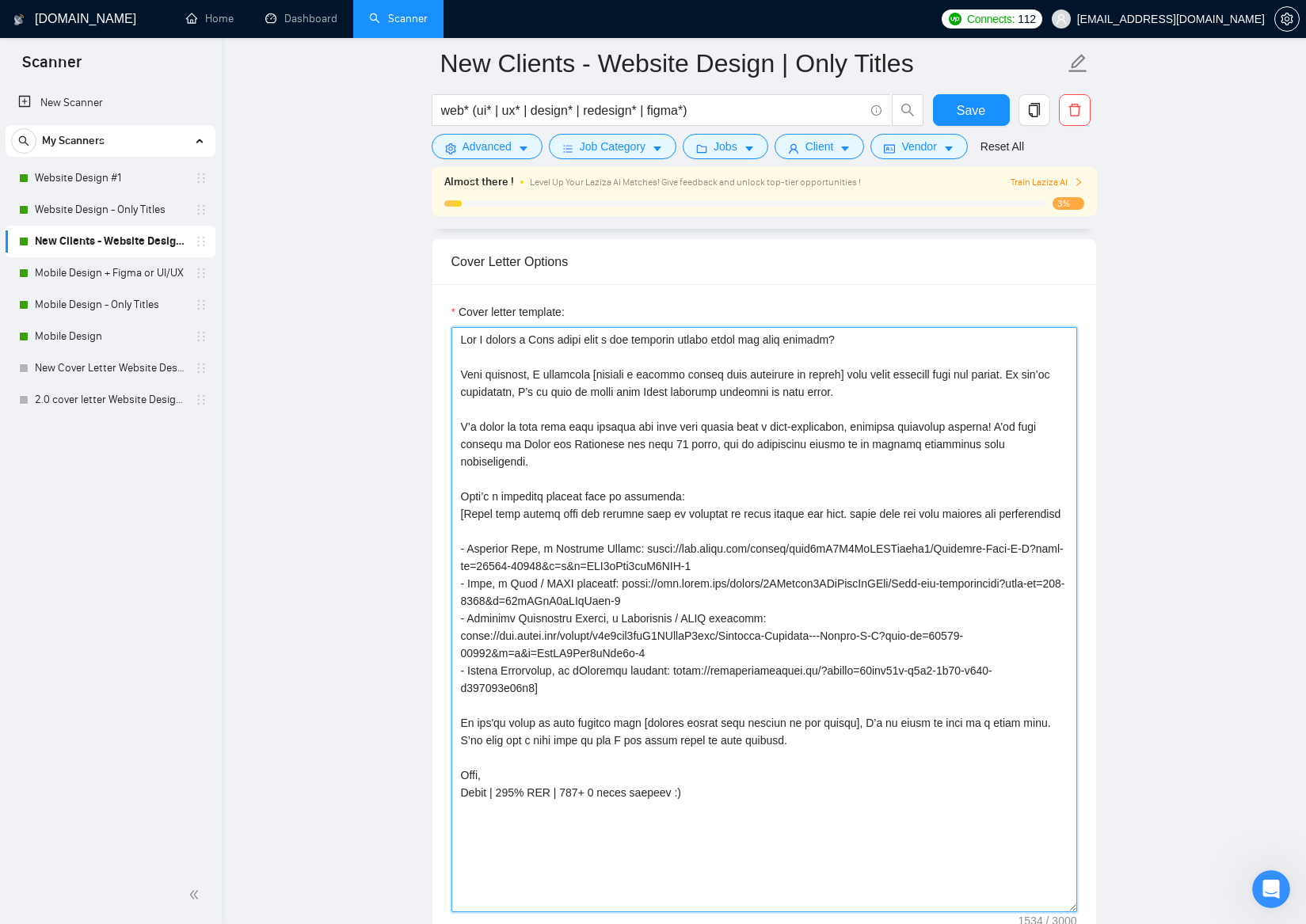
click at [751, 781] on textarea "Cover letter template:" at bounding box center [764, 619] width 625 height 585
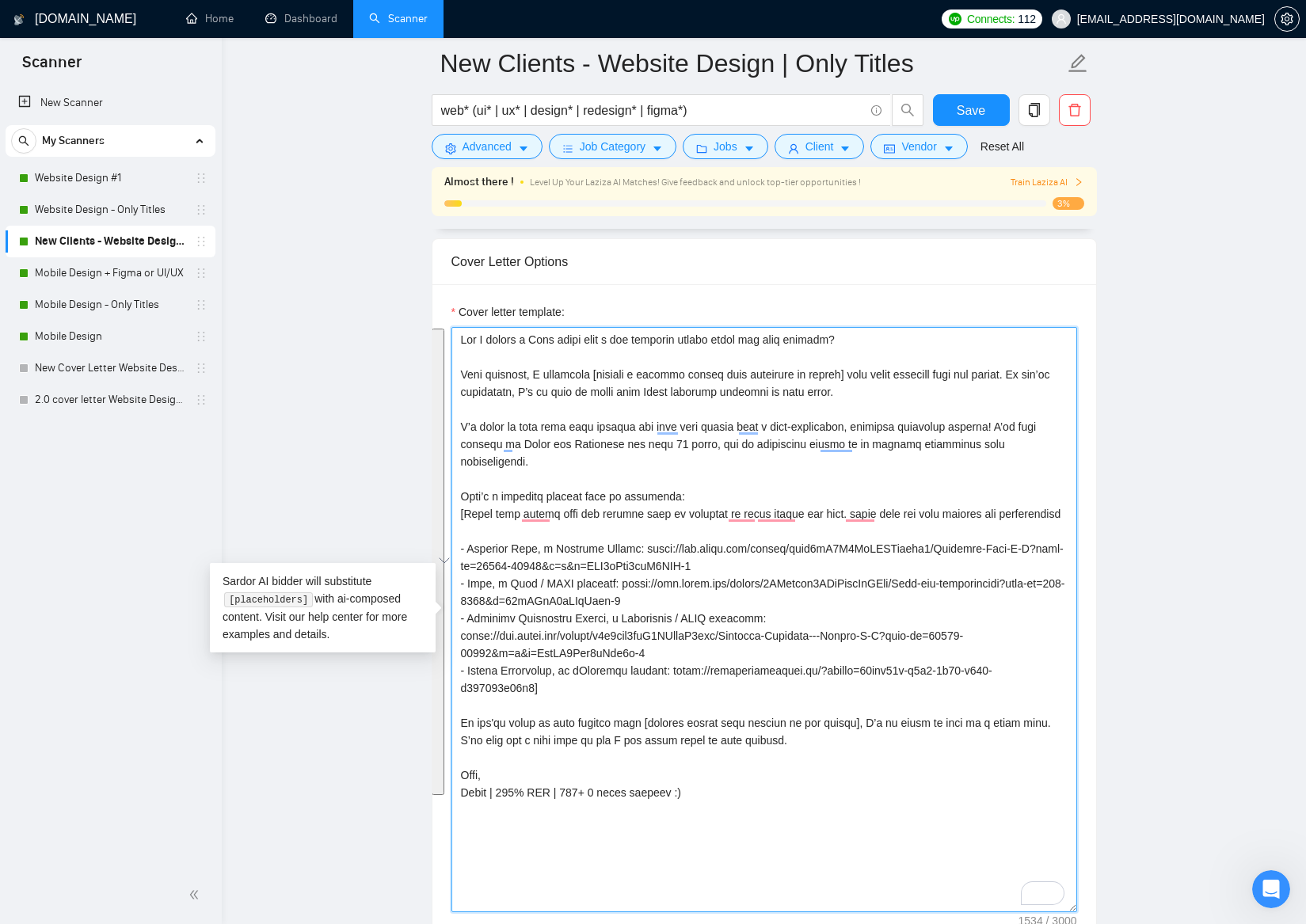
drag, startPoint x: 749, startPoint y: 792, endPoint x: 395, endPoint y: 283, distance: 620.0
click at [395, 283] on main "New Clients - Website Design | Only Titles web* (ui* | ux* | design* | redesign…" at bounding box center [764, 782] width 1034 height 4868
paste textarea "Hi [include client name if available don't use company name]! [start it showcas…"
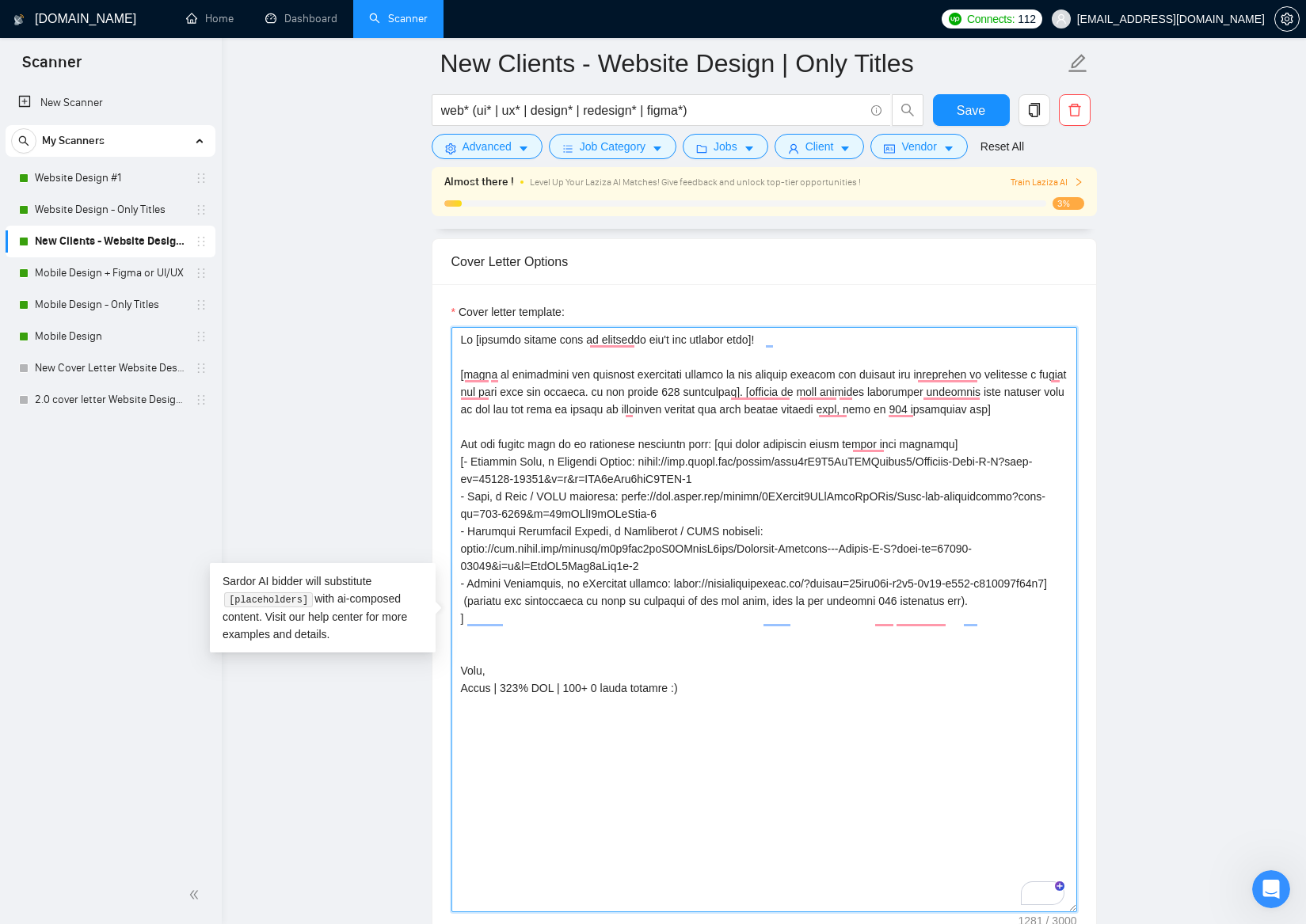
click at [546, 664] on textarea "Cover letter template:" at bounding box center [764, 619] width 625 height 585
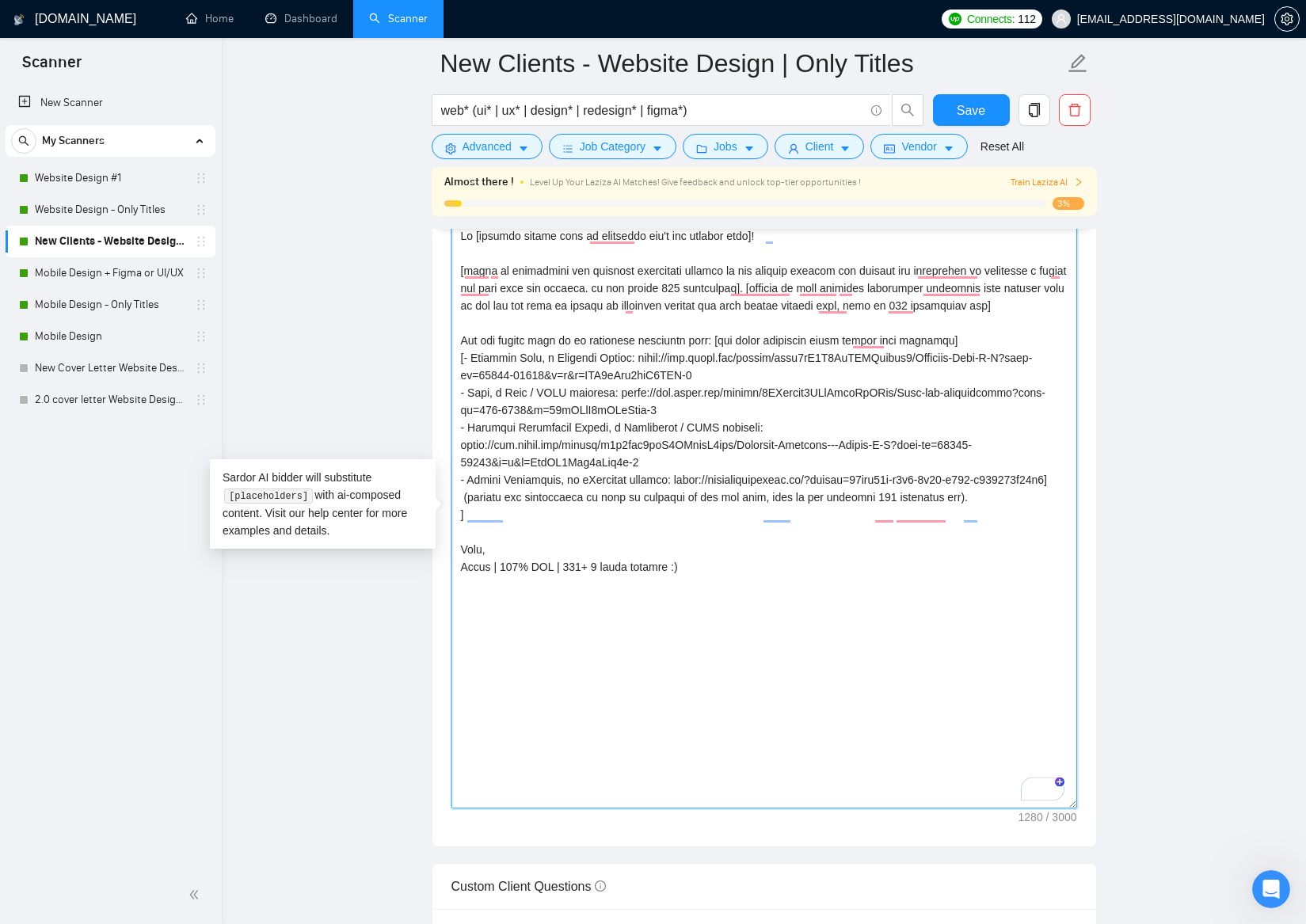
scroll to position [1672, 0]
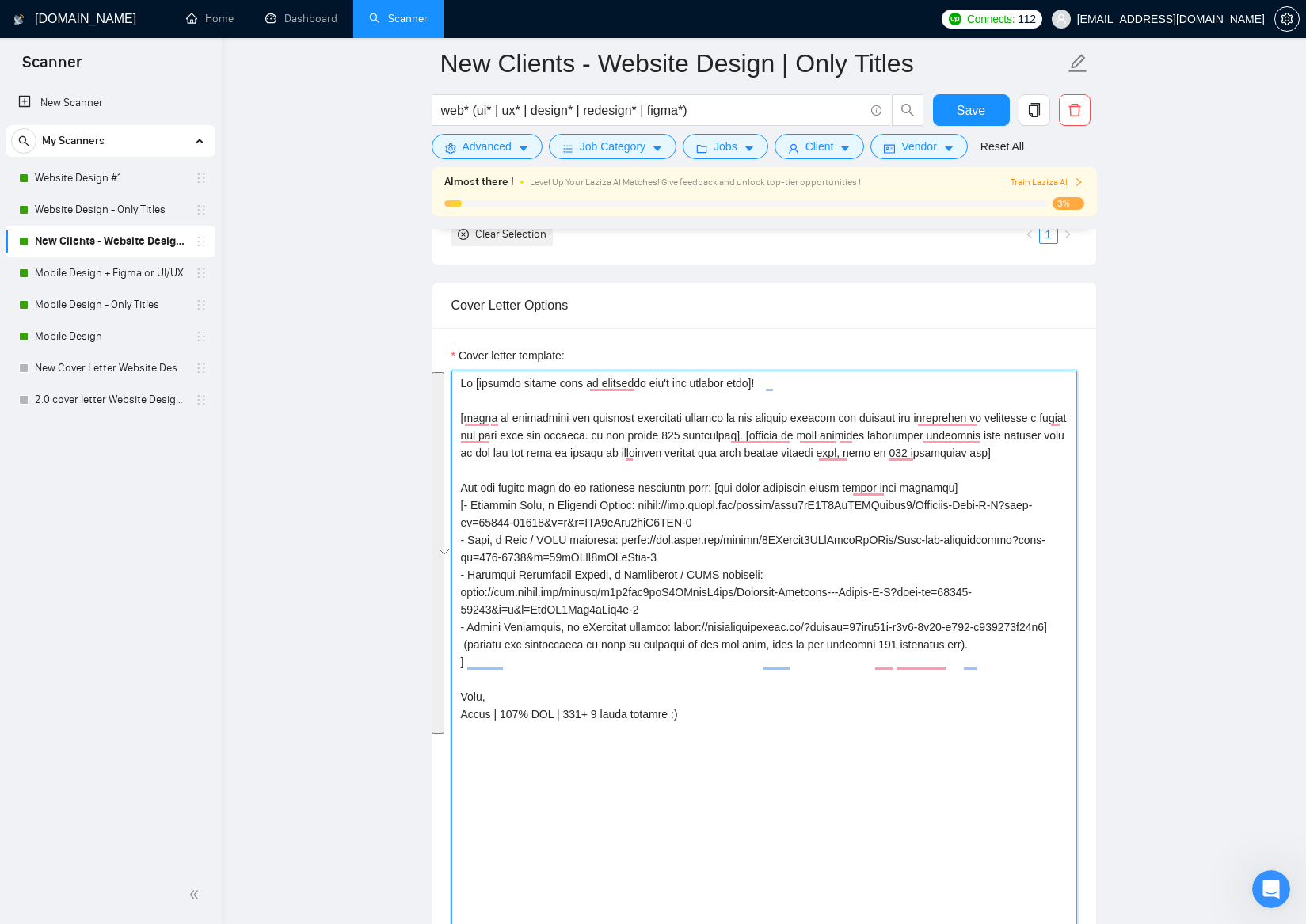
drag, startPoint x: 715, startPoint y: 740, endPoint x: 403, endPoint y: 359, distance: 492.4
click at [403, 359] on main "New Clients - Website Design | Only Titles web* (ui* | ux* | design* | redesign…" at bounding box center [764, 825] width 1034 height 4868
type textarea "Hi [include client name if available don't use company name]! [start it showcas…"
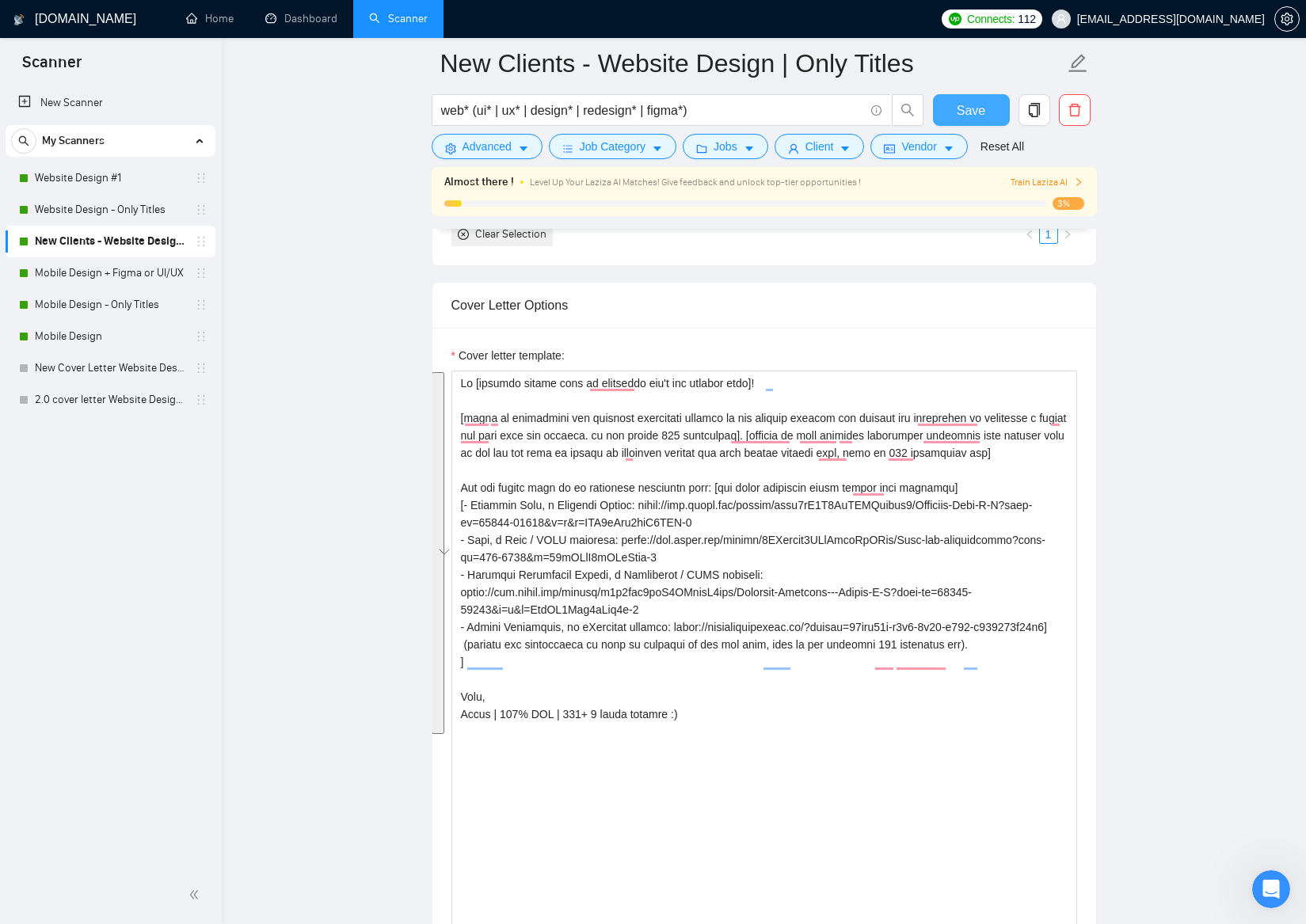
click at [986, 109] on button "Save" at bounding box center [971, 110] width 77 height 32
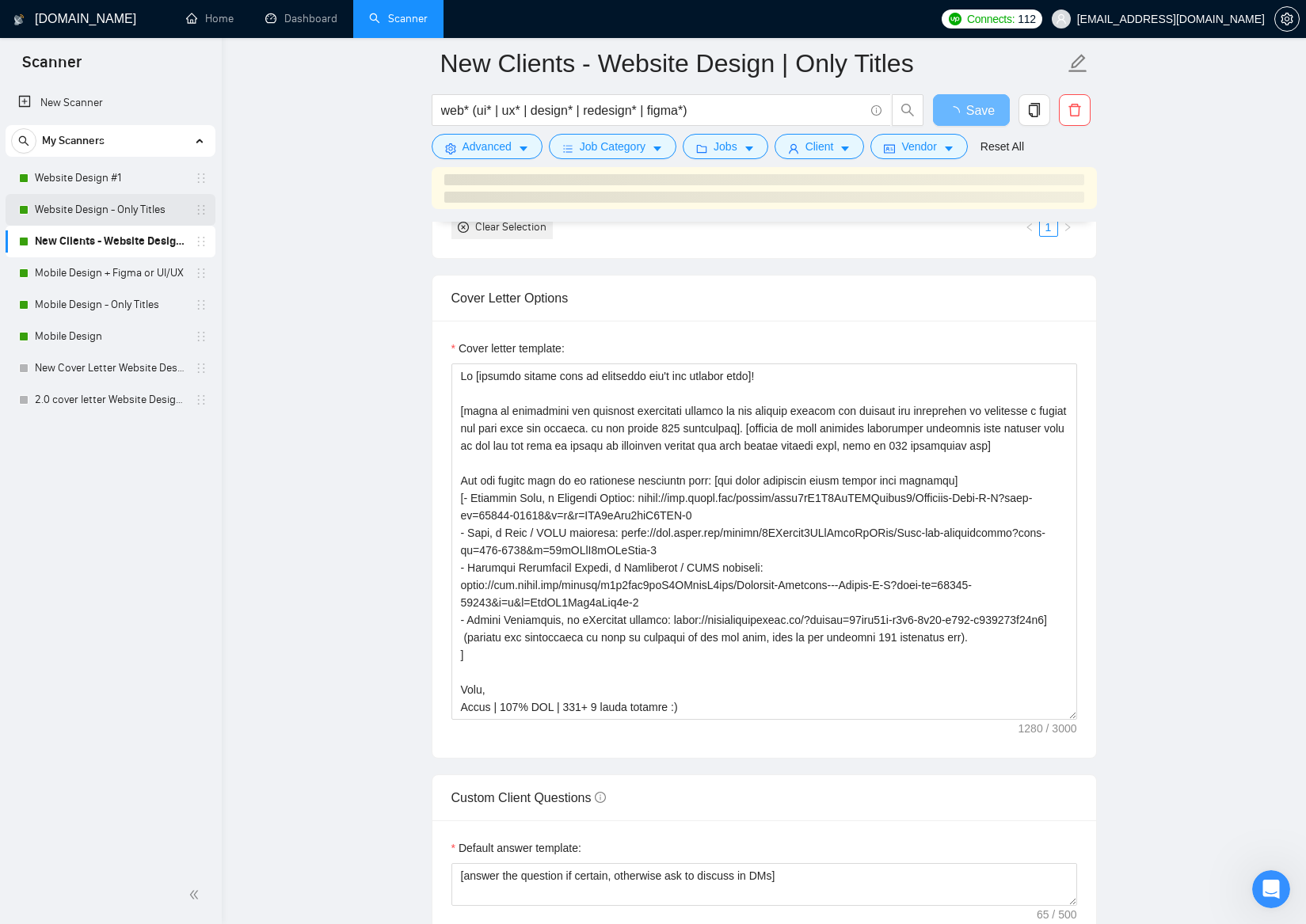
click at [127, 208] on link "Website Design - Only Titles" at bounding box center [110, 210] width 150 height 32
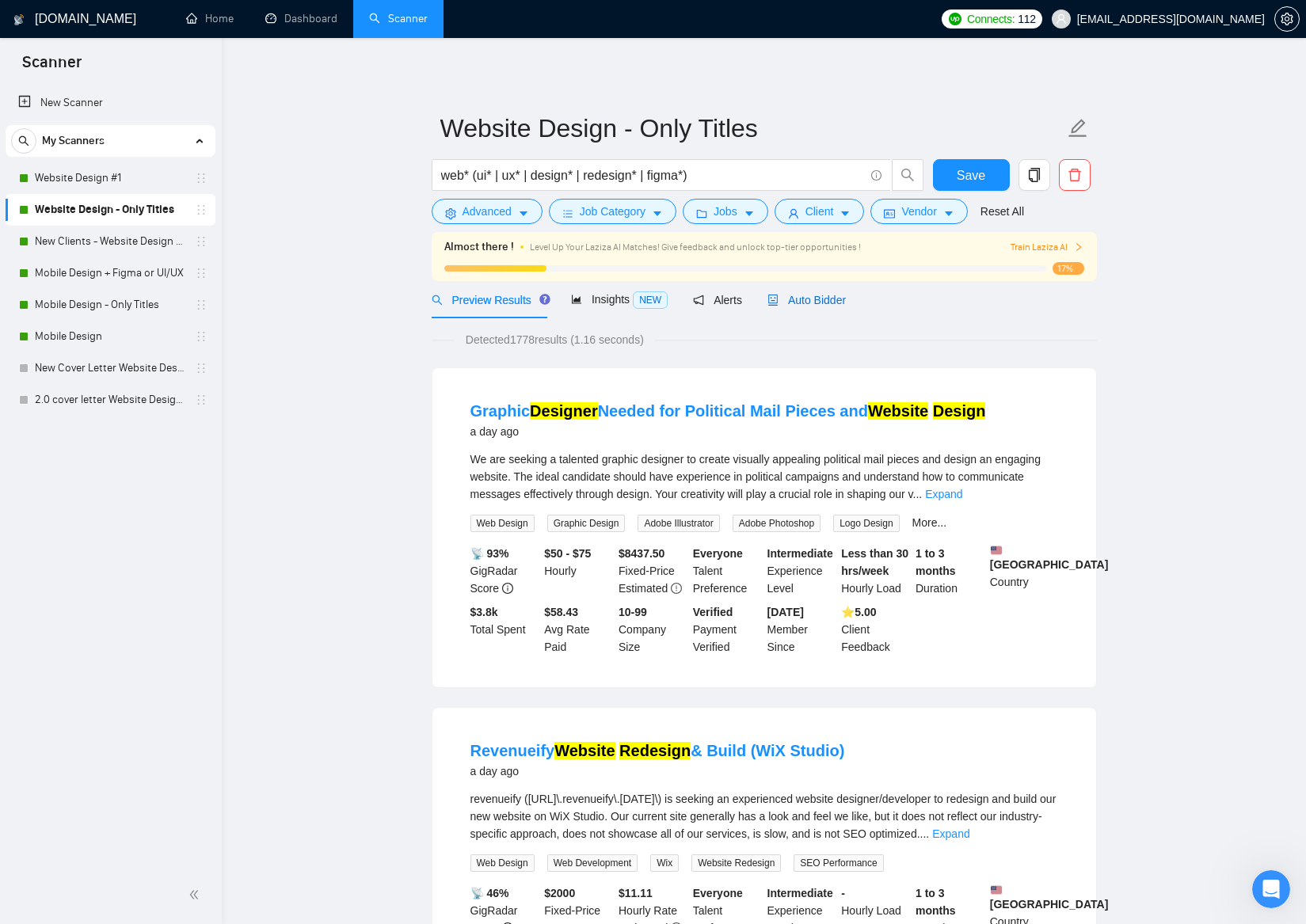
click at [828, 307] on span "Auto Bidder" at bounding box center [807, 300] width 78 height 13
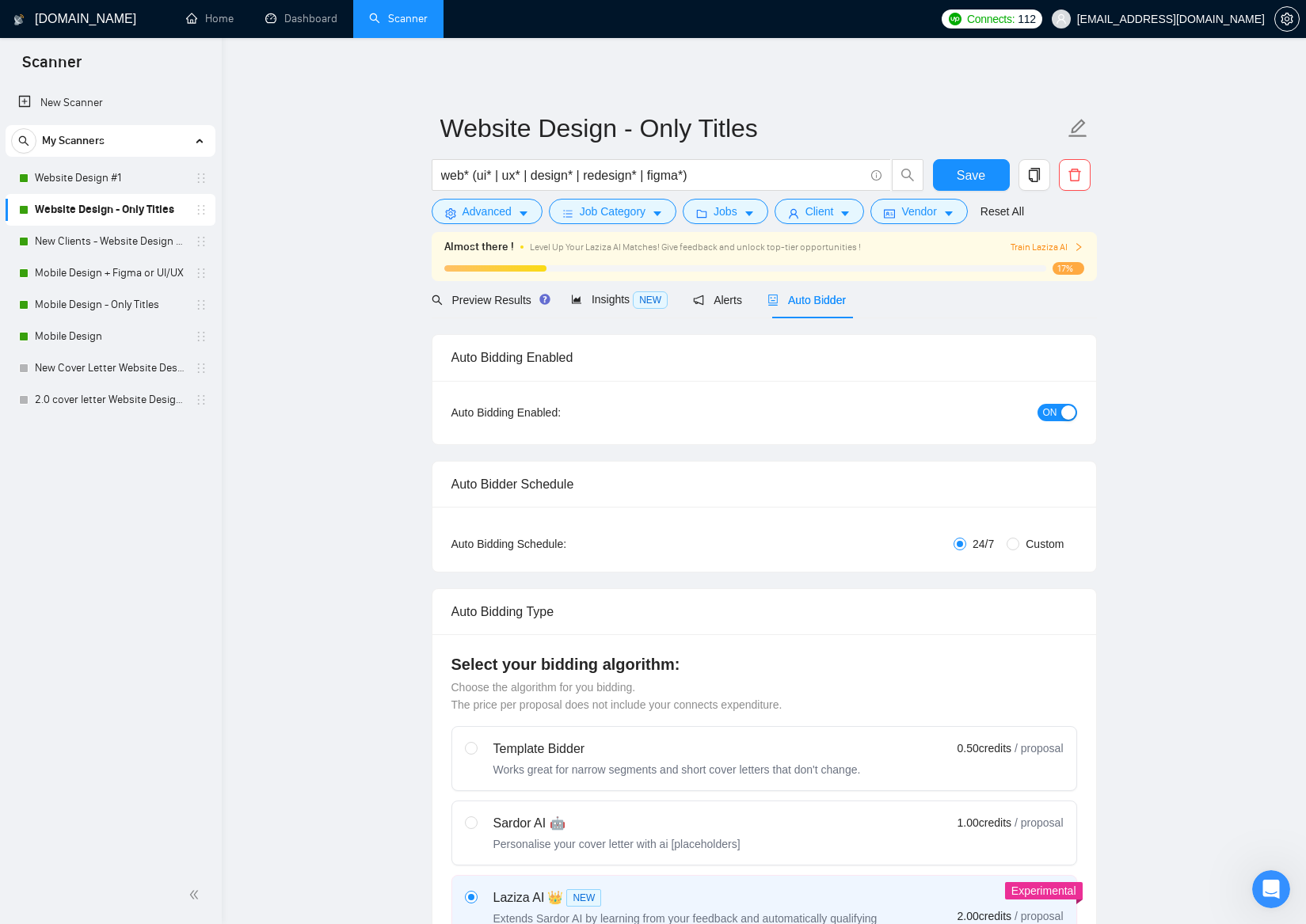
checkbox input "true"
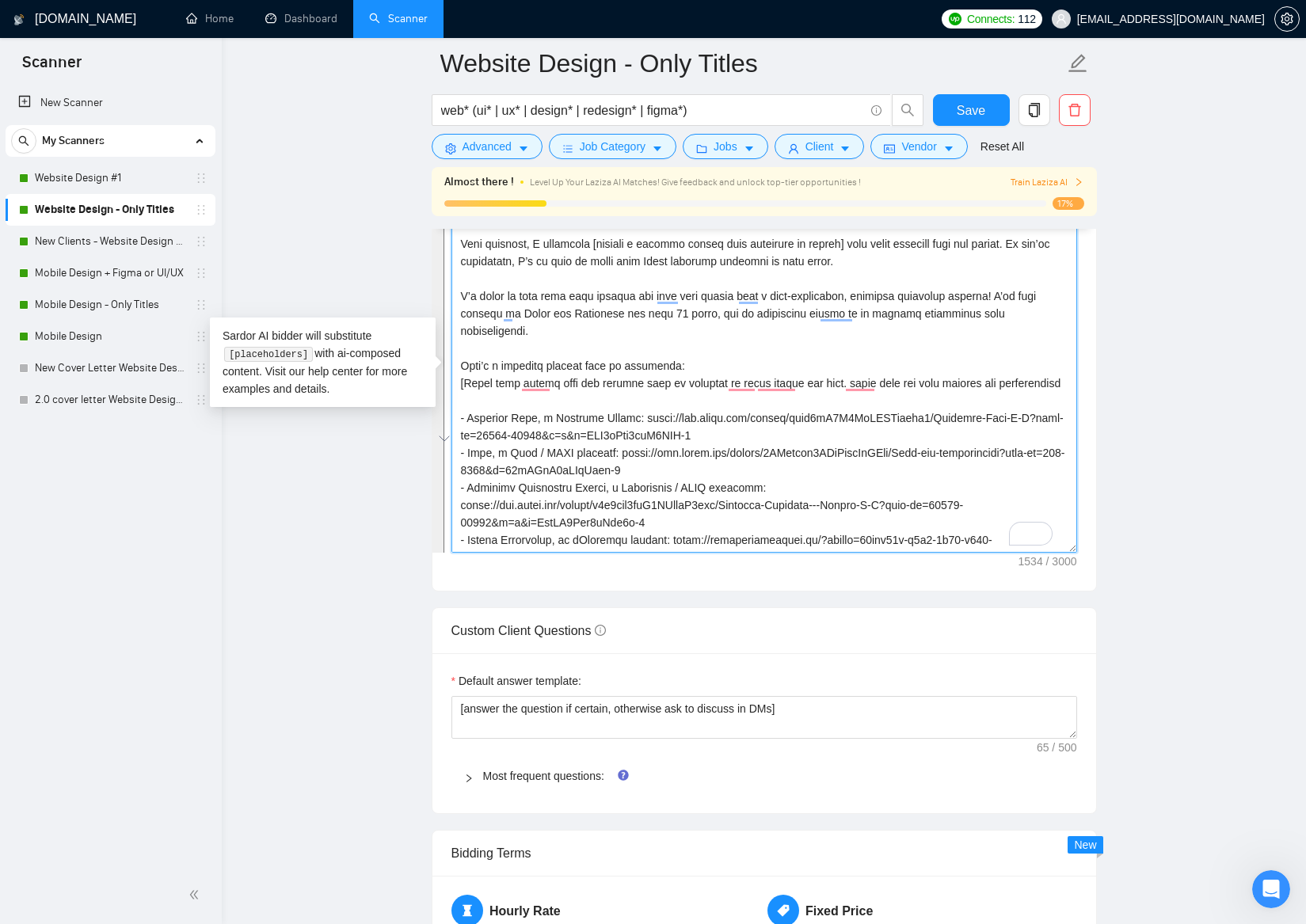
drag, startPoint x: 687, startPoint y: 537, endPoint x: 432, endPoint y: 184, distance: 435.5
click at [432, 184] on div "Website Design - Only Titles web* (ui* | ux* | design* | redesign* | figma*) Sa…" at bounding box center [764, 644] width 665 height 4853
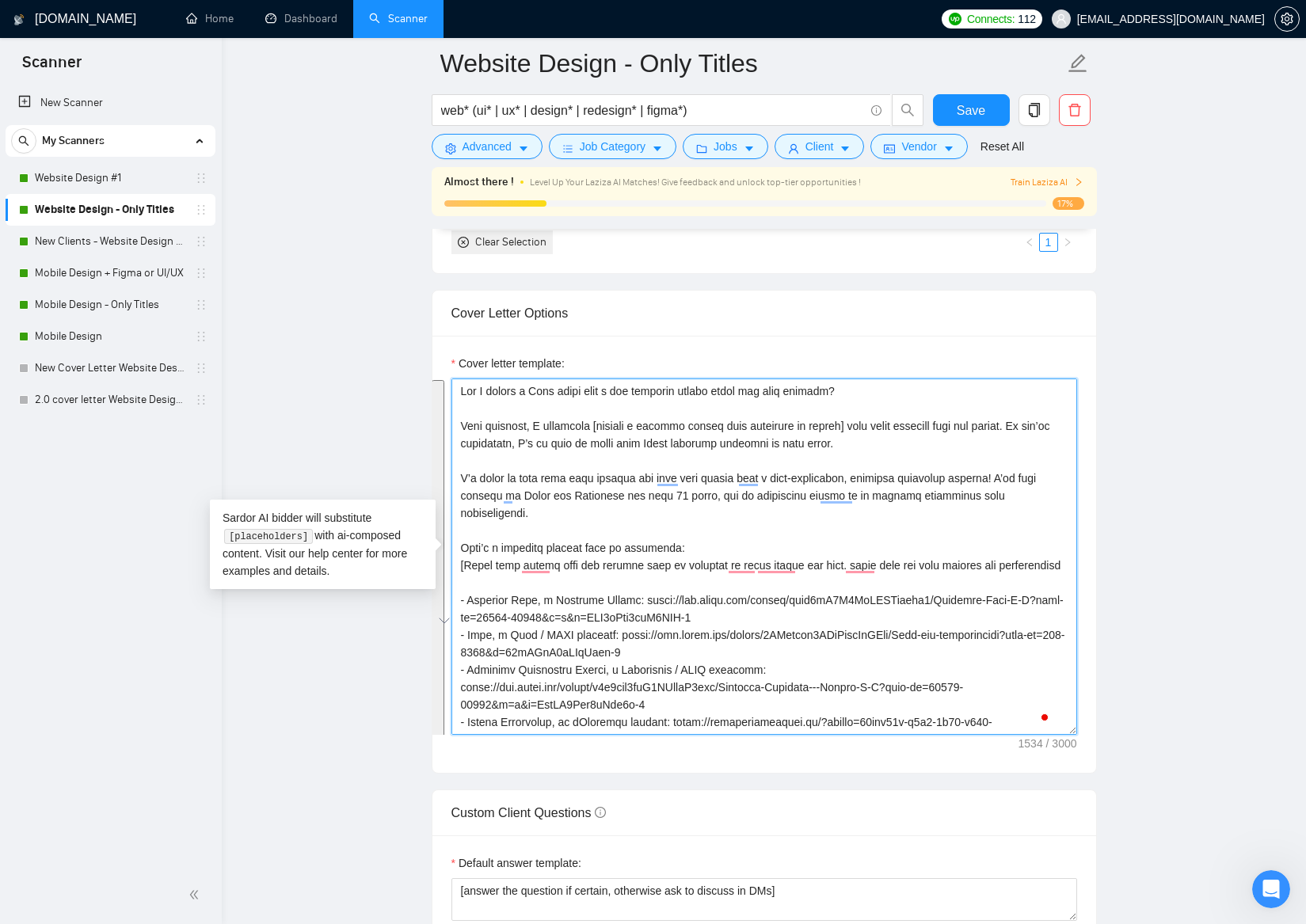
scroll to position [1594, 0]
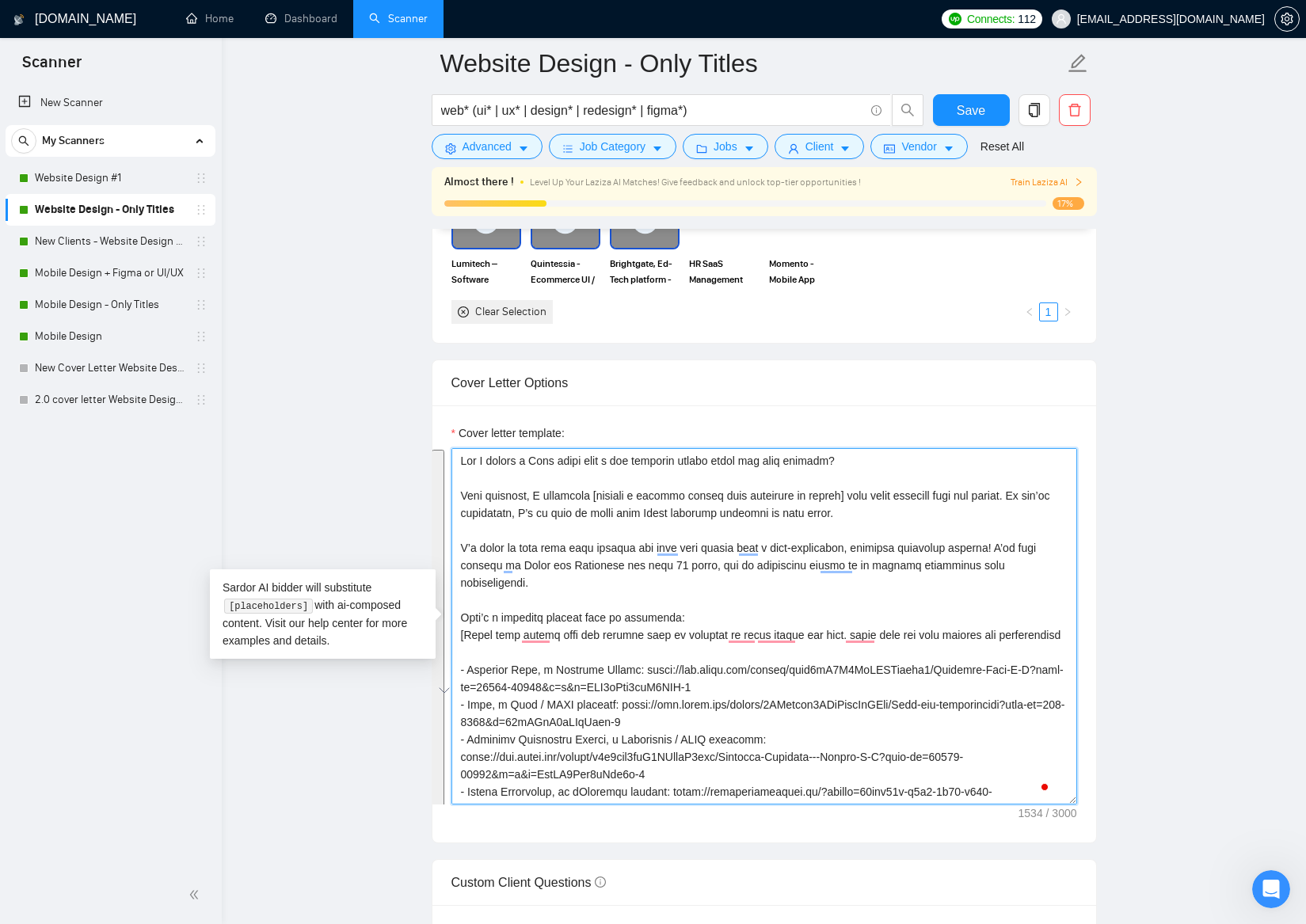
paste textarea "Hi [include client name if available don't use company name]! [start it showcas…"
type textarea "Hi [include client name if available don't use company name]! [start it showcas…"
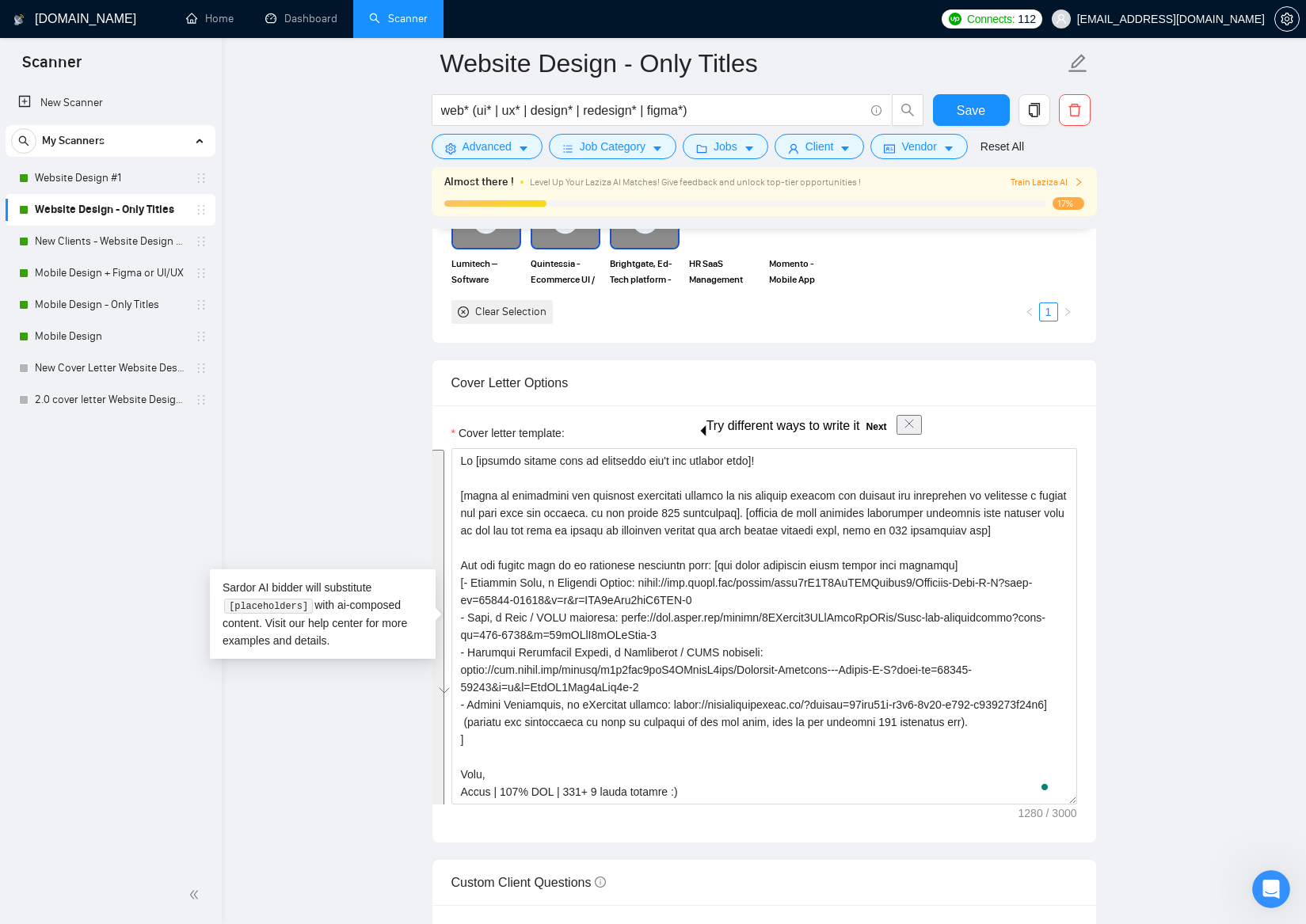
scroll to position [0, 0]
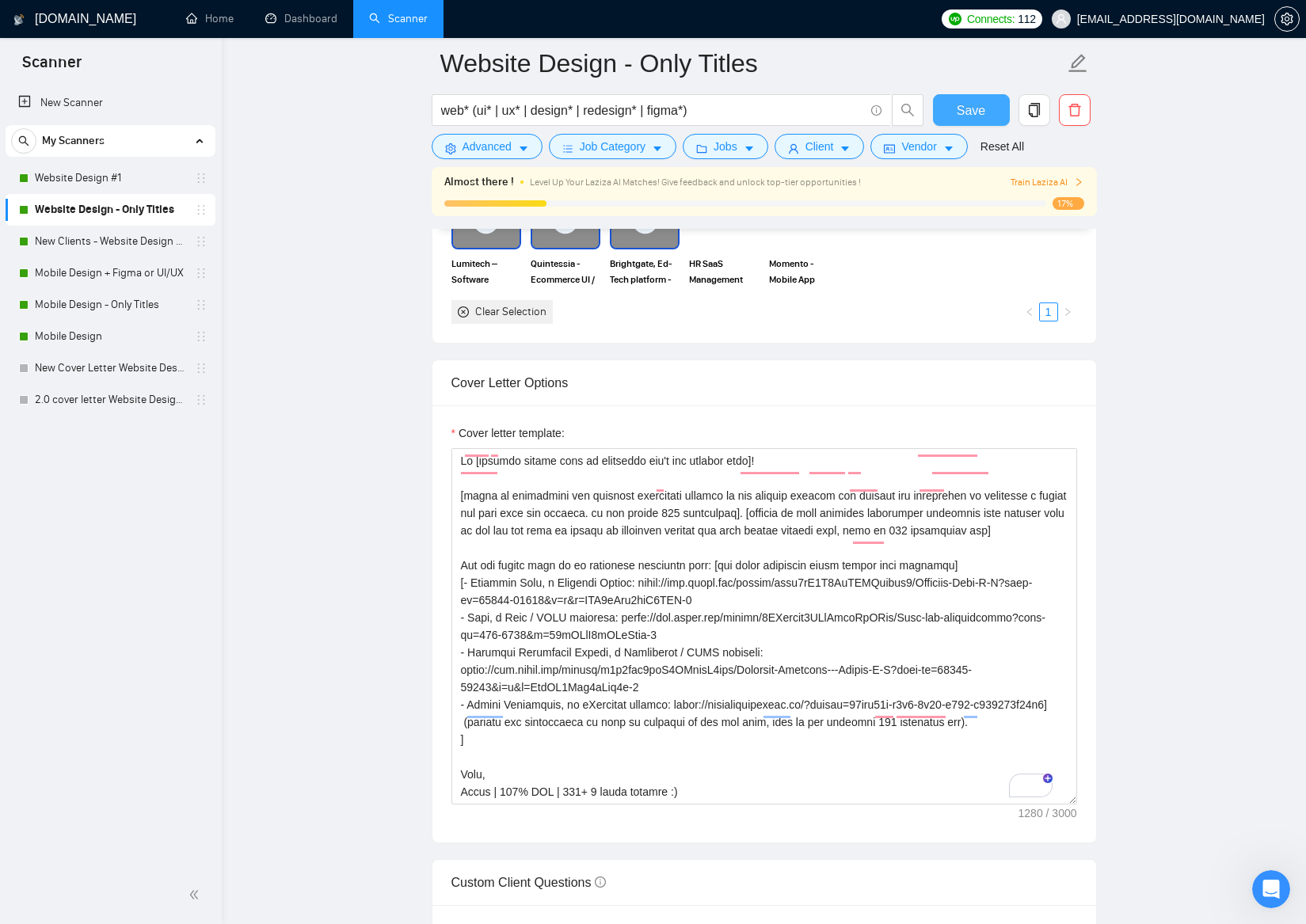
click at [979, 105] on span "Save" at bounding box center [971, 110] width 29 height 20
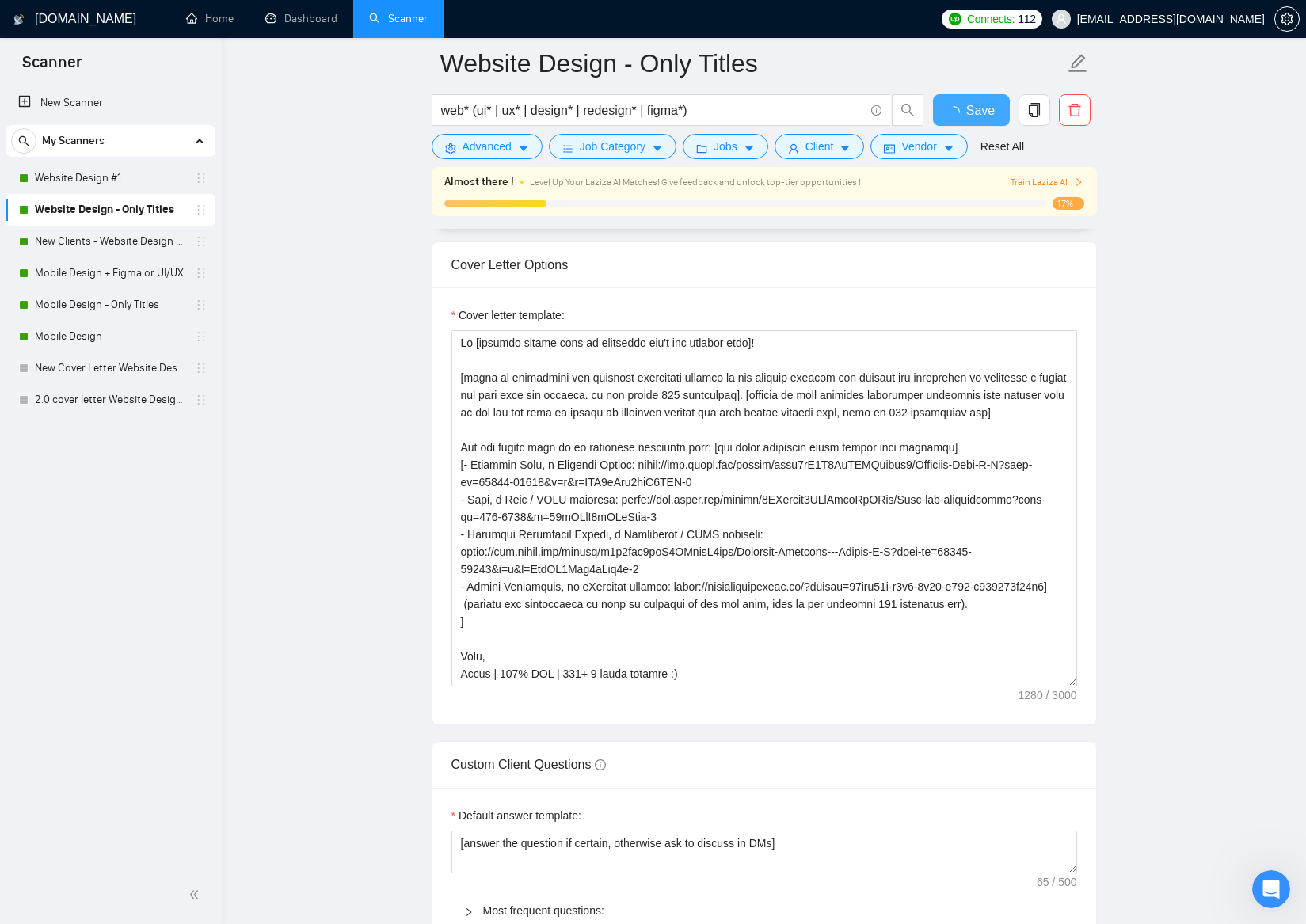
checkbox input "true"
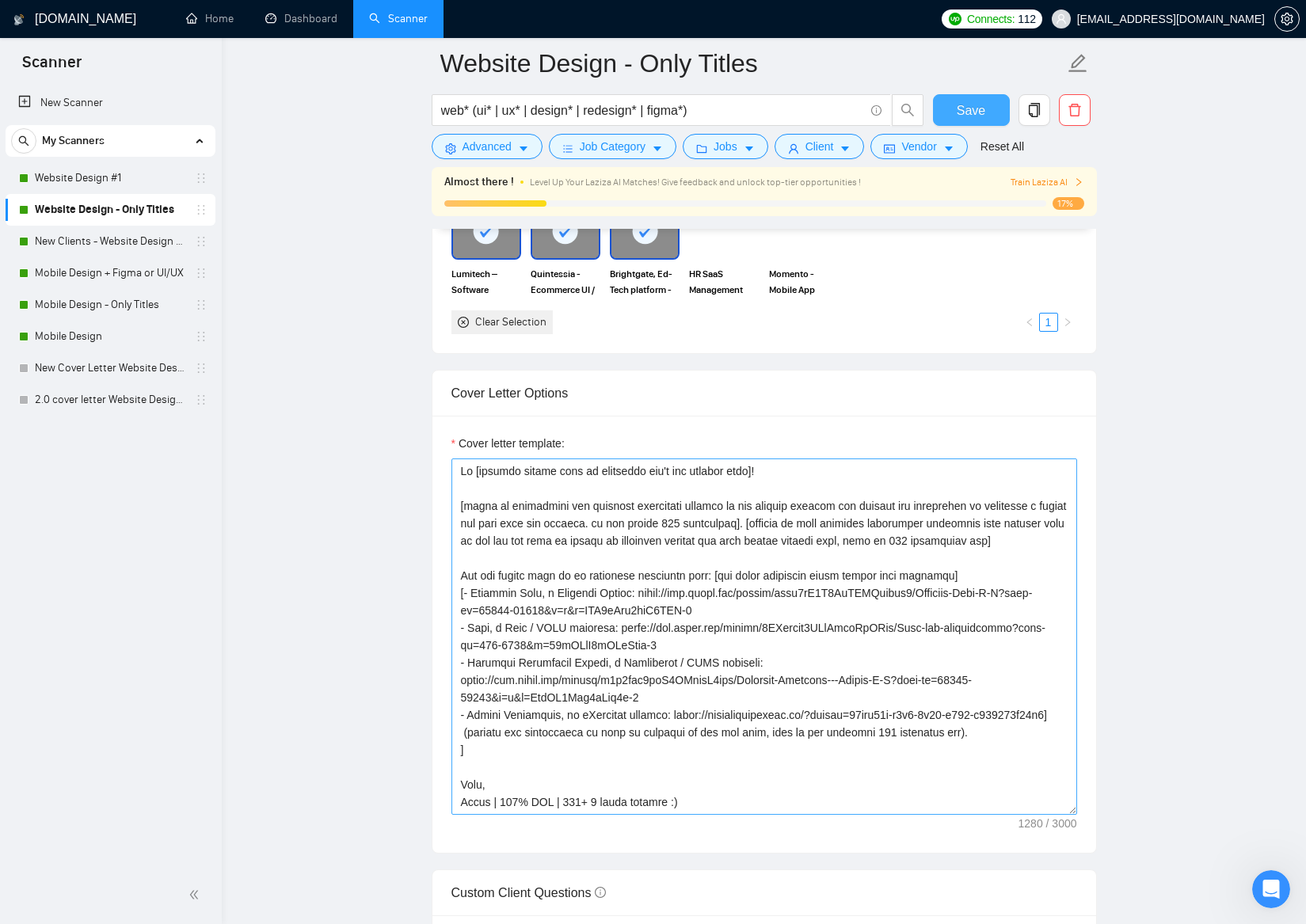
scroll to position [52, 0]
click at [972, 112] on span "Save" at bounding box center [971, 110] width 29 height 20
click at [117, 176] on link "Website Design #1" at bounding box center [110, 178] width 150 height 32
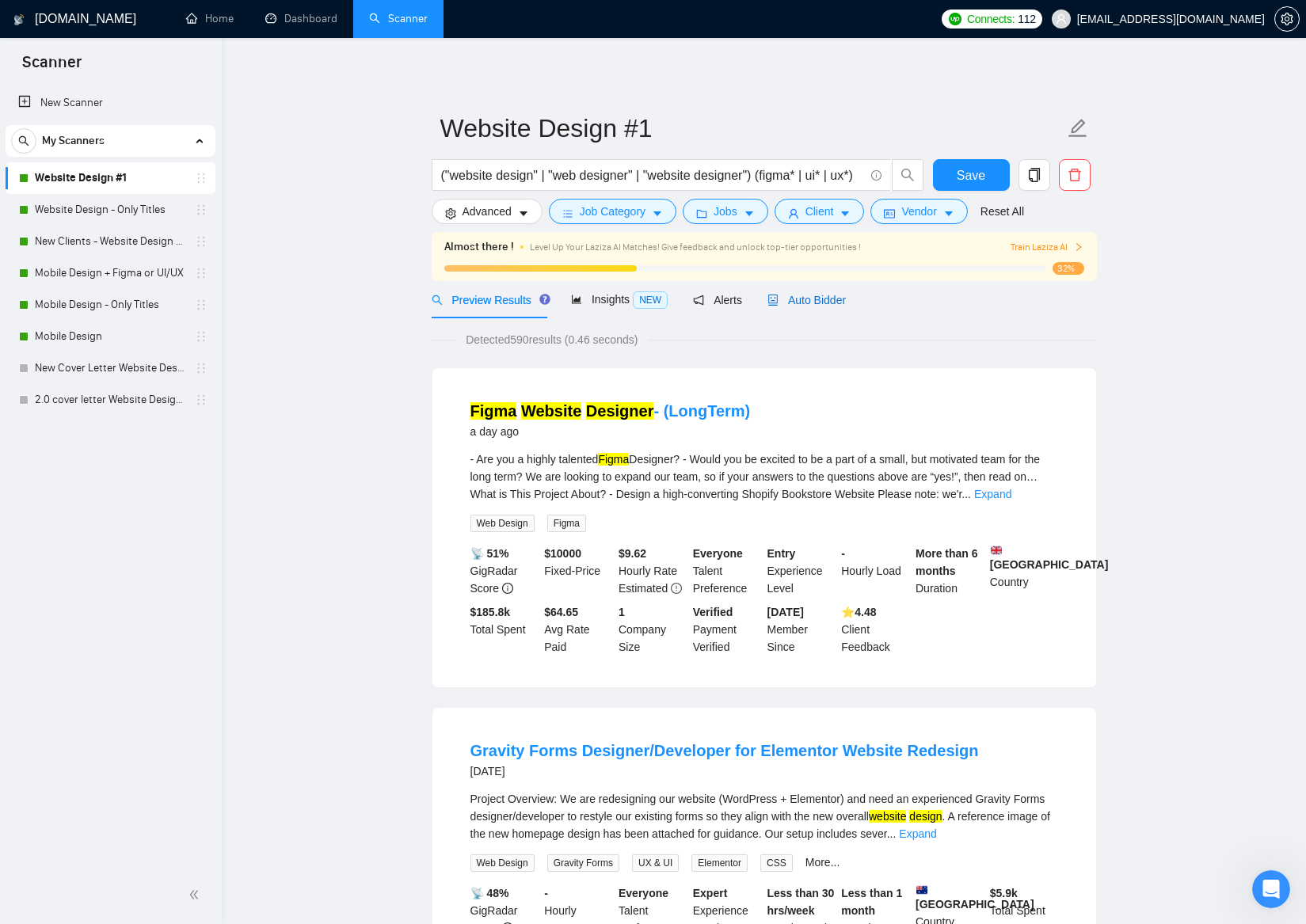
click at [820, 295] on span "Auto Bidder" at bounding box center [807, 300] width 78 height 13
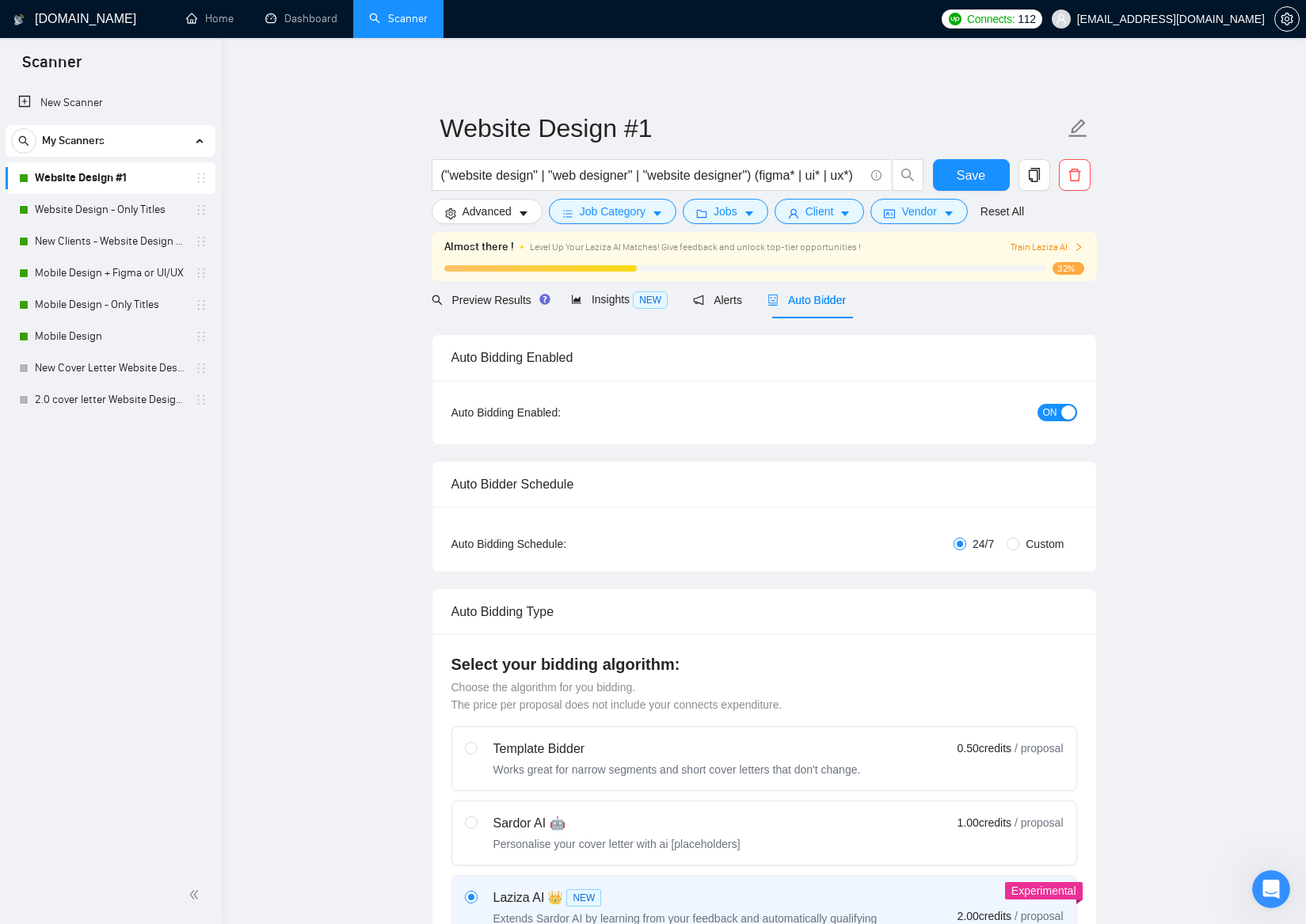
checkbox input "true"
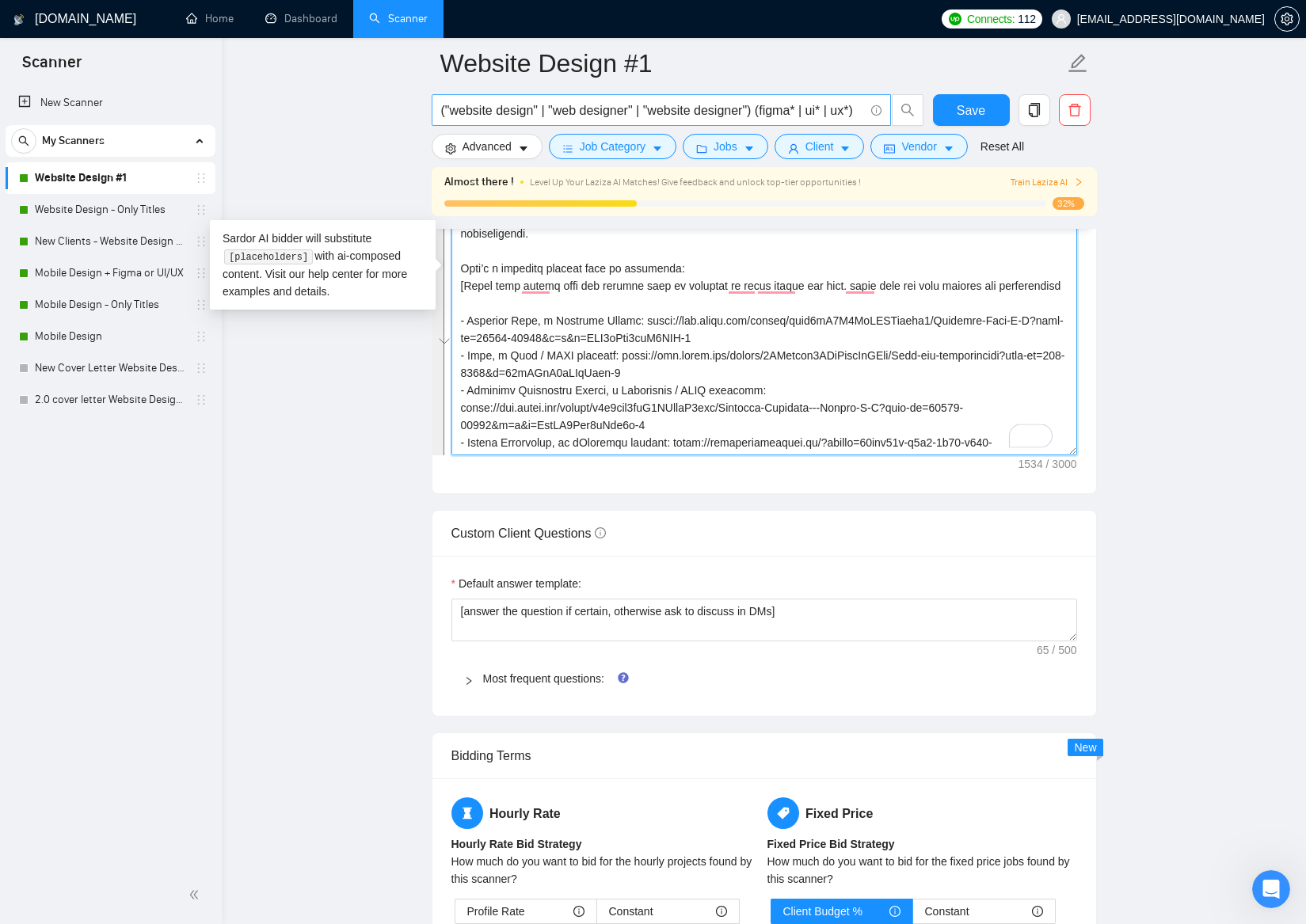
drag, startPoint x: 709, startPoint y: 440, endPoint x: 444, endPoint y: 99, distance: 431.9
click at [444, 99] on div "Website Design #1 ("website design" | "web designer" | "website designer") (fig…" at bounding box center [764, 559] width 665 height 4879
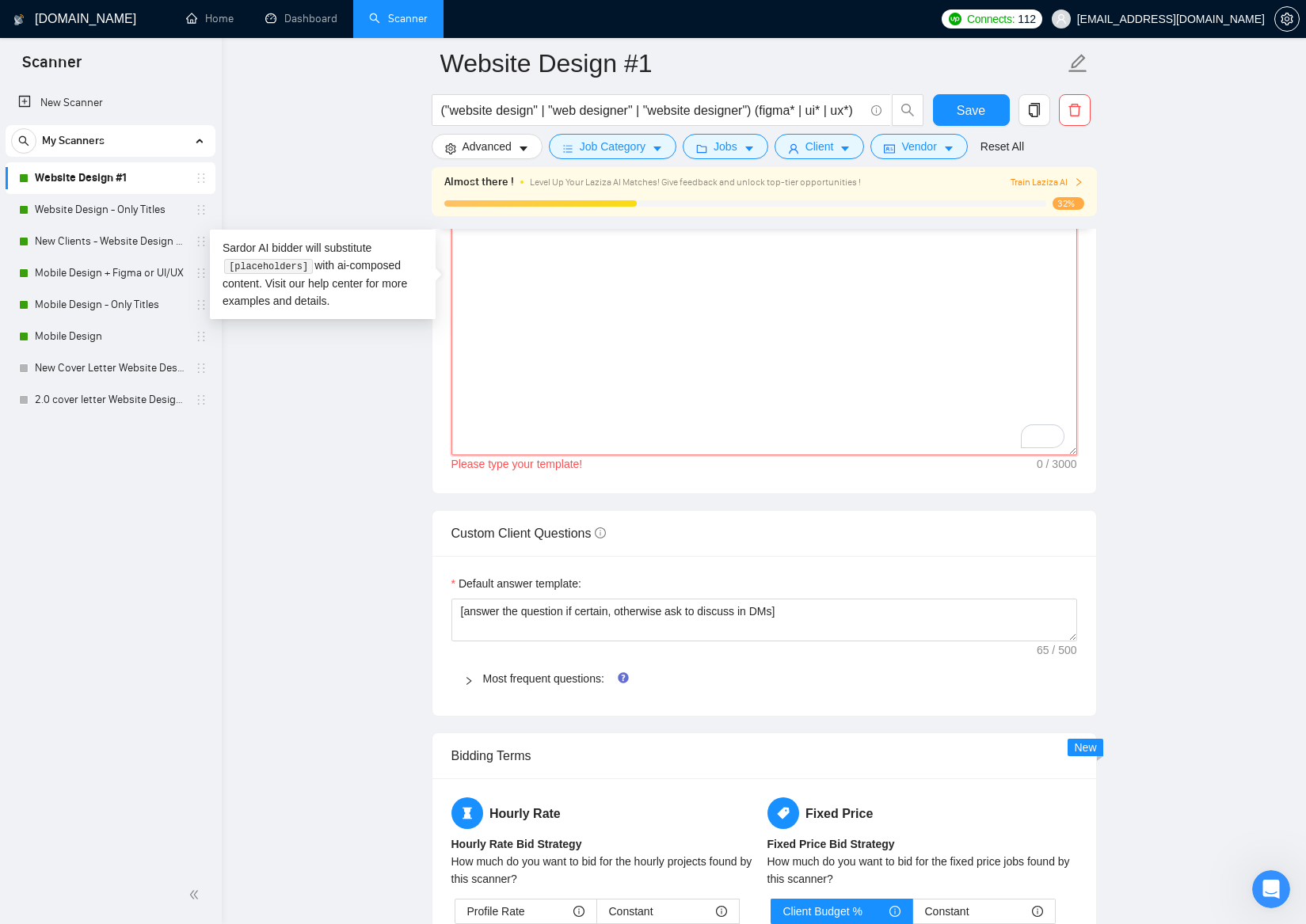
scroll to position [1606, 0]
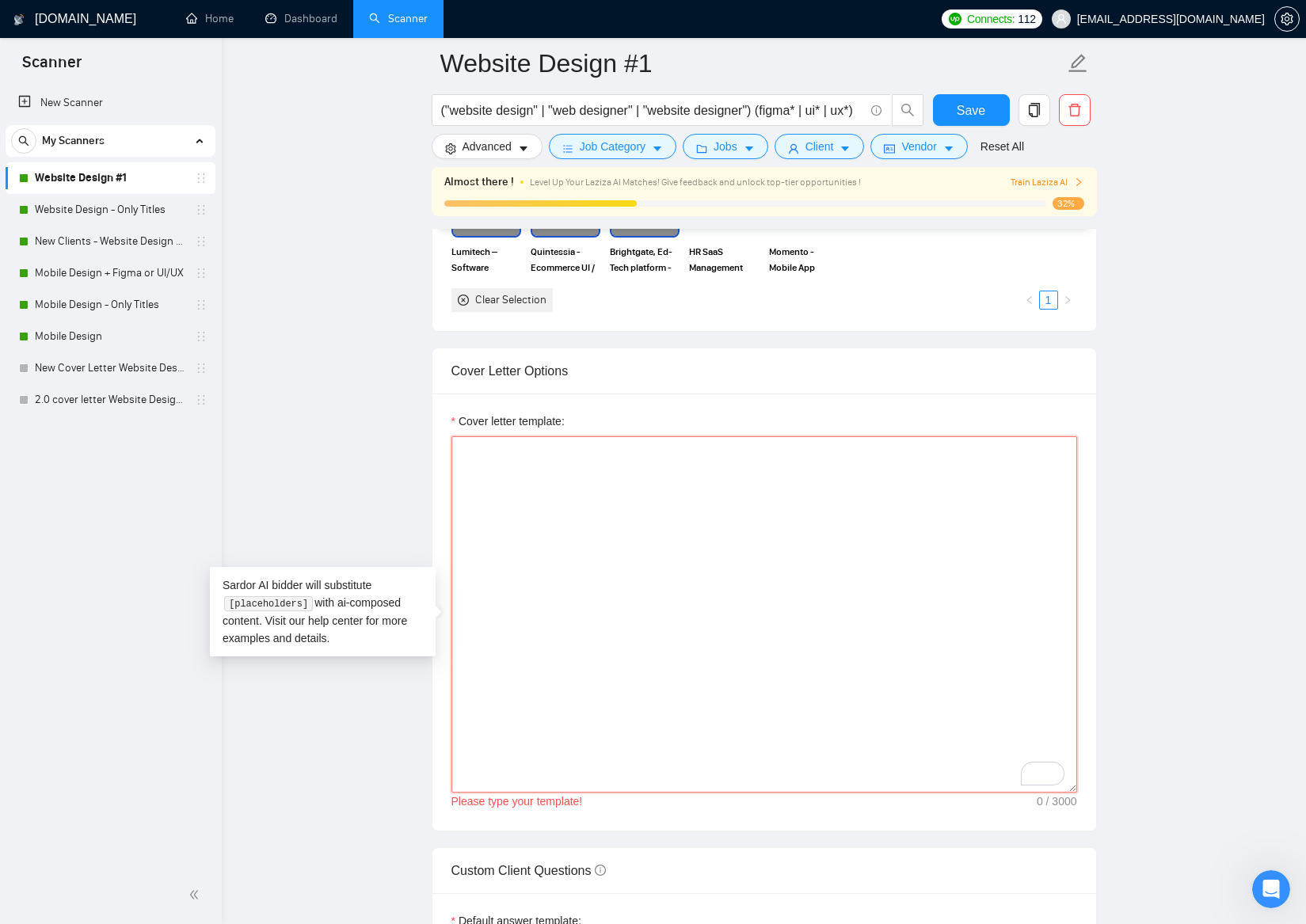
paste textarea "Hi [include client name if available don't use company name]! [start it showcas…"
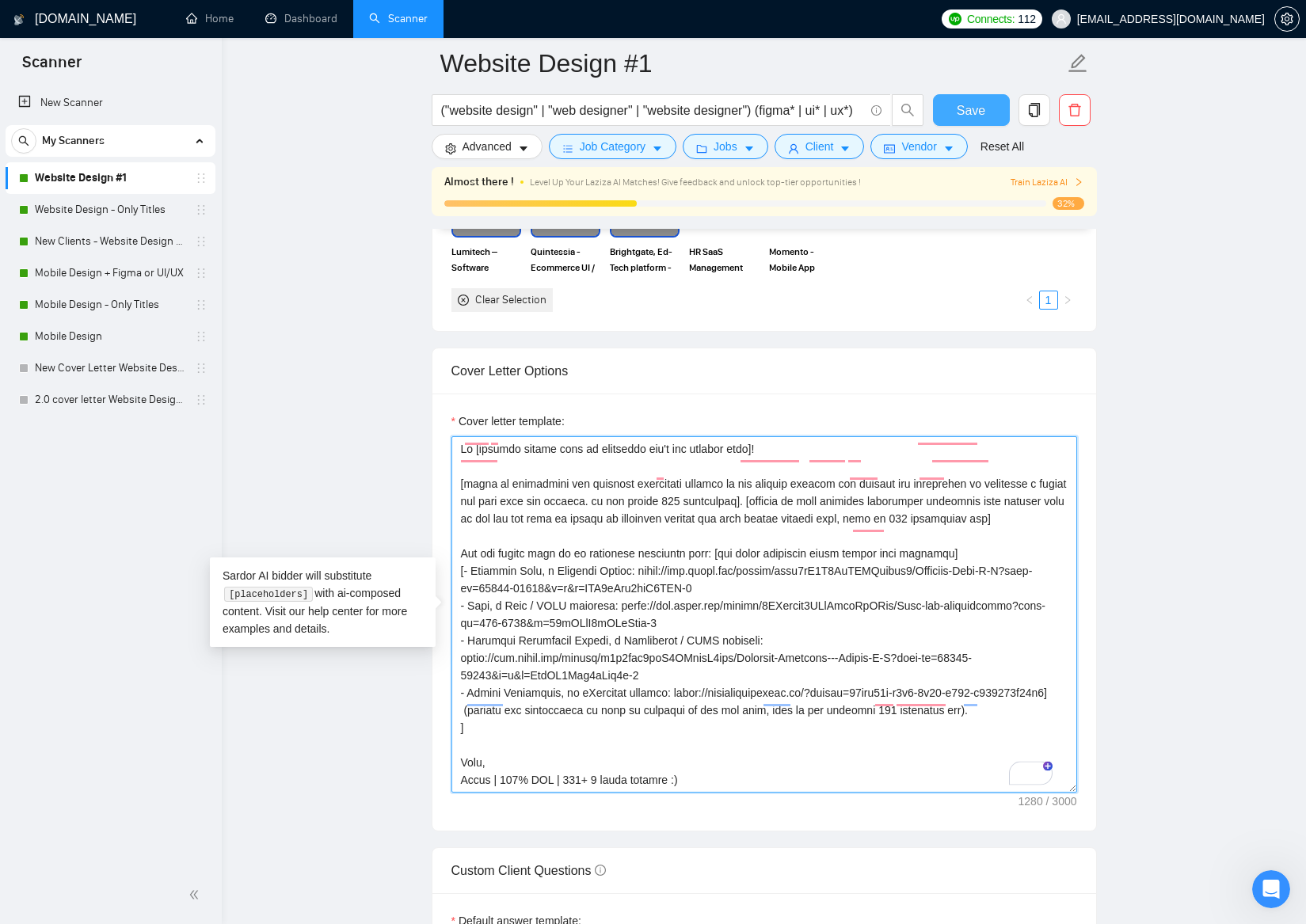
type textarea "Hi [include client name if available don't use company name]! [start it showcas…"
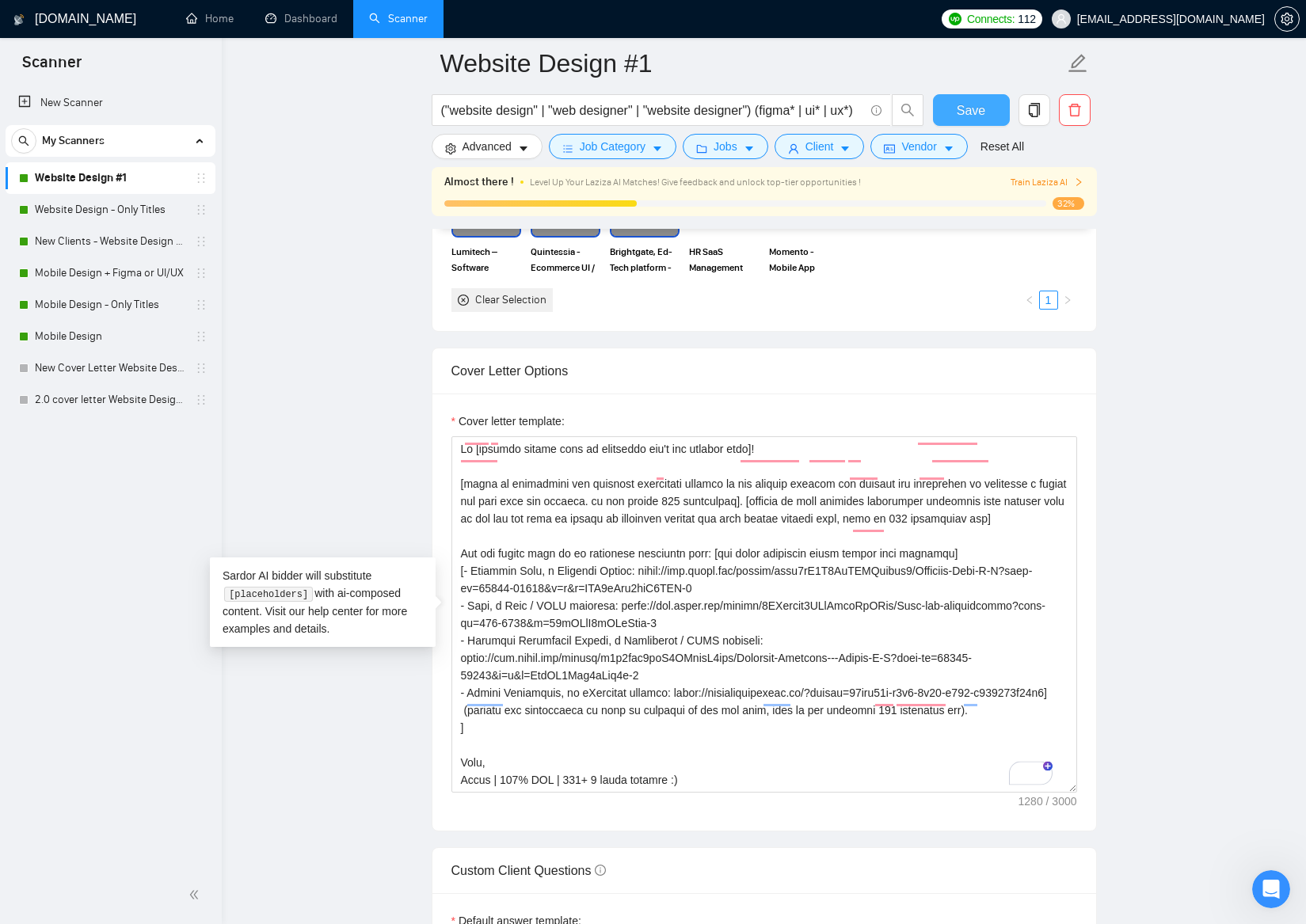
click at [990, 116] on button "Save" at bounding box center [971, 110] width 77 height 32
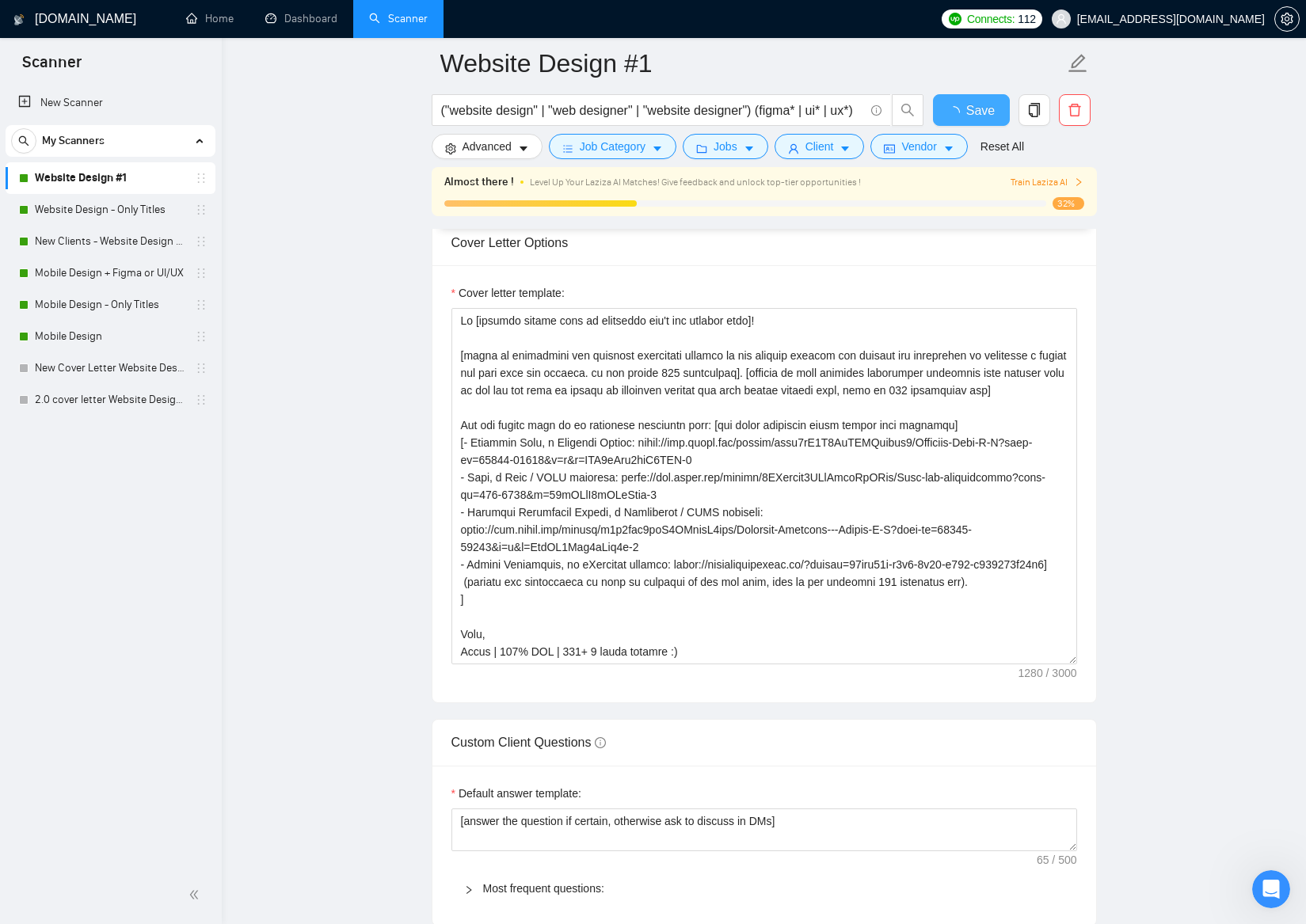
checkbox input "true"
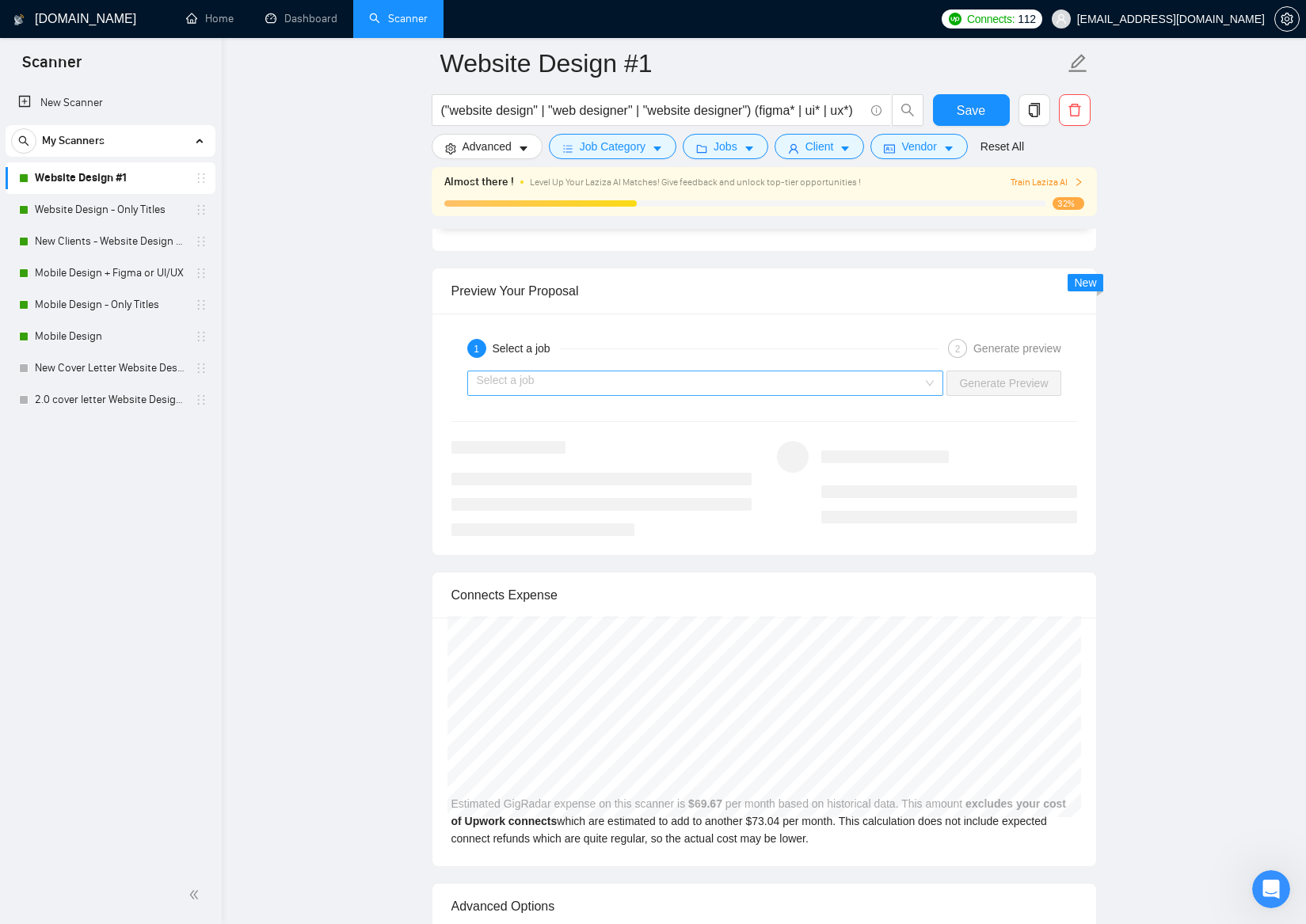
click at [898, 380] on input "search" at bounding box center [700, 383] width 447 height 24
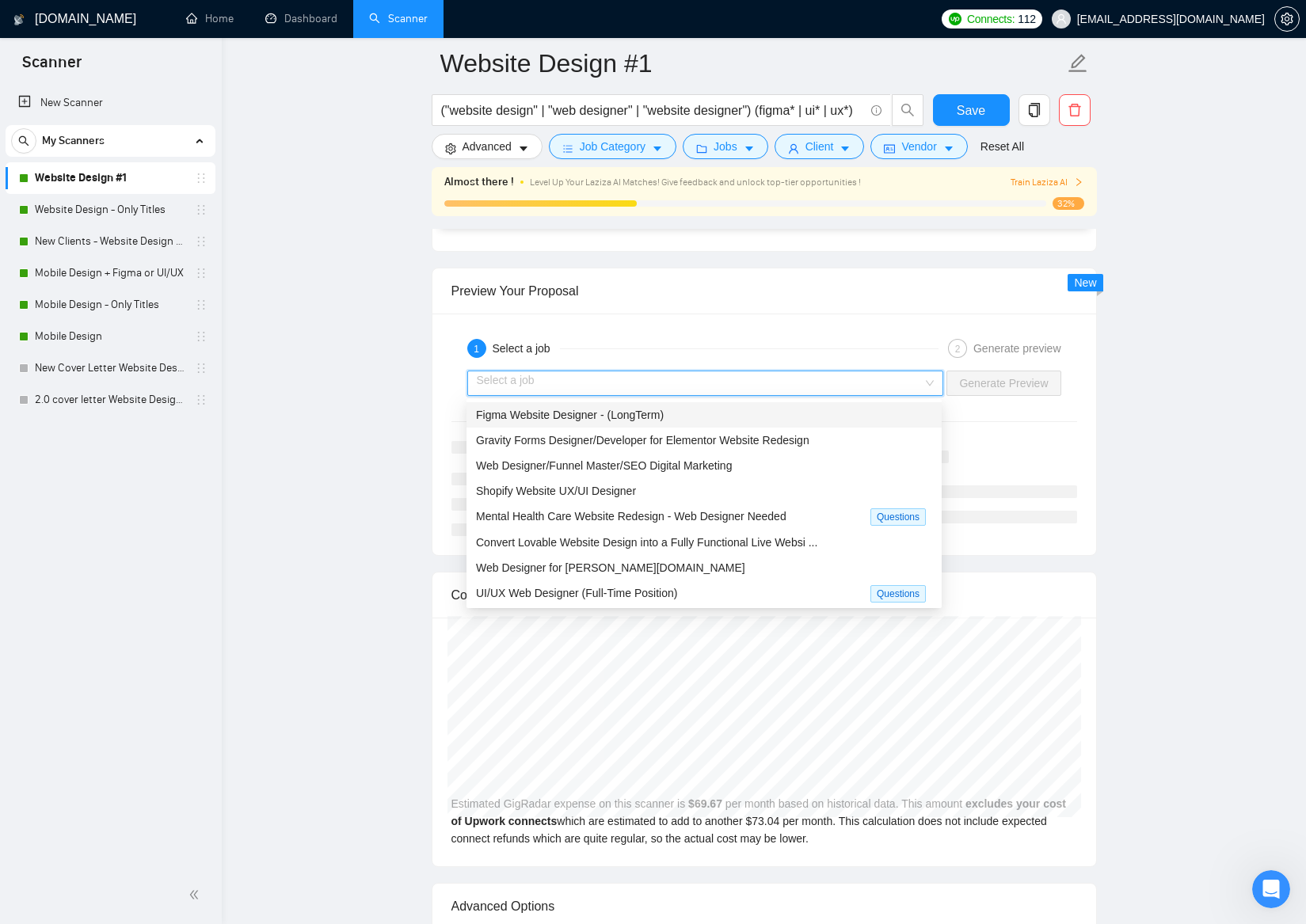
click at [819, 422] on div "Figma Website Designer - (LongTerm)" at bounding box center [704, 415] width 456 height 18
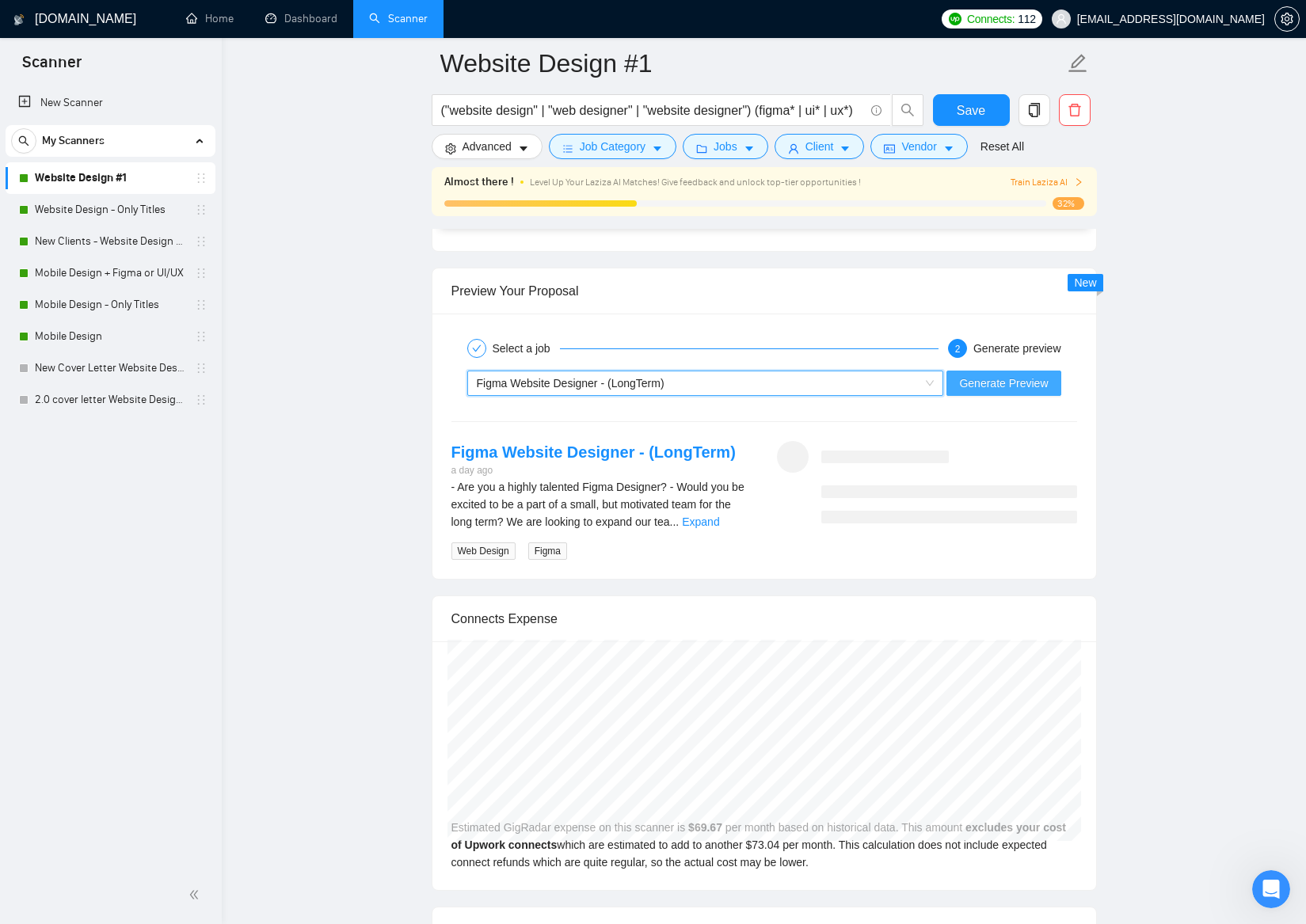
click at [1036, 388] on span "Generate Preview" at bounding box center [1003, 383] width 89 height 18
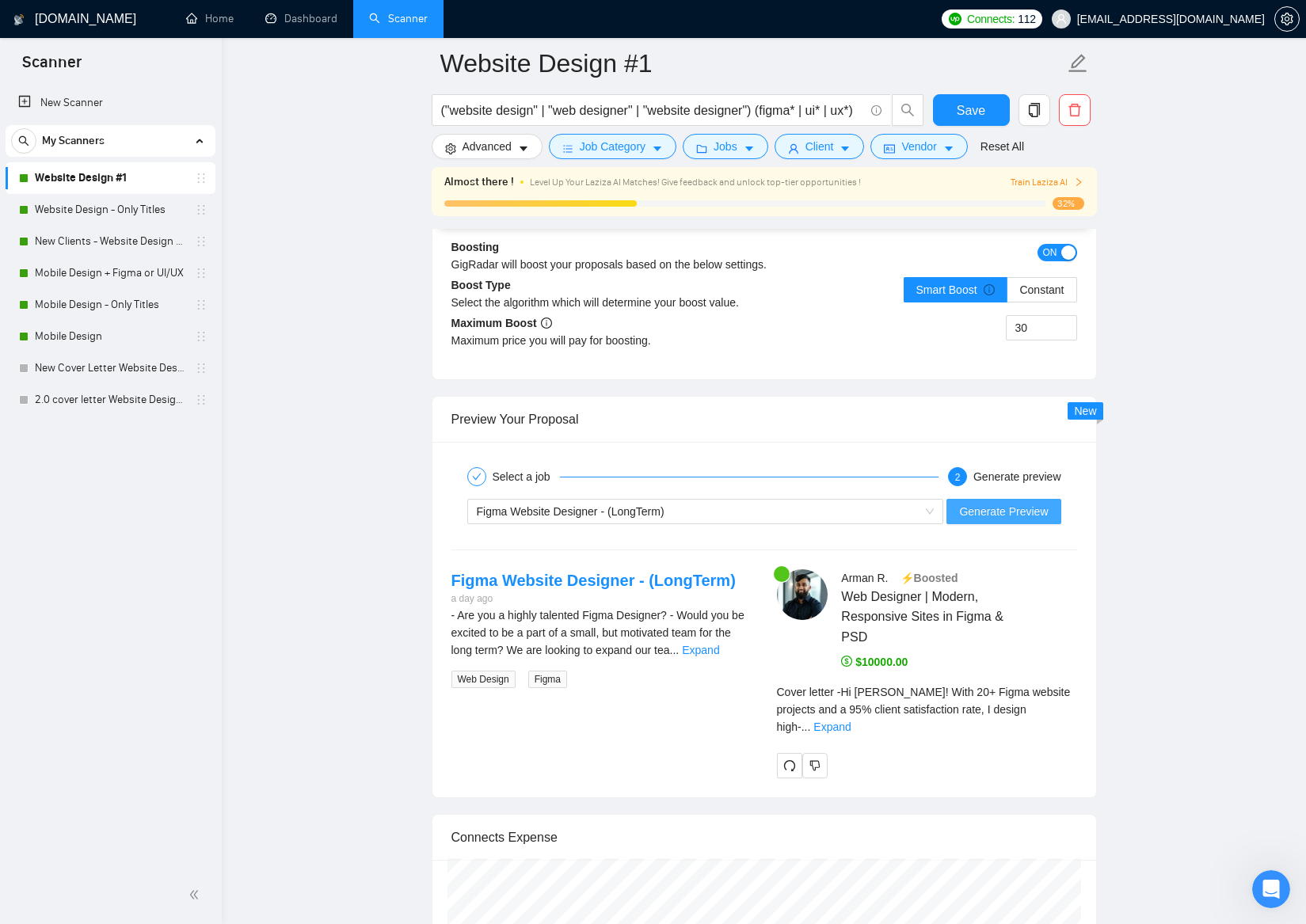
scroll to position [2906, 0]
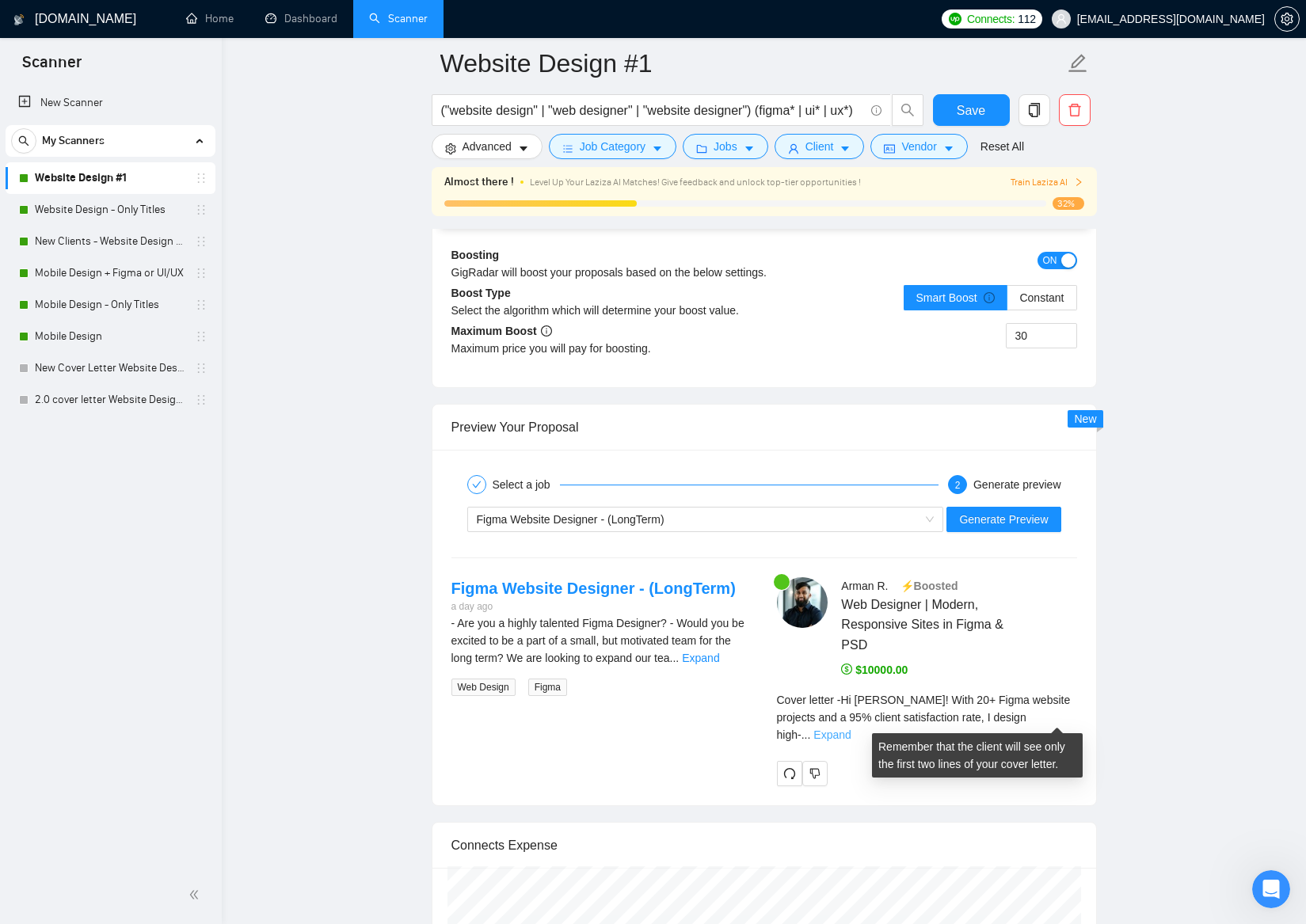
click at [851, 728] on link "Expand" at bounding box center [832, 735] width 38 height 13
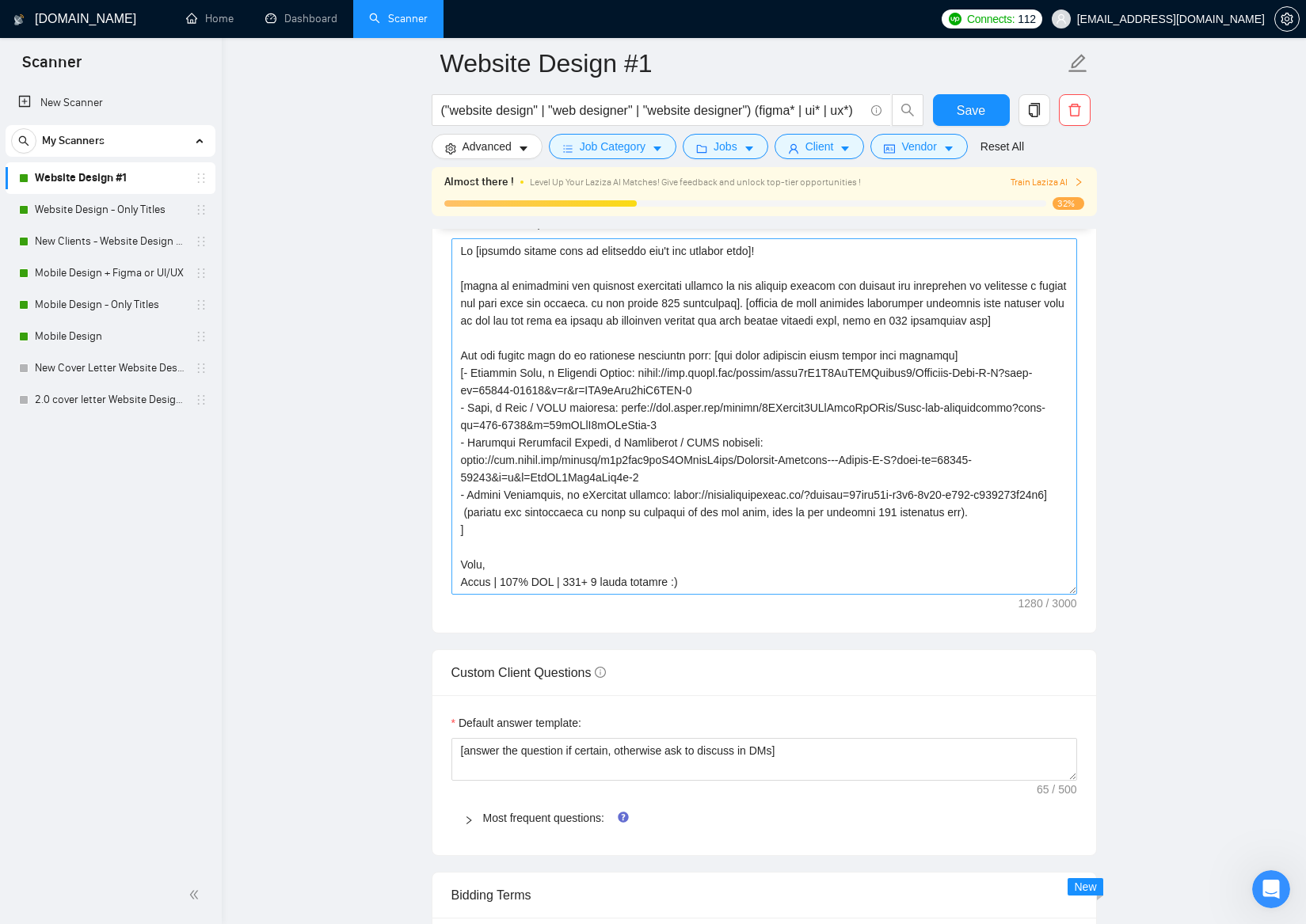
scroll to position [1744, 0]
